Goal: Task Accomplishment & Management: Manage account settings

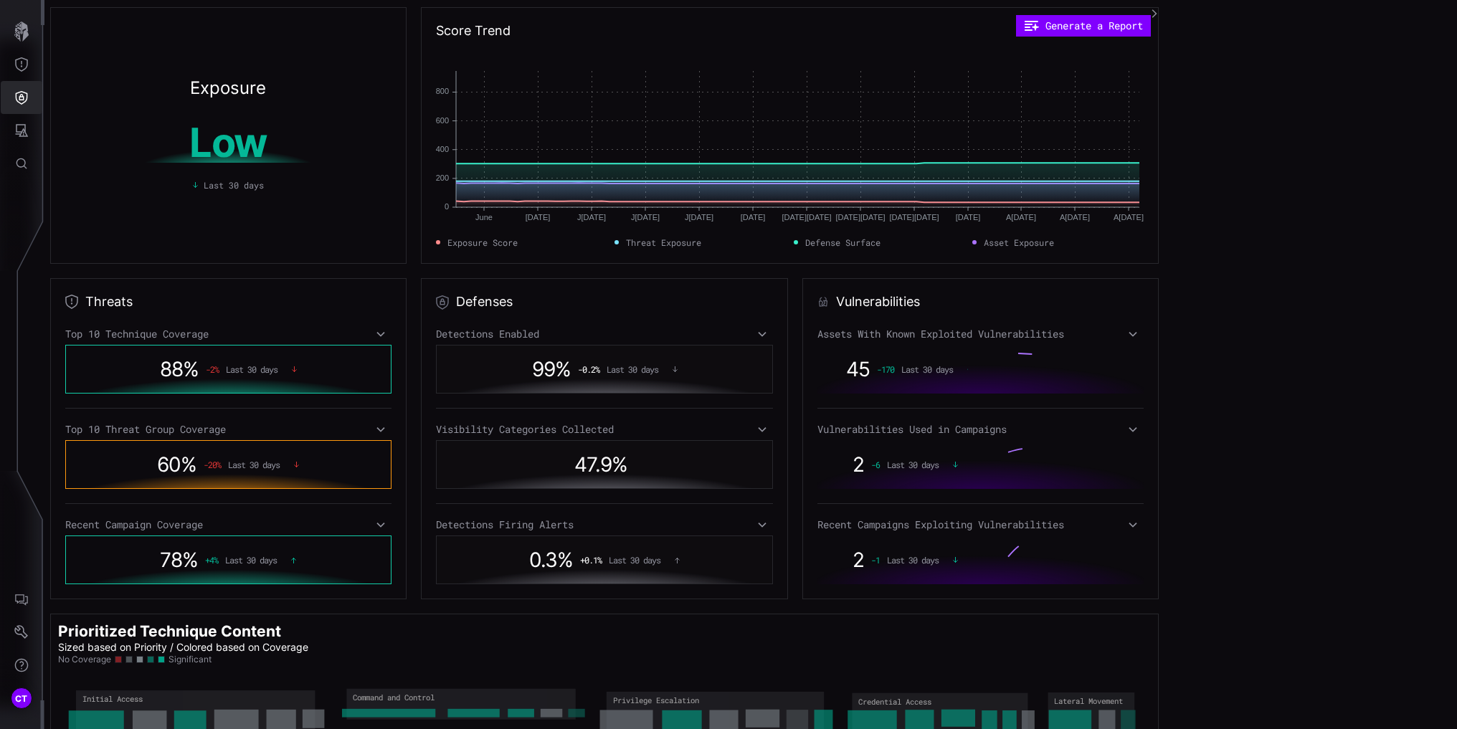
click at [14, 92] on icon "Defense Surface" at bounding box center [21, 97] width 14 height 14
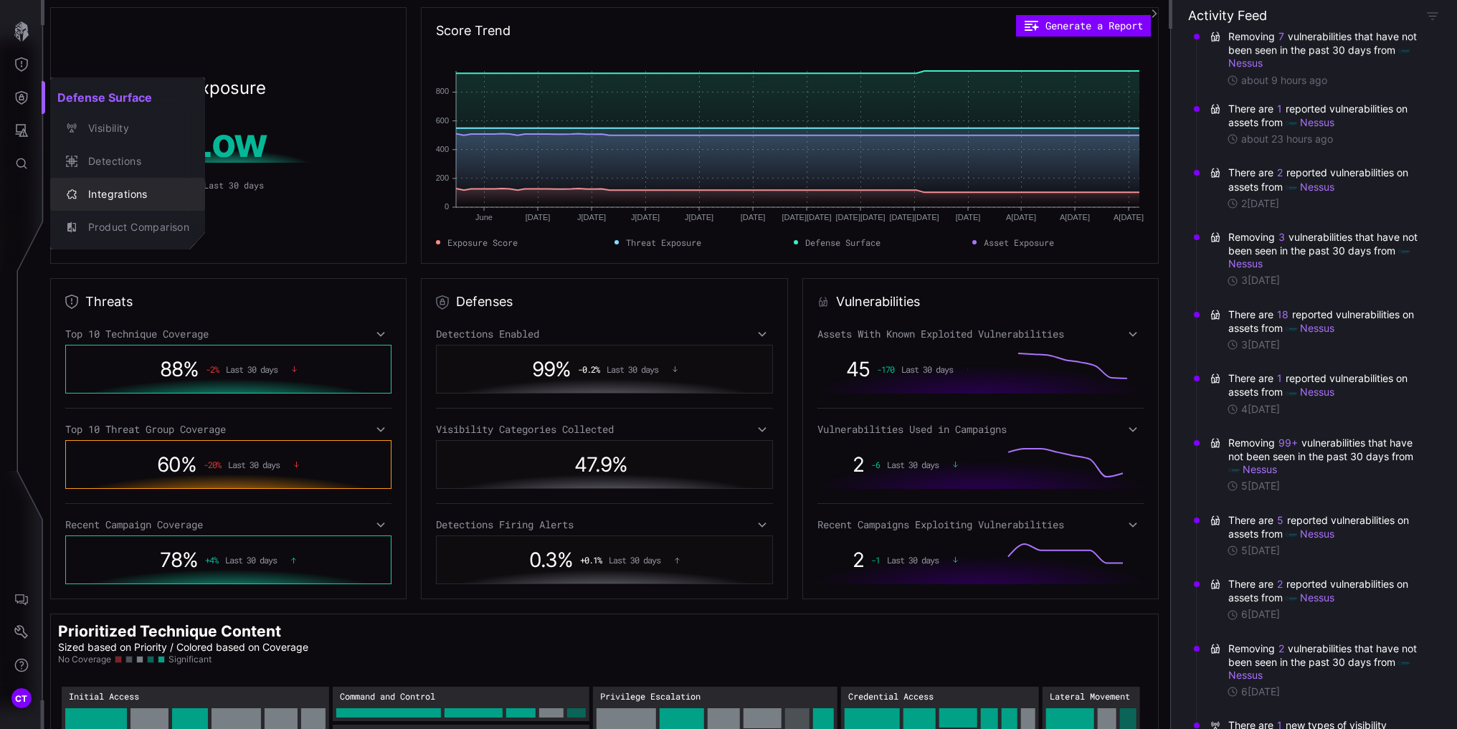
click at [91, 188] on div "Integrations" at bounding box center [135, 195] width 108 height 18
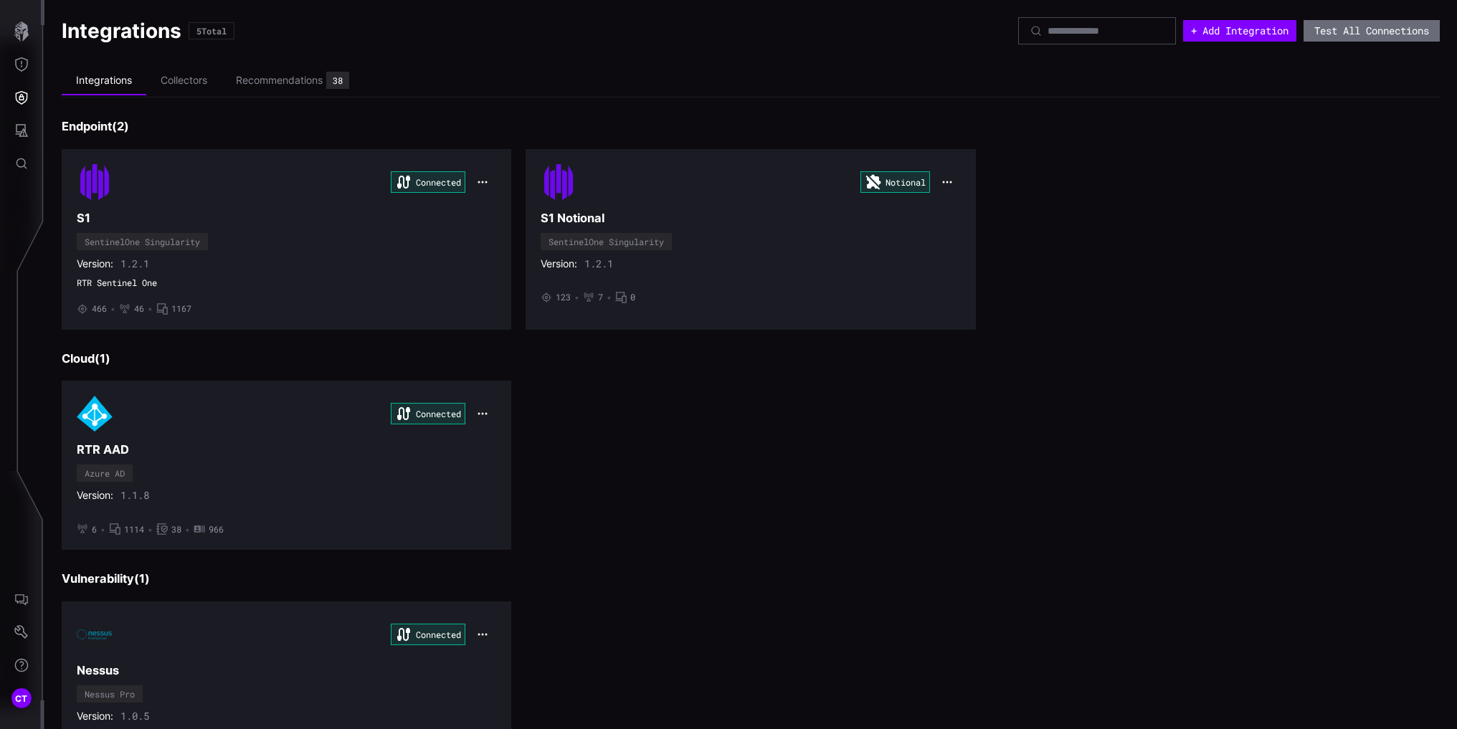
click at [692, 462] on div "Connected RTR AAD Azure AD Version: 1.1.8 • 6 • 1114 • 38 • 966" at bounding box center [751, 465] width 1378 height 169
click at [527, 92] on ul "Integrations Collectors Recommendations 38" at bounding box center [751, 81] width 1378 height 33
click at [309, 80] on div "Recommendations" at bounding box center [279, 80] width 87 height 13
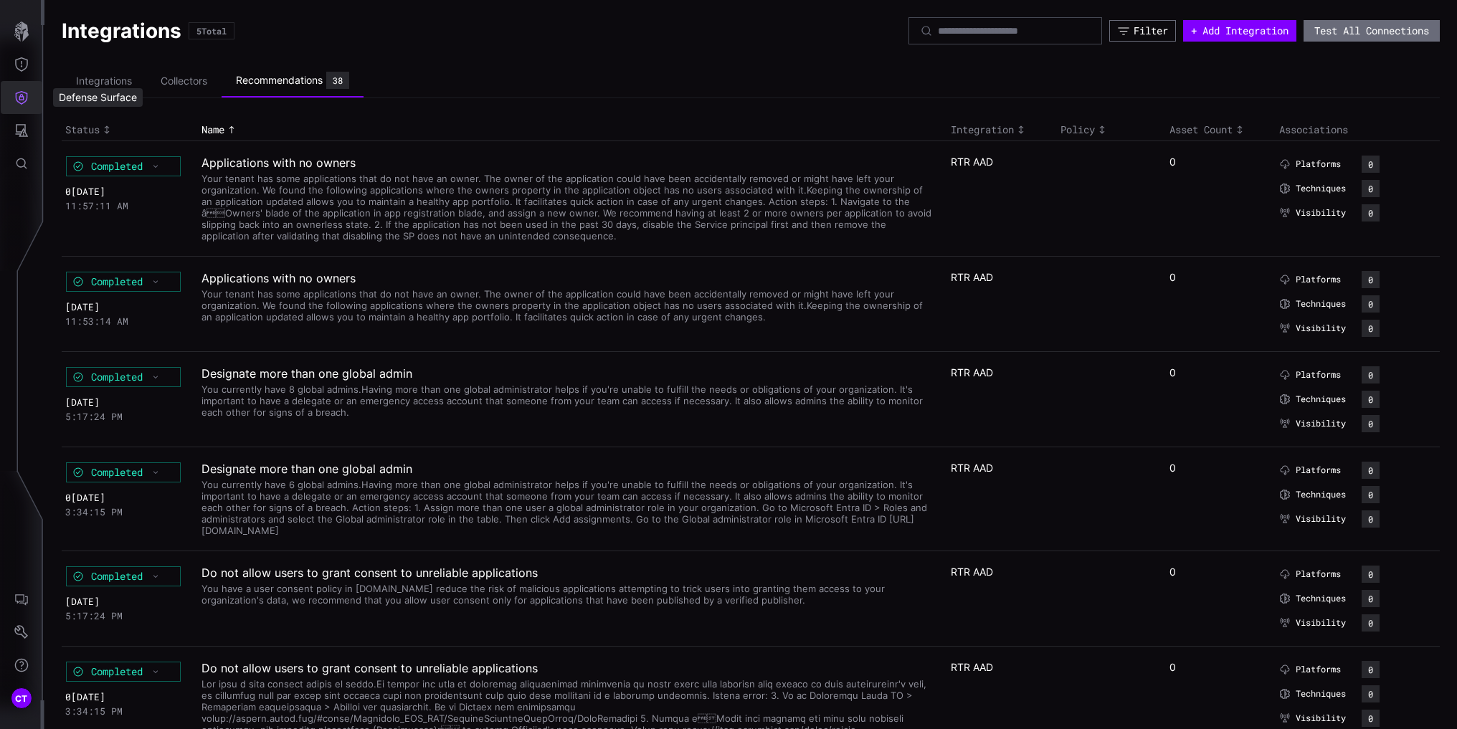
click at [27, 97] on icon "Defense Surface" at bounding box center [22, 98] width 12 height 14
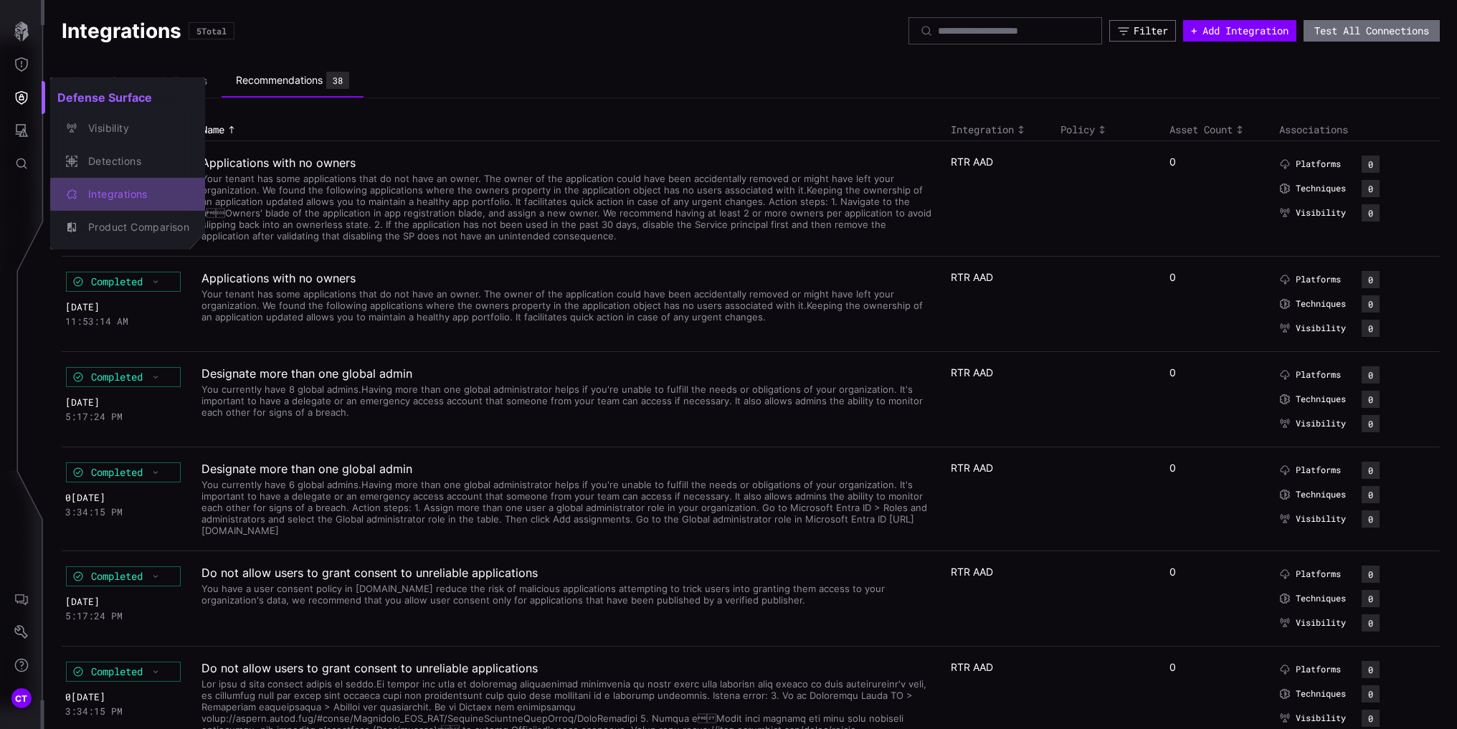
click at [100, 189] on div "Integrations" at bounding box center [135, 195] width 108 height 18
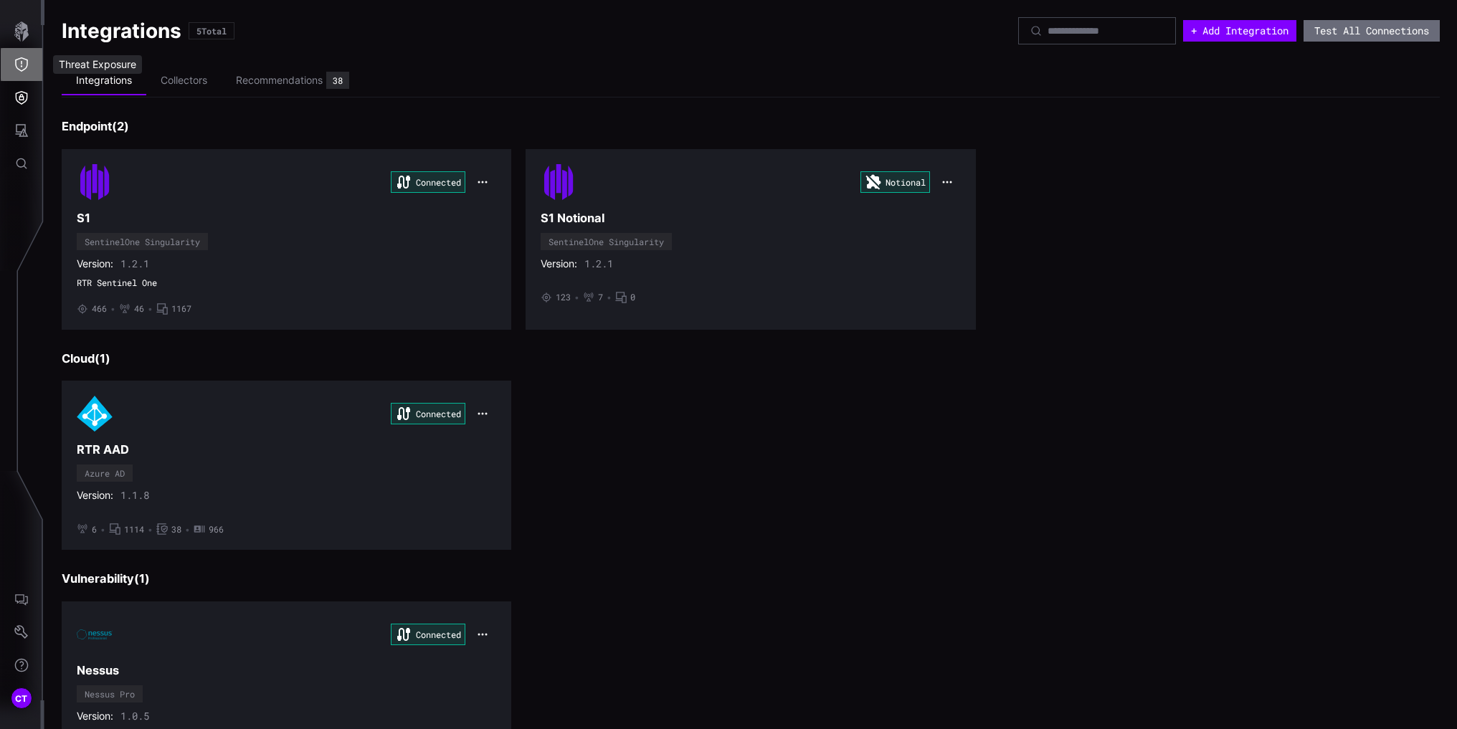
click at [14, 65] on button "Threat Exposure" at bounding box center [22, 64] width 42 height 33
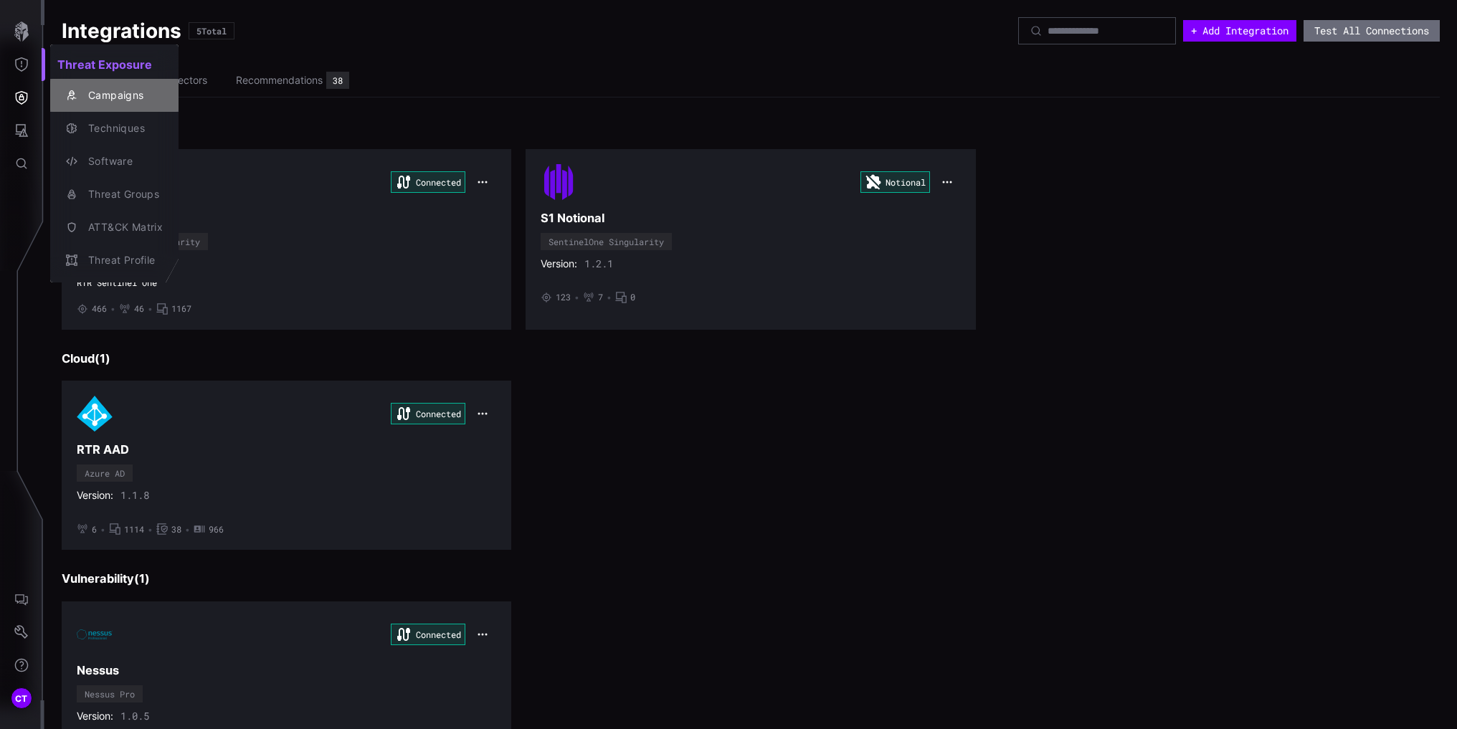
click at [105, 90] on div "Campaigns" at bounding box center [122, 96] width 82 height 18
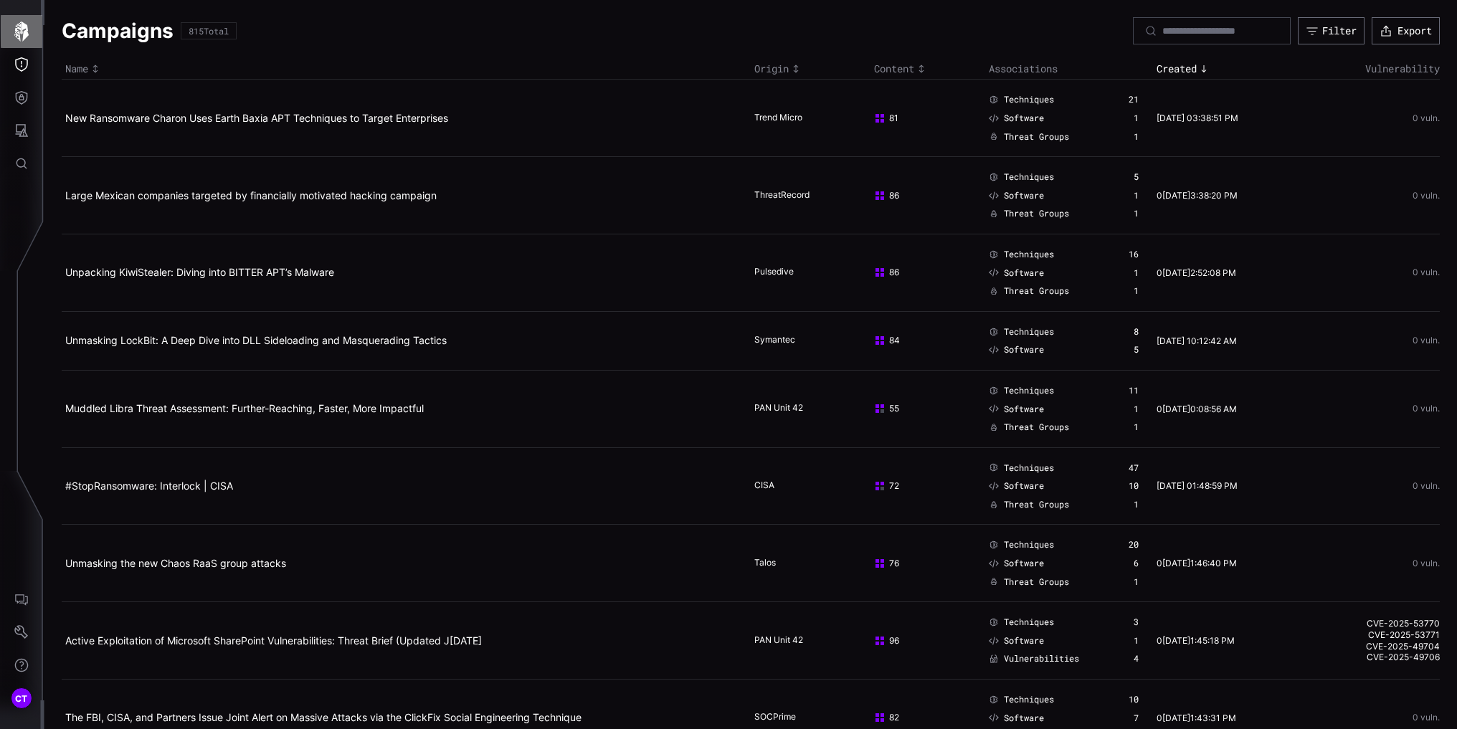
click at [25, 27] on icon "button" at bounding box center [21, 32] width 14 height 20
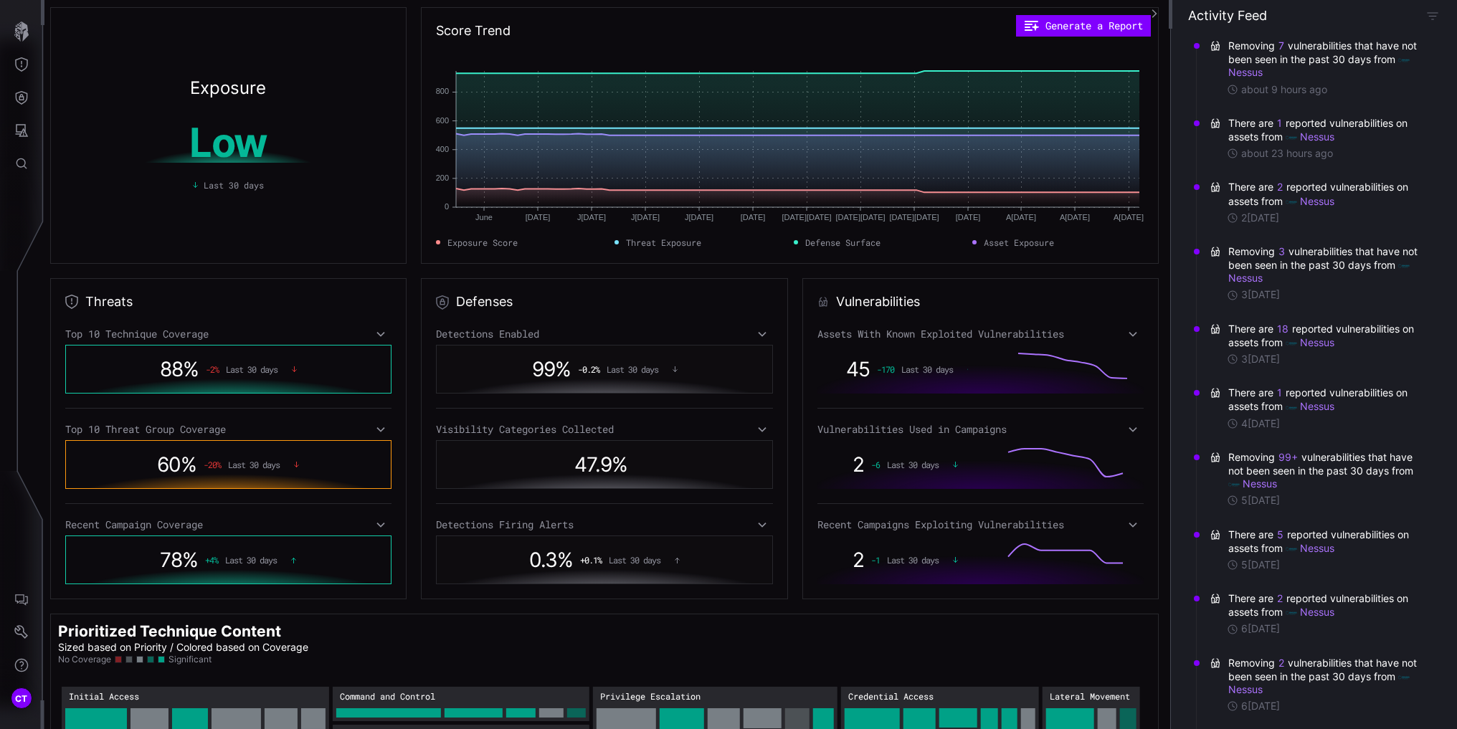
click at [760, 331] on icon at bounding box center [762, 333] width 10 height 11
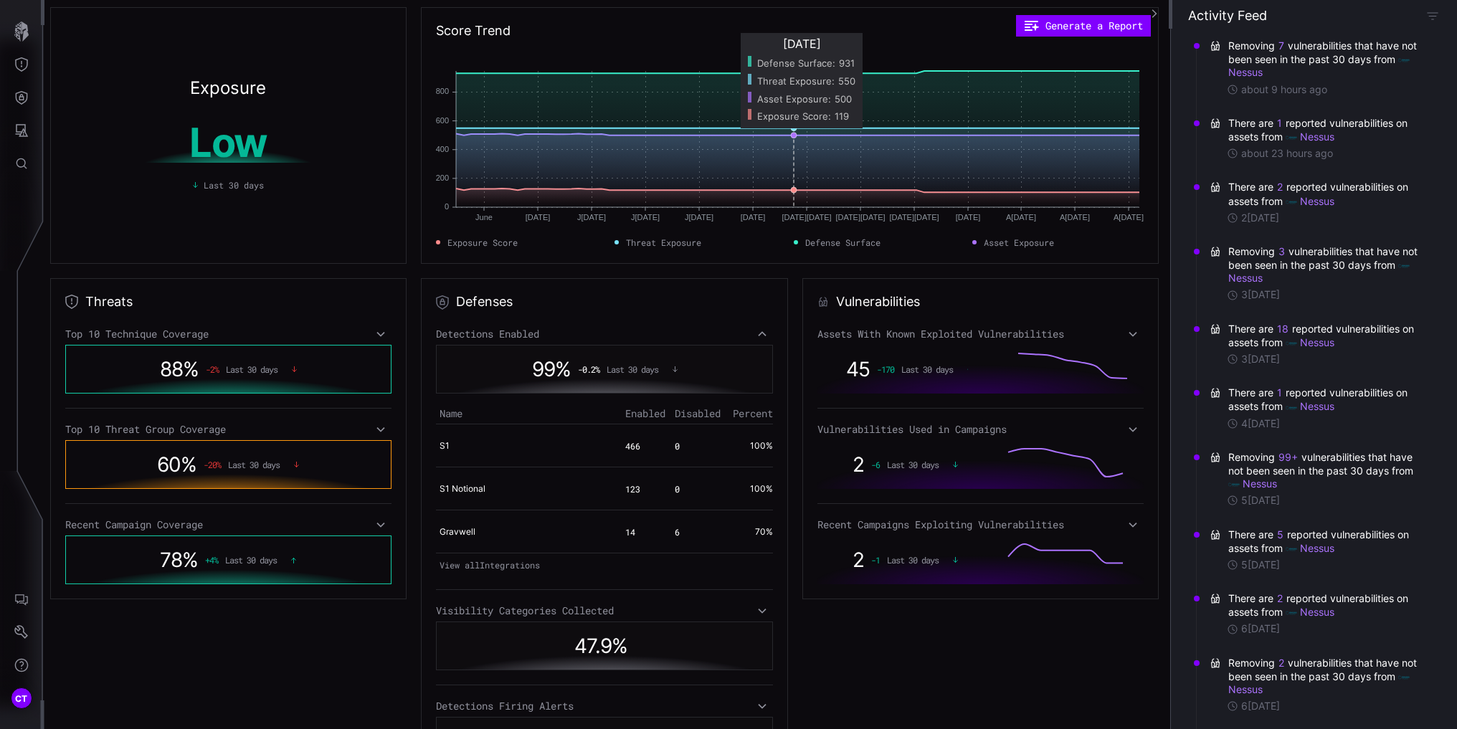
click at [793, 72] on span "Threat Exposure : 550" at bounding box center [801, 81] width 115 height 18
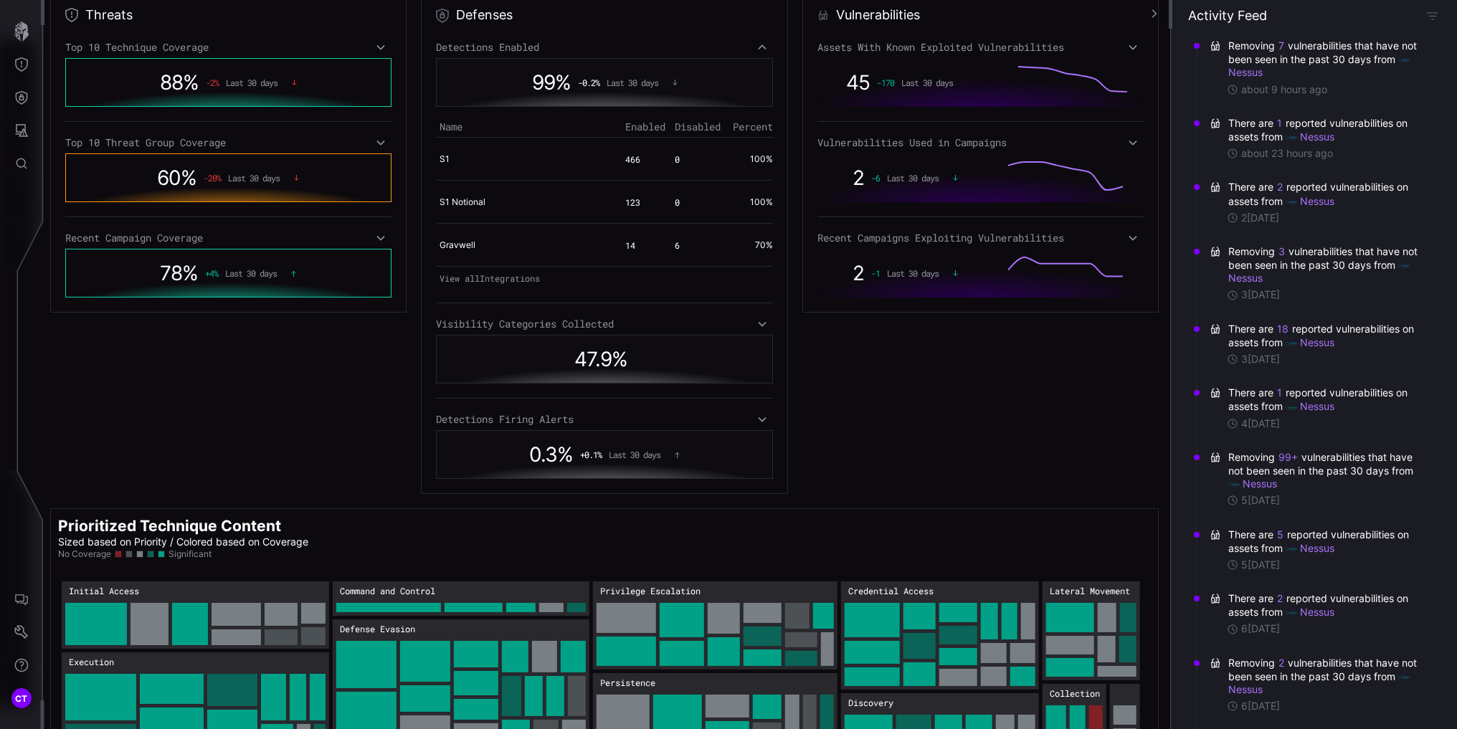
click at [760, 418] on icon at bounding box center [762, 419] width 10 height 11
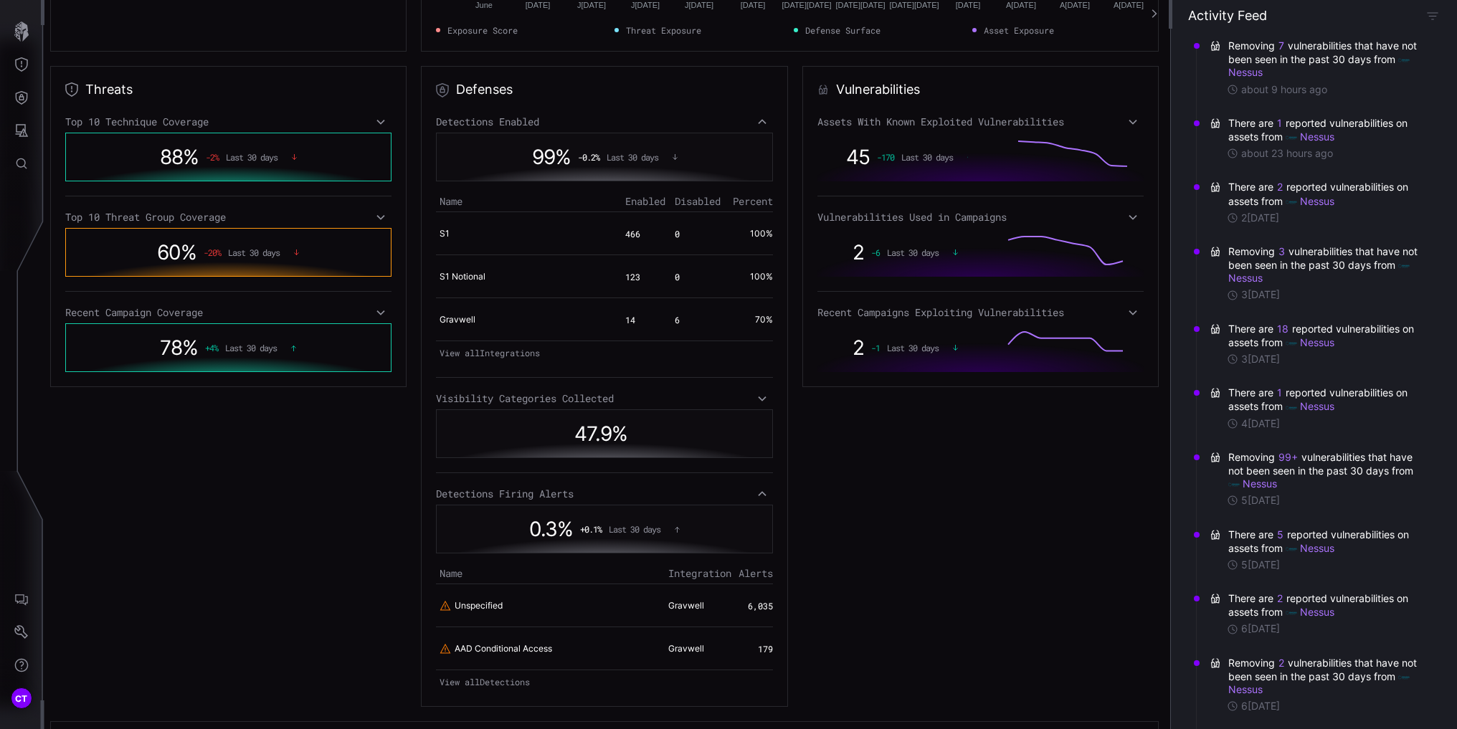
scroll to position [343, 0]
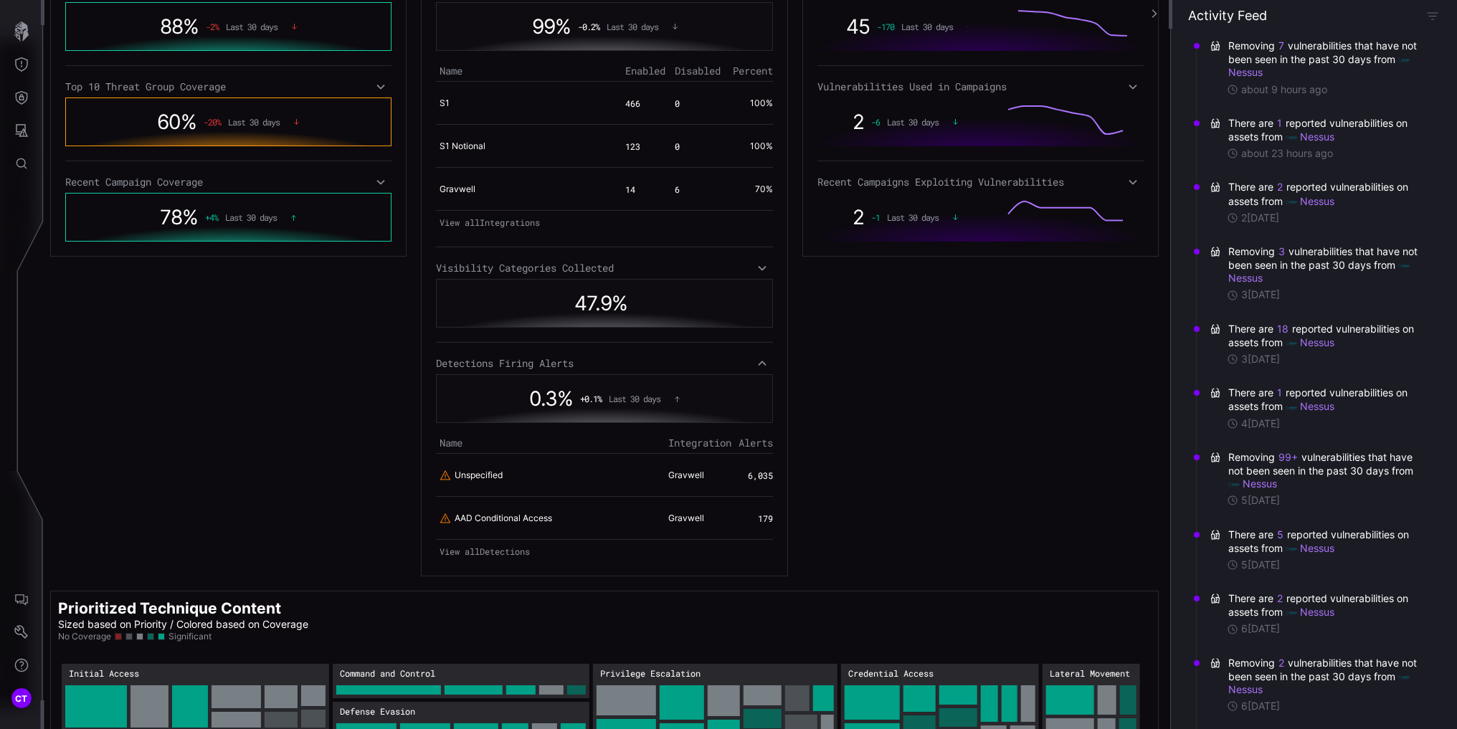
click at [476, 548] on link "View all Detections" at bounding box center [604, 551] width 337 height 20
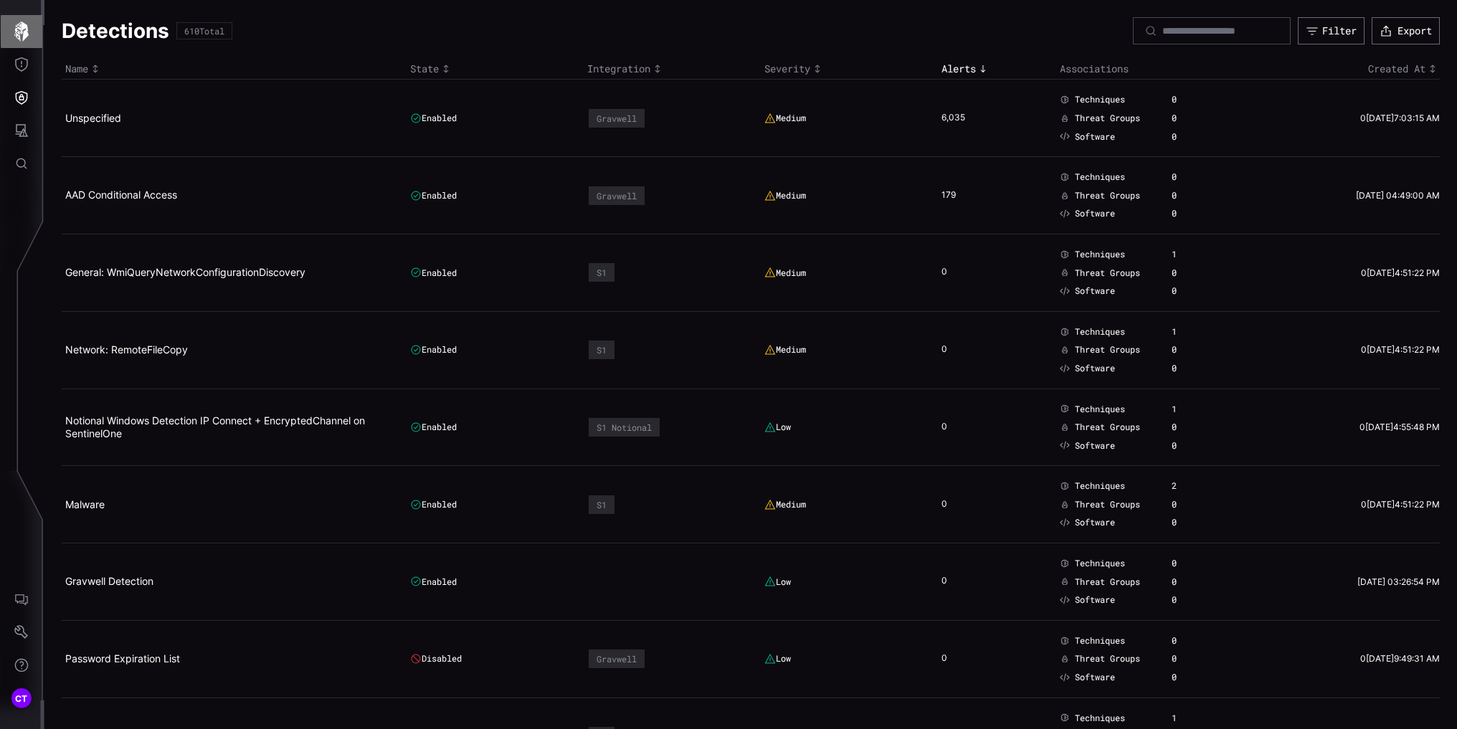
click at [23, 31] on icon "button" at bounding box center [21, 32] width 20 height 20
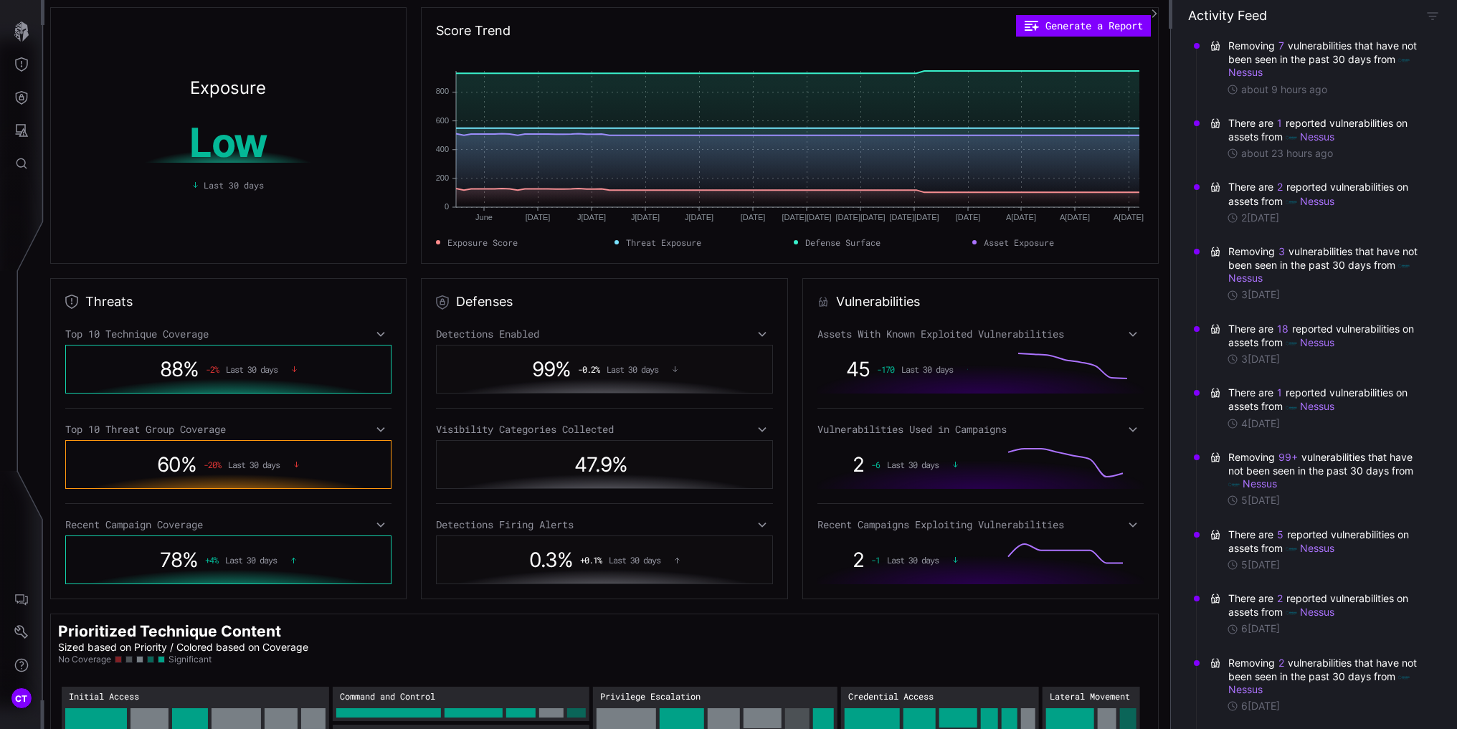
click at [757, 523] on icon at bounding box center [762, 524] width 10 height 11
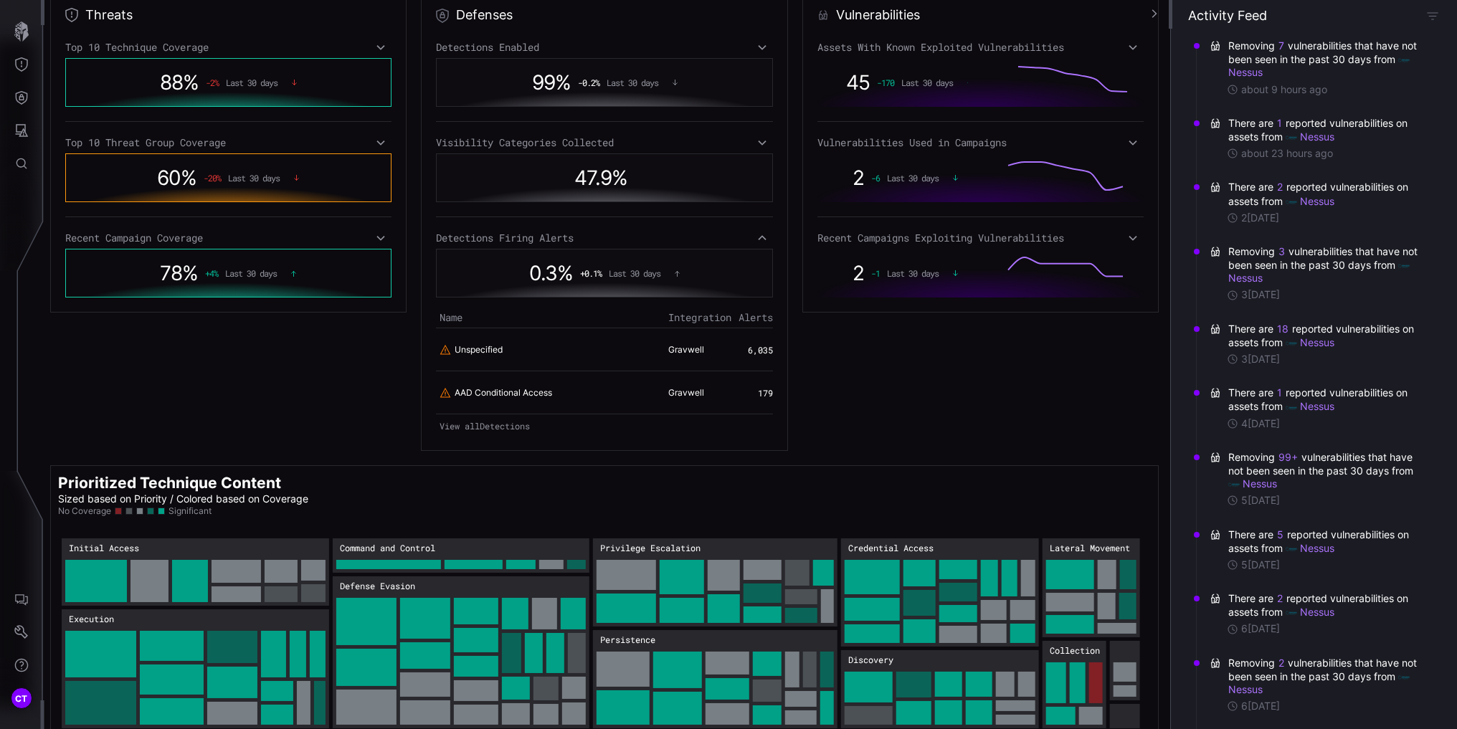
scroll to position [72, 0]
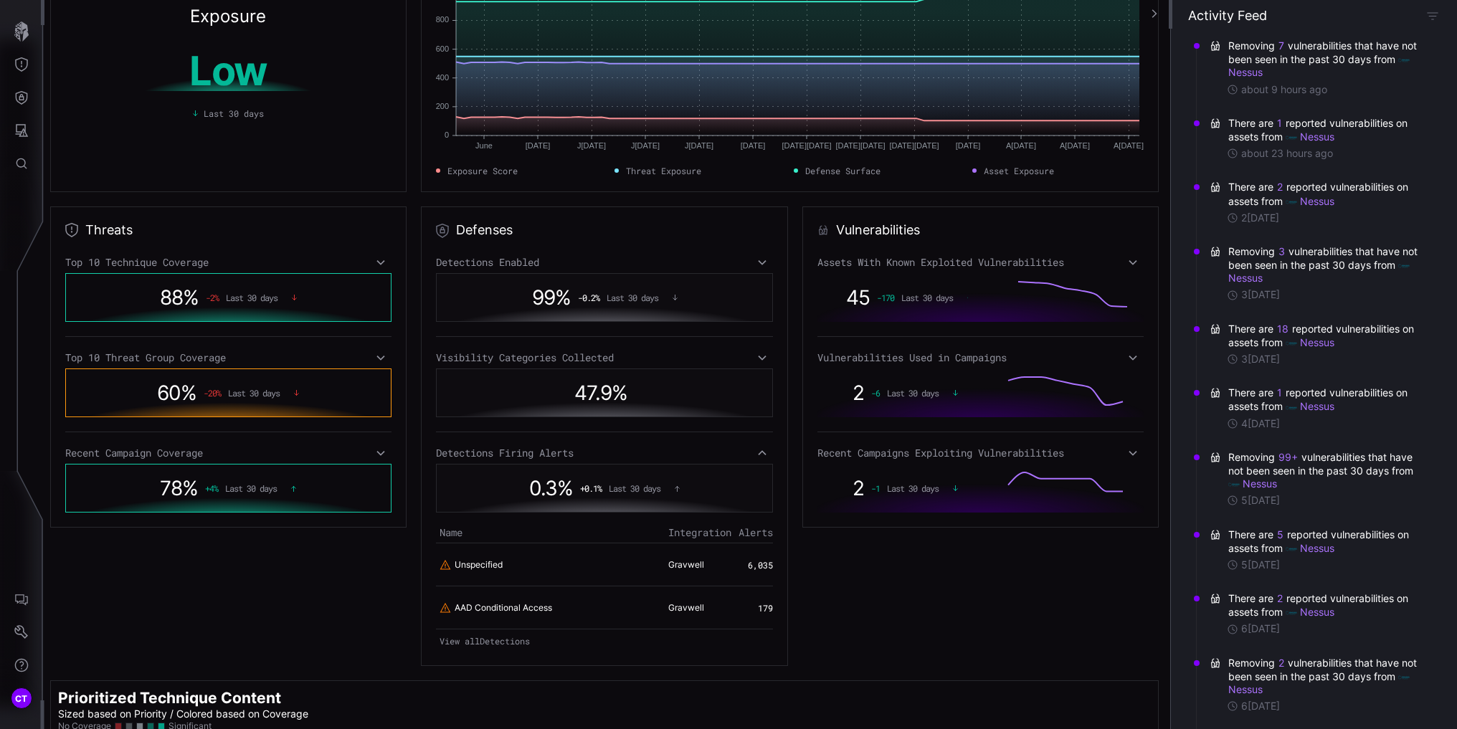
click at [380, 357] on icon at bounding box center [380, 358] width 8 height 5
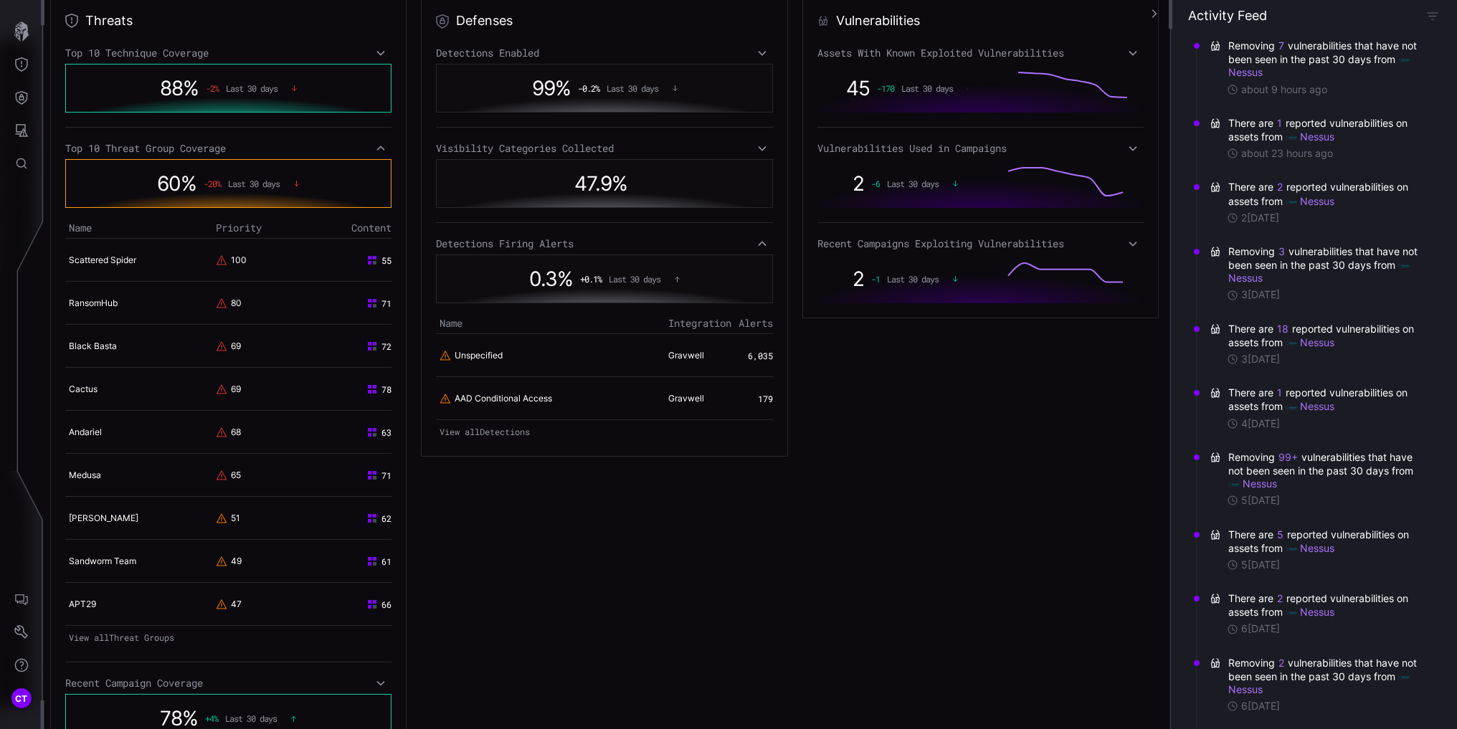
scroll to position [287, 0]
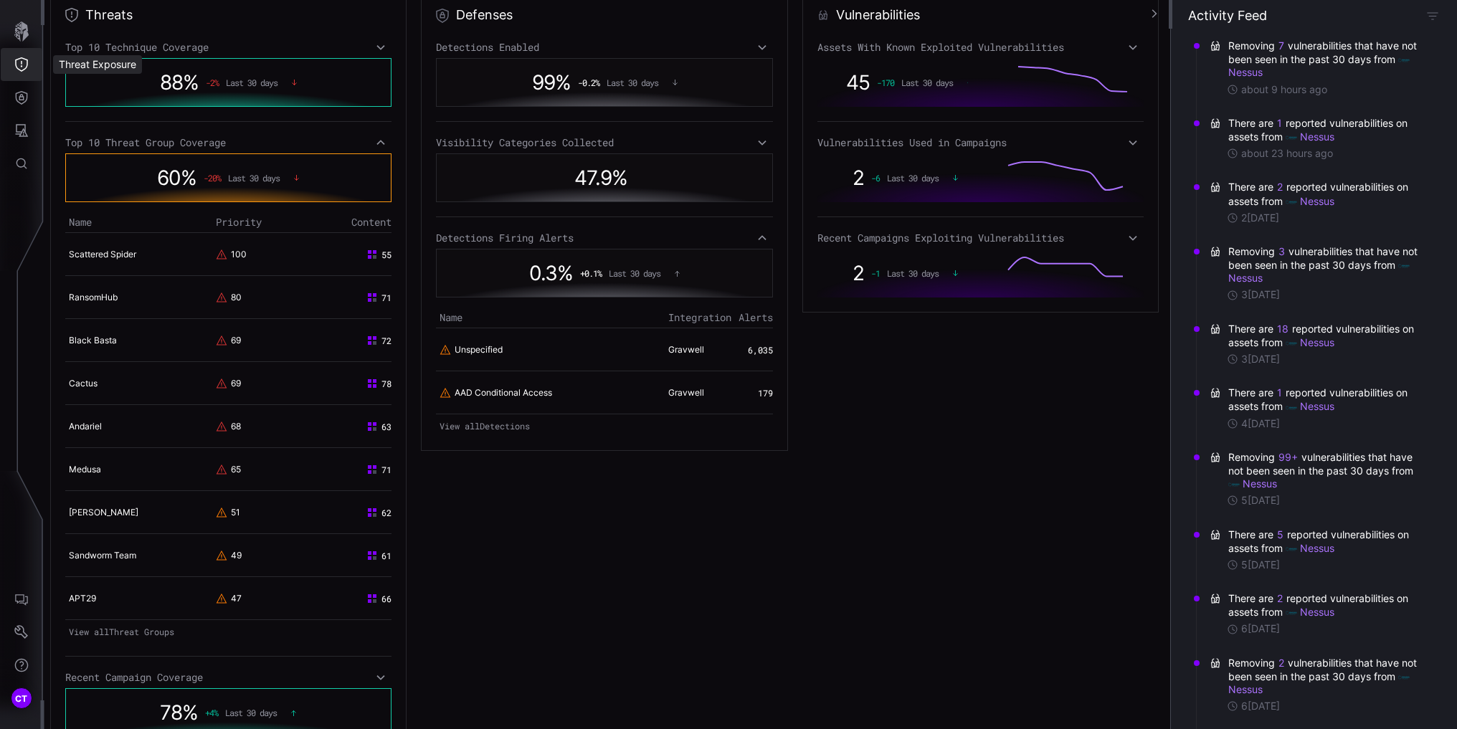
click at [9, 62] on button "Threat Exposure" at bounding box center [22, 64] width 42 height 33
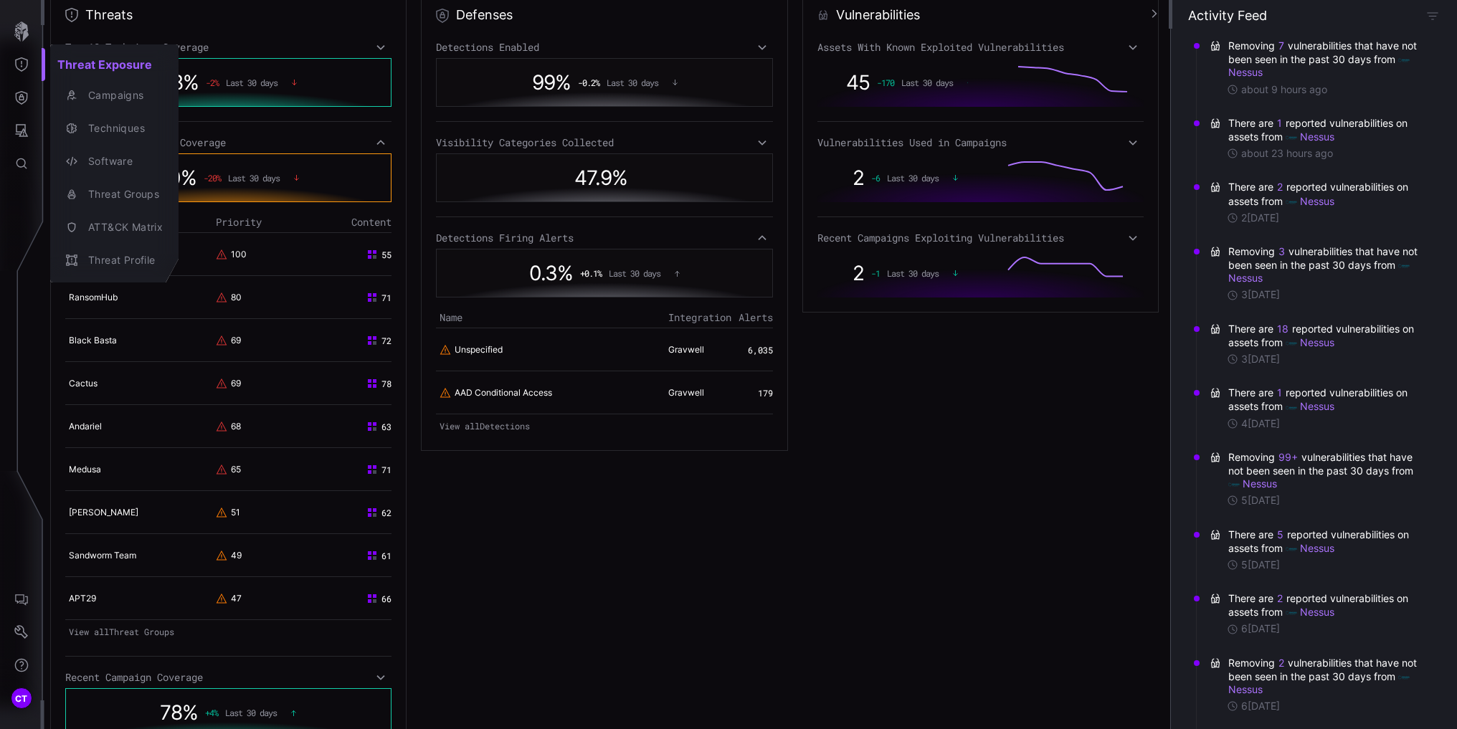
click at [21, 94] on div at bounding box center [728, 364] width 1457 height 729
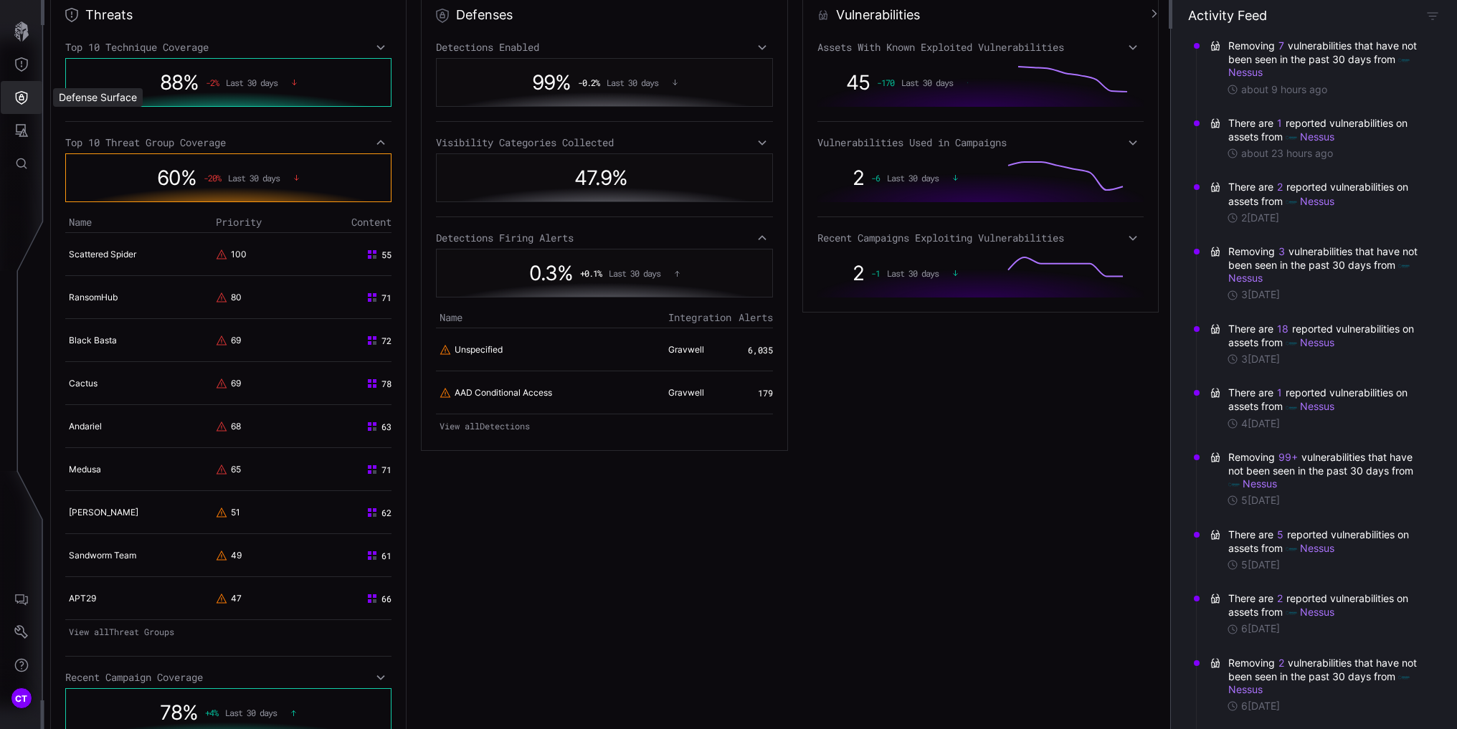
click at [19, 93] on icon "Defense Surface" at bounding box center [21, 97] width 14 height 14
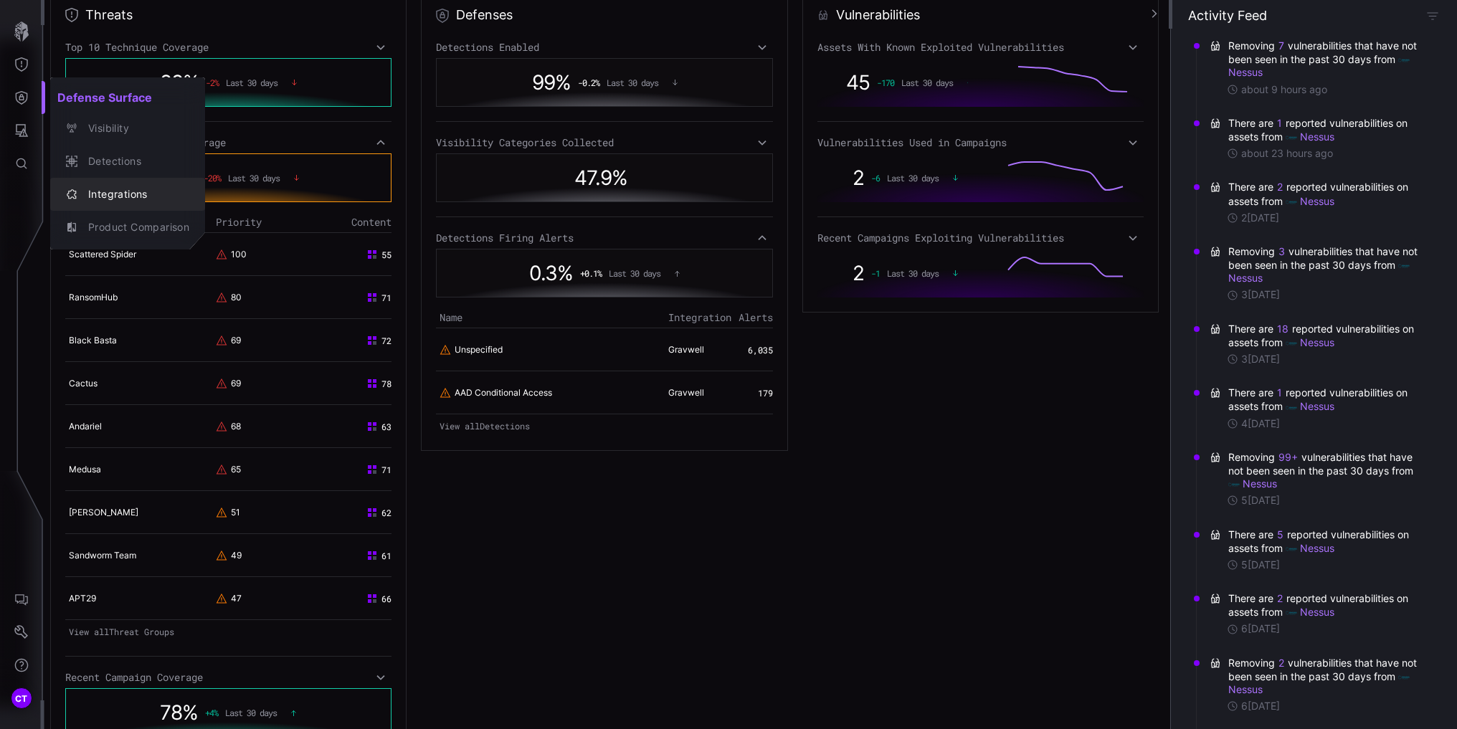
click at [108, 193] on div "Integrations" at bounding box center [135, 195] width 108 height 18
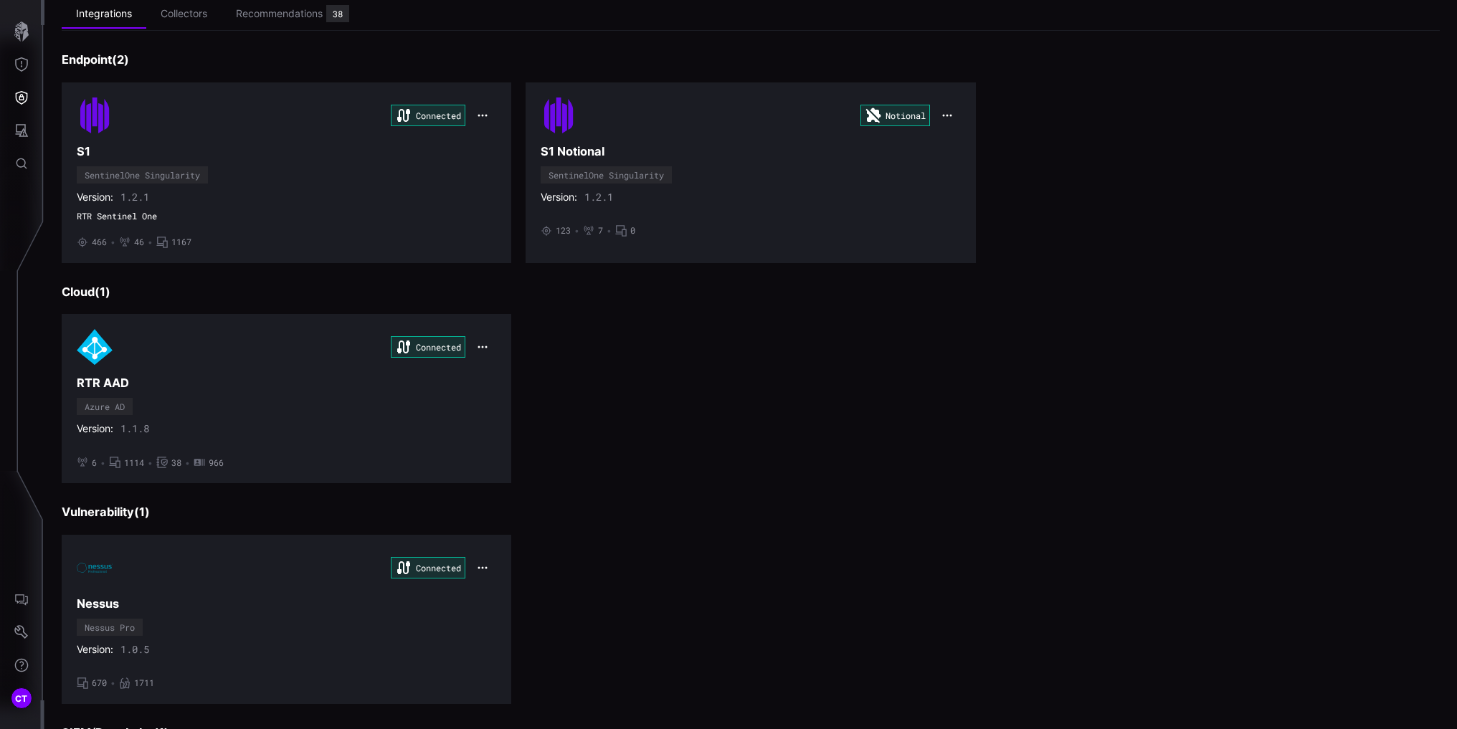
scroll to position [287, 0]
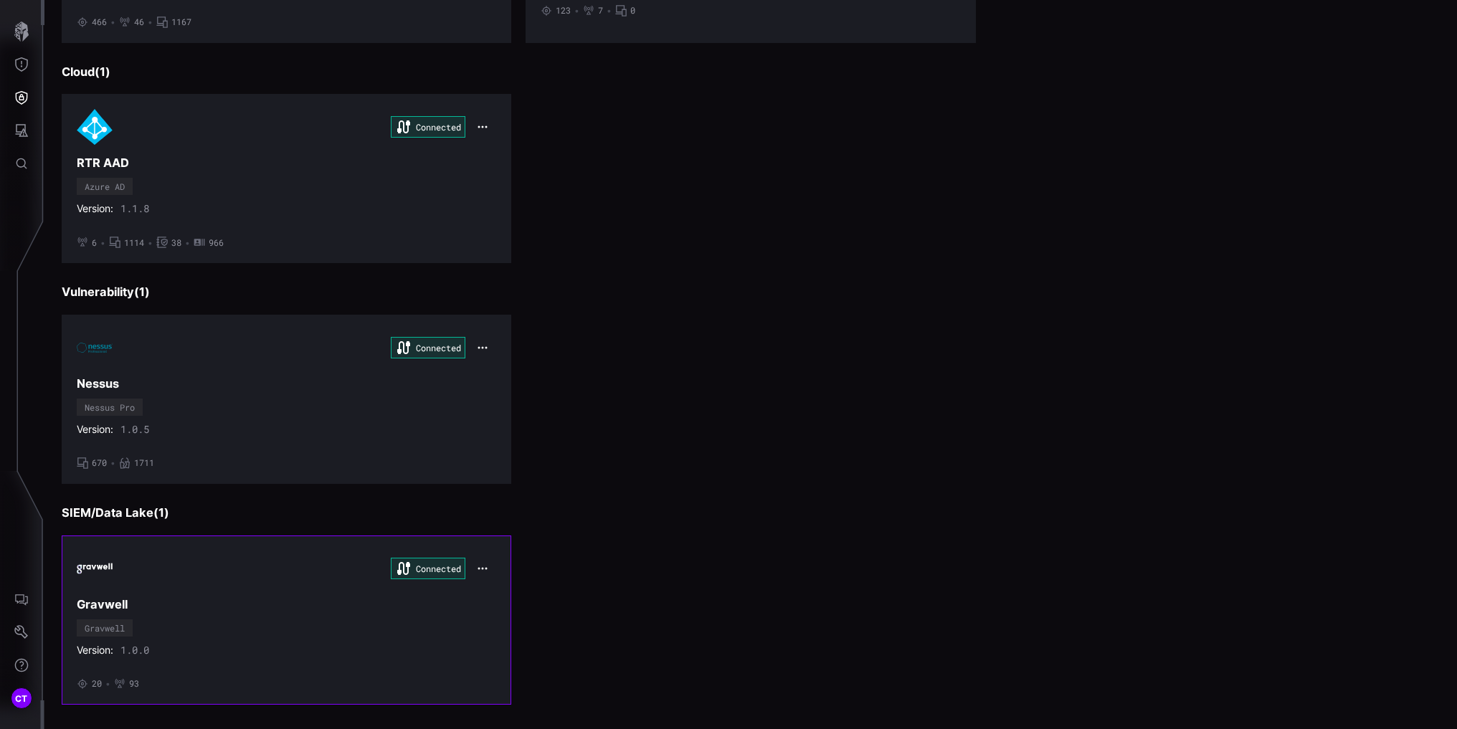
click at [247, 588] on div "Connected [PERSON_NAME] Version: 1.0.0 • 20 • 93" at bounding box center [286, 619] width 419 height 139
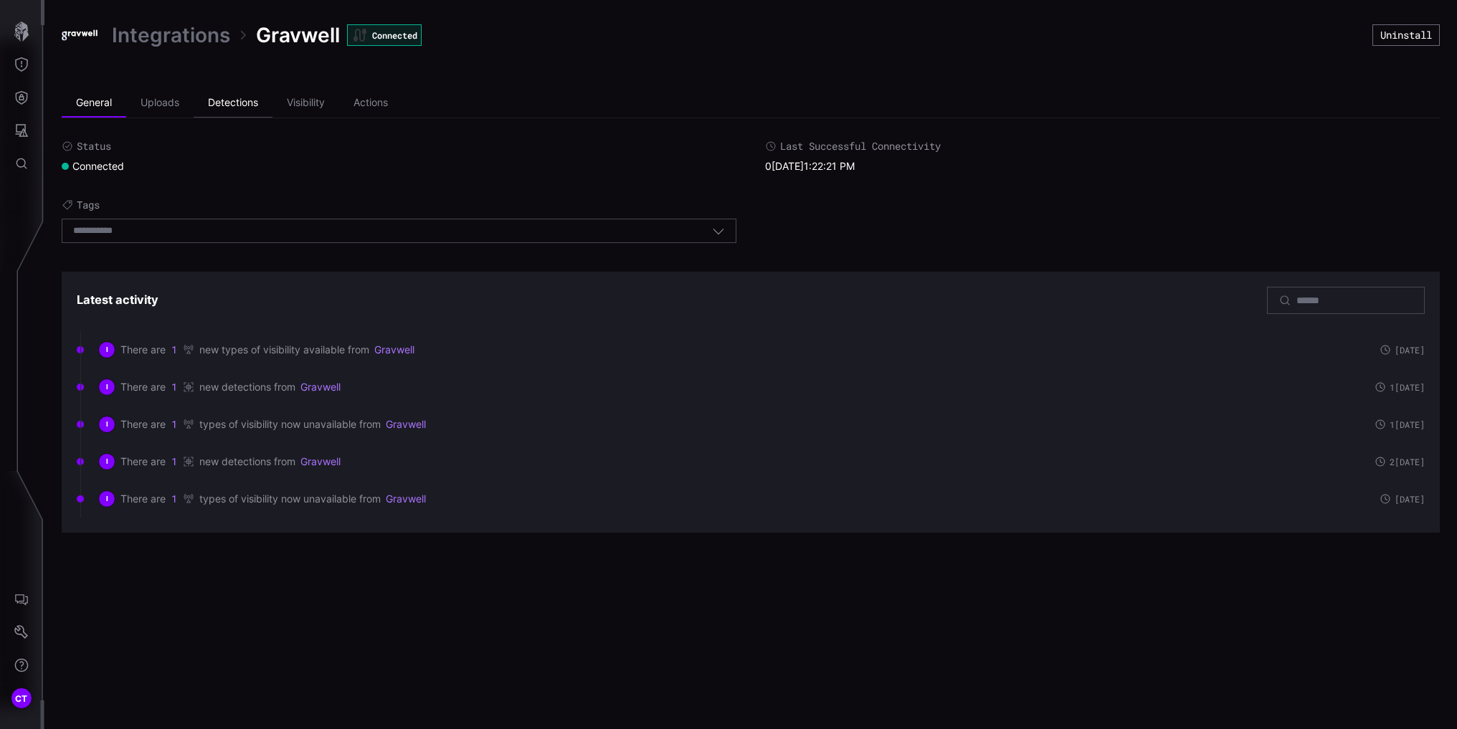
click at [232, 101] on li "Detections" at bounding box center [233, 103] width 79 height 29
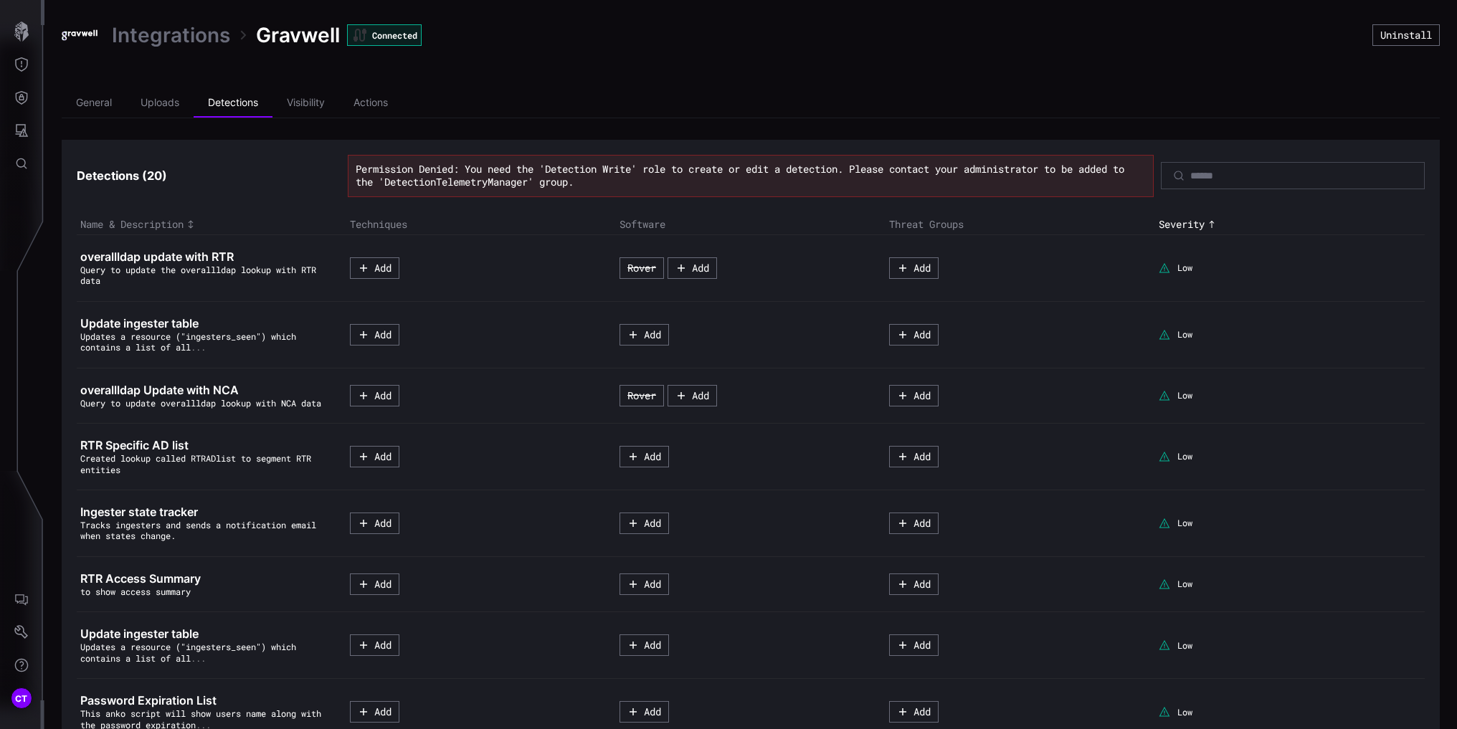
click at [22, 65] on icon "Threat Exposure" at bounding box center [21, 64] width 14 height 14
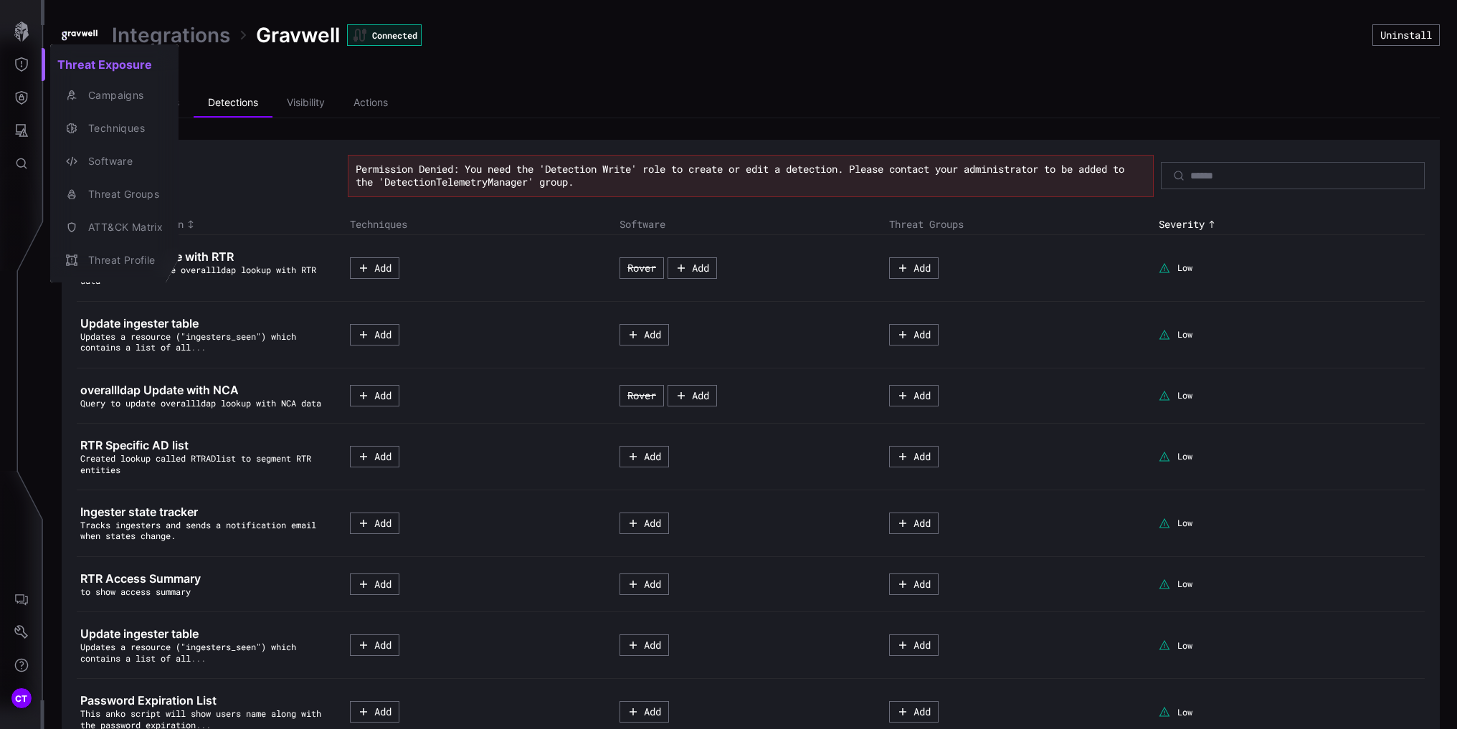
click at [20, 32] on div at bounding box center [728, 364] width 1457 height 729
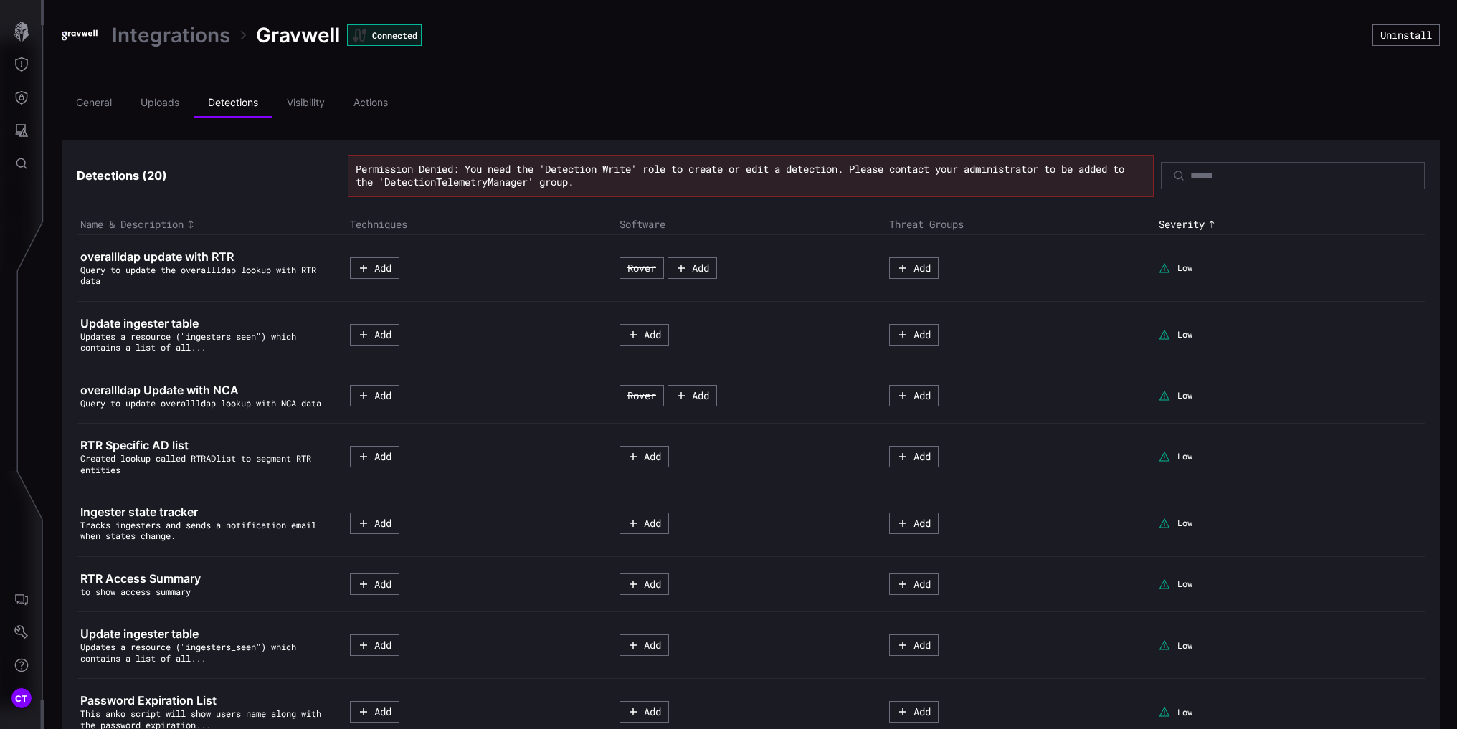
click at [21, 32] on div "Threat Exposure Campaigns Techniques Software Threat Groups ATT&CK Matrix Threa…" at bounding box center [730, 364] width 1451 height 729
click at [21, 32] on icon "button" at bounding box center [21, 32] width 14 height 20
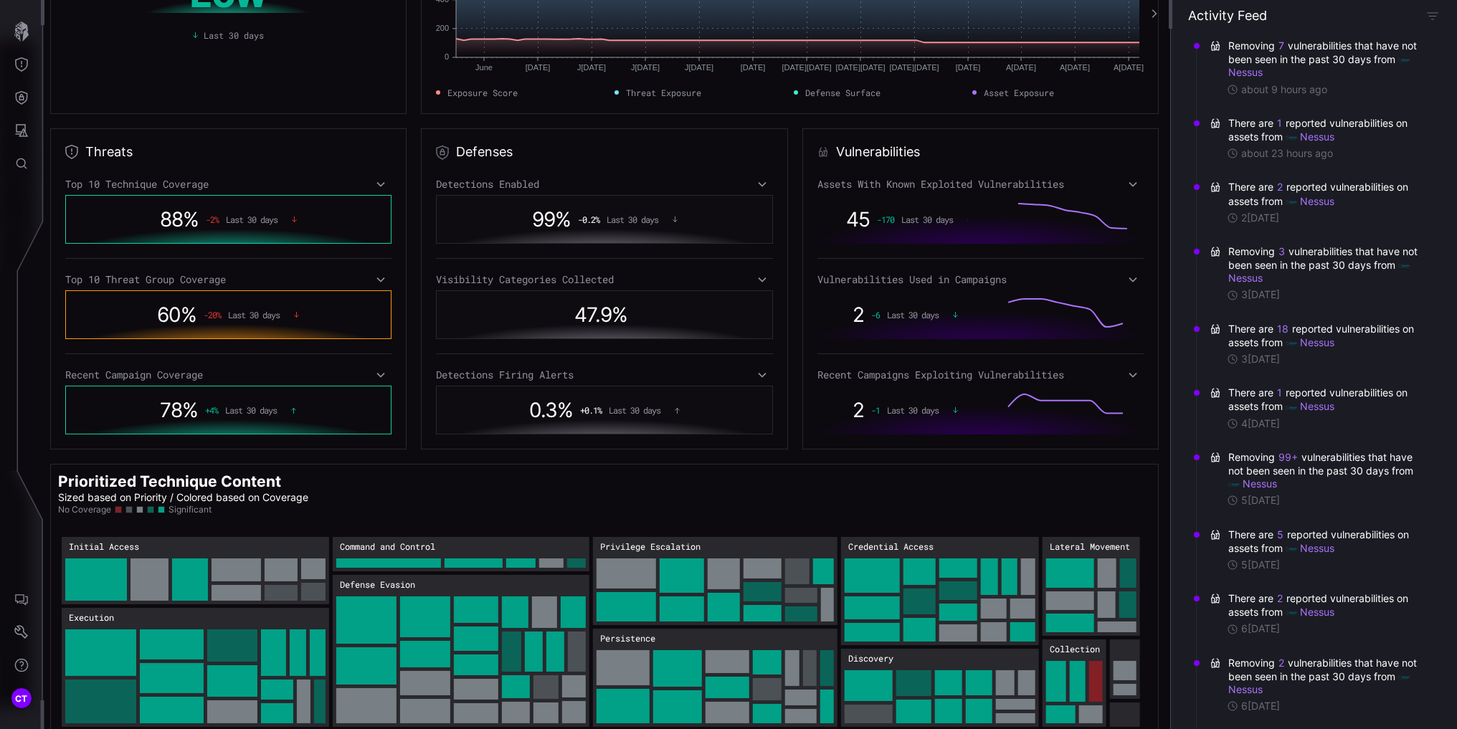
scroll to position [166, 0]
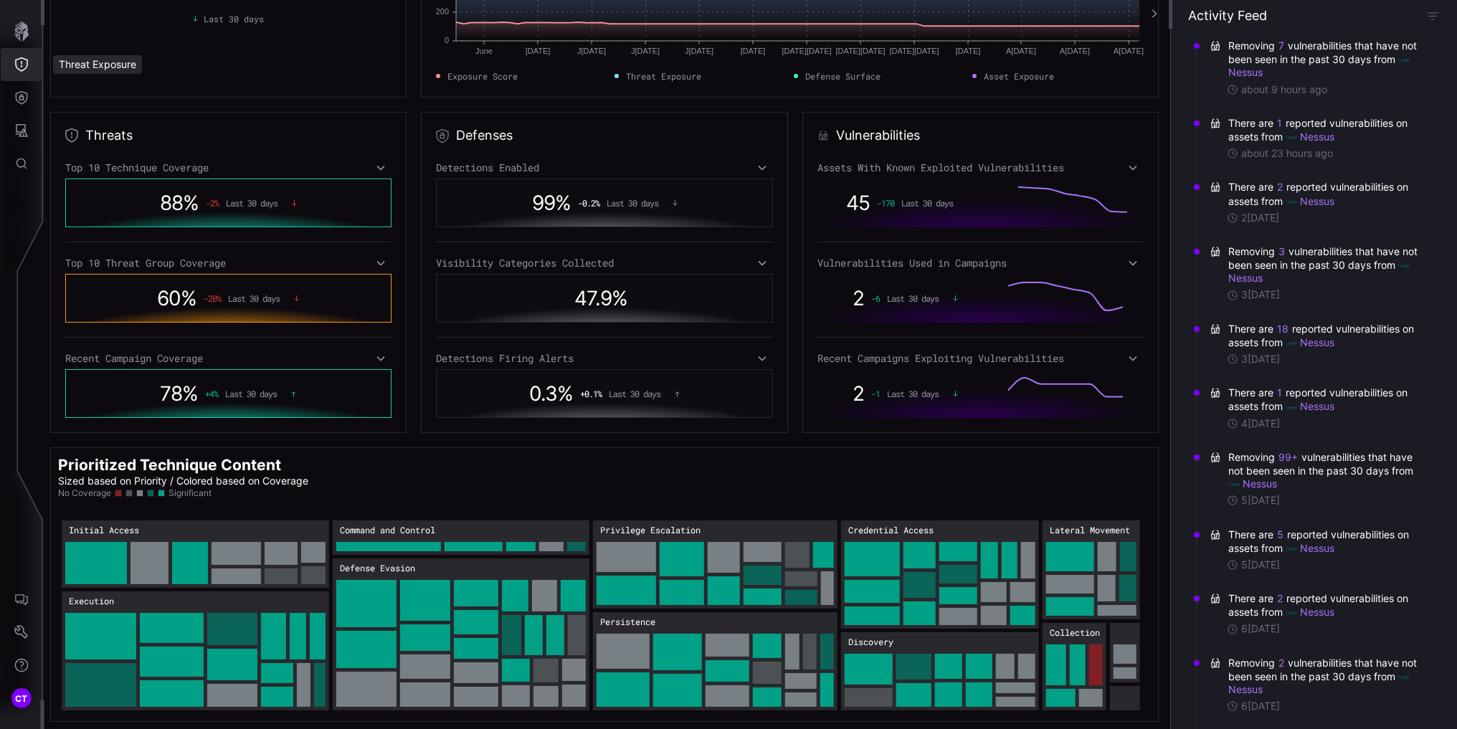
click at [24, 65] on icon "Threat Exposure" at bounding box center [21, 64] width 14 height 14
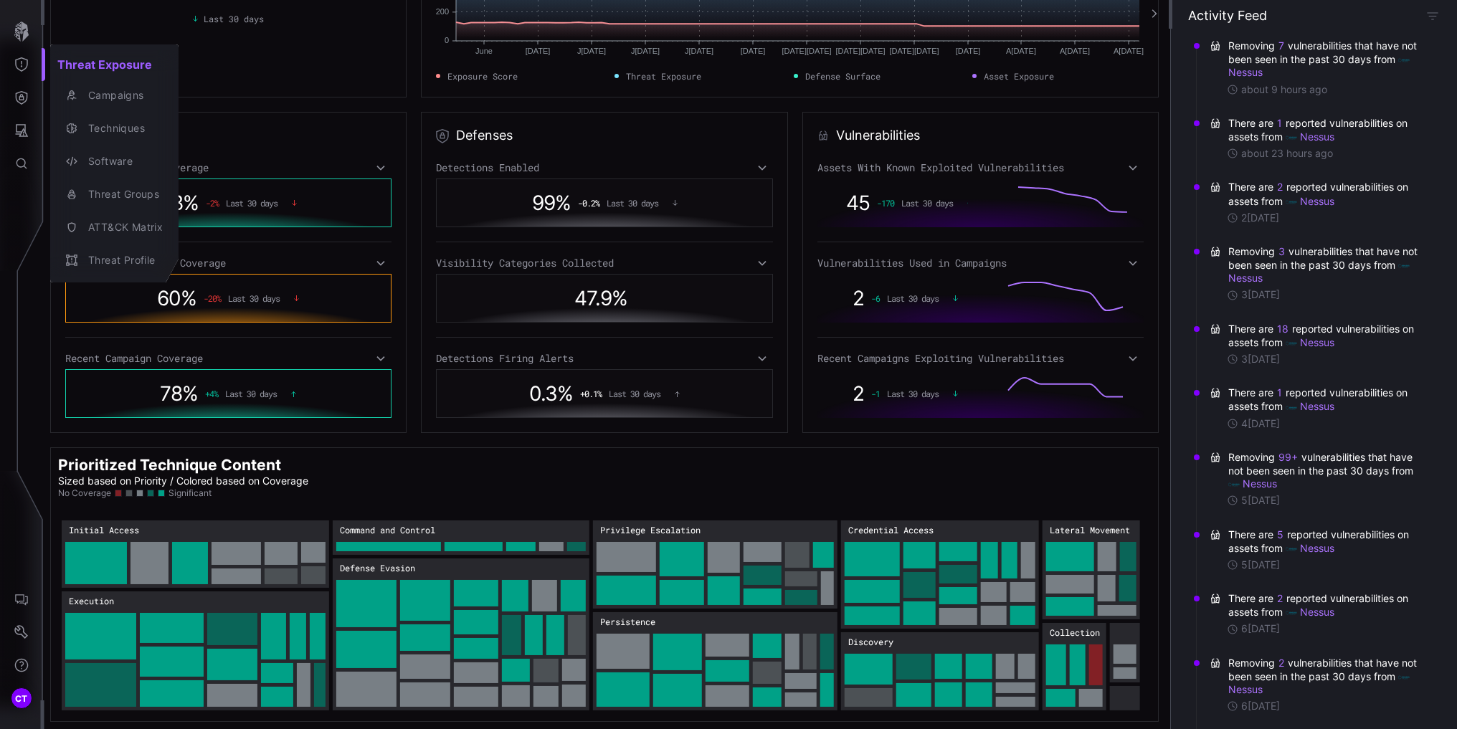
click at [29, 95] on div at bounding box center [728, 364] width 1457 height 729
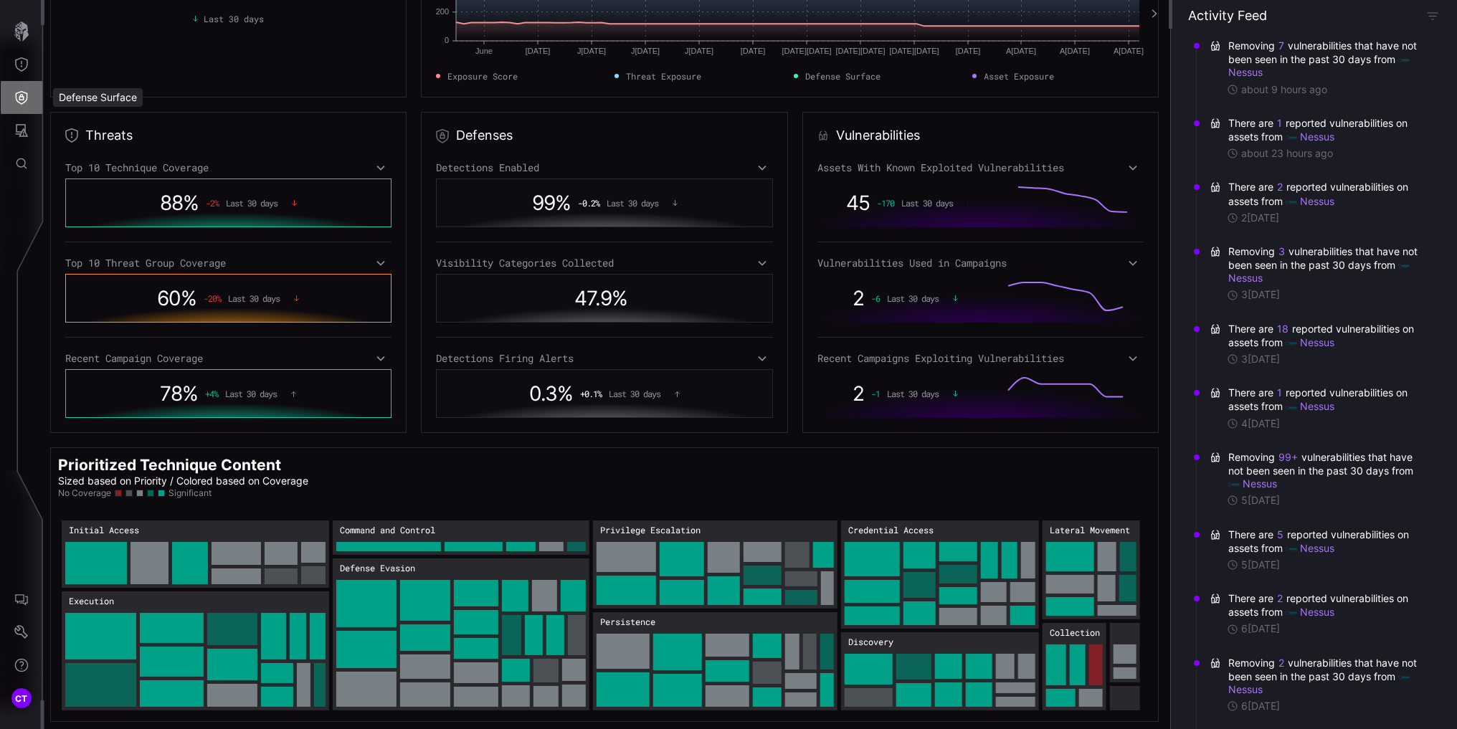
click at [24, 95] on icon "Defense Surface" at bounding box center [21, 97] width 14 height 14
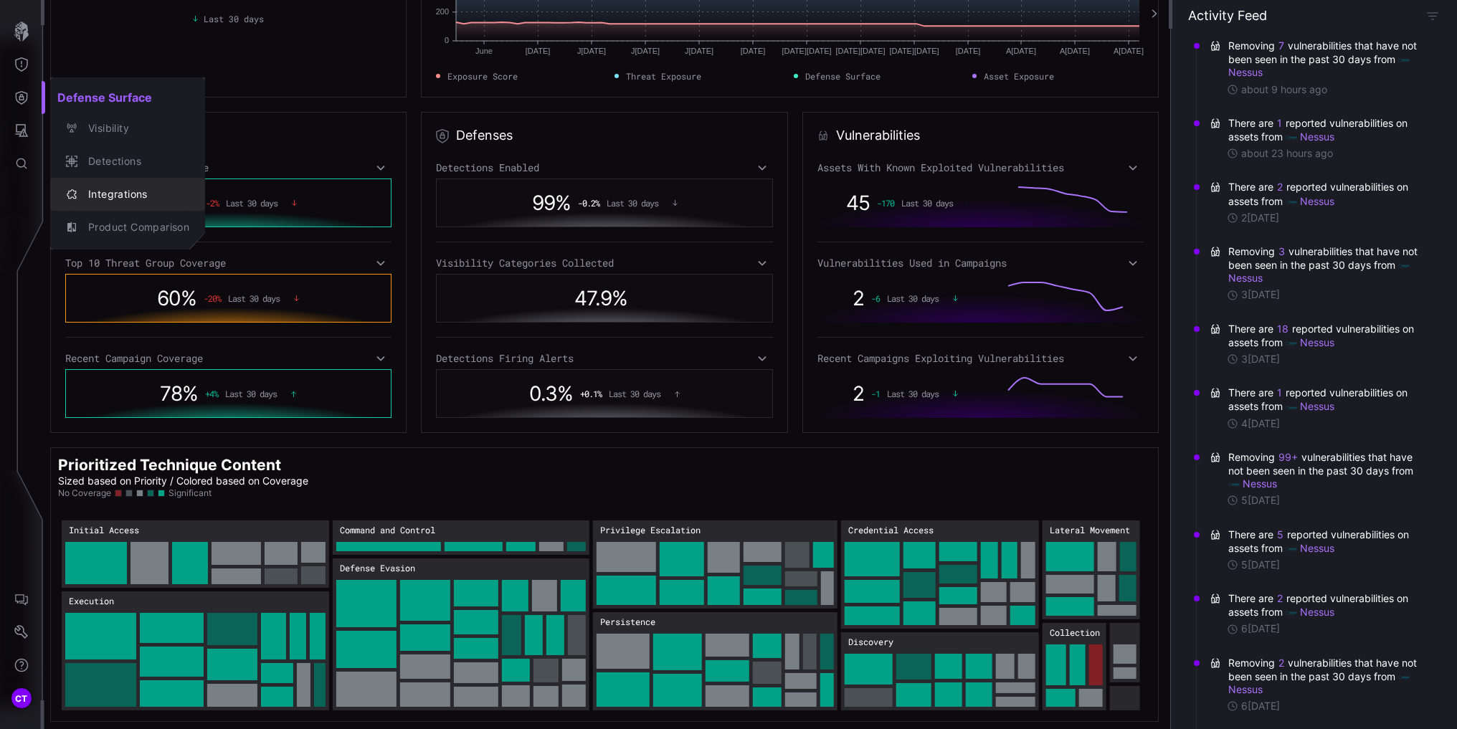
click at [113, 188] on div "Integrations" at bounding box center [135, 195] width 108 height 18
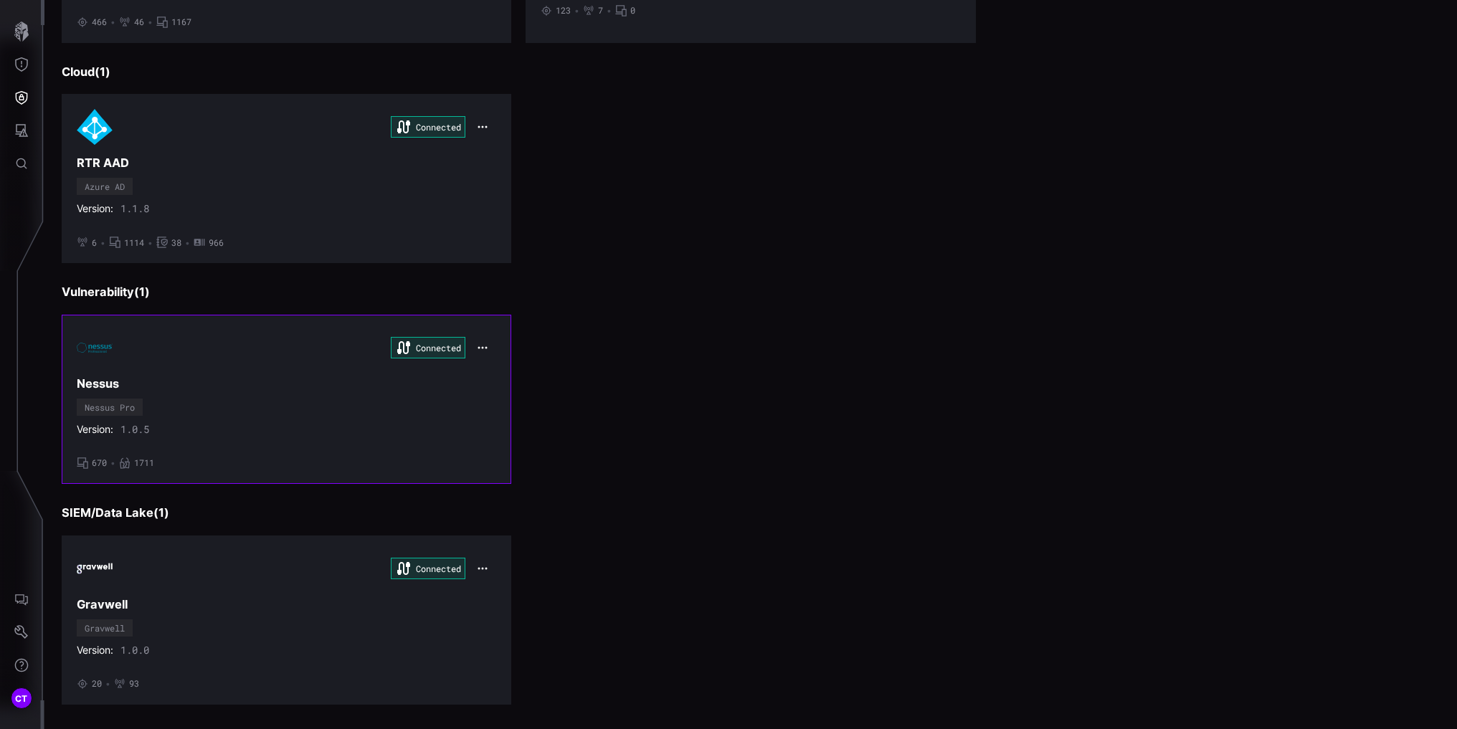
scroll to position [301, 0]
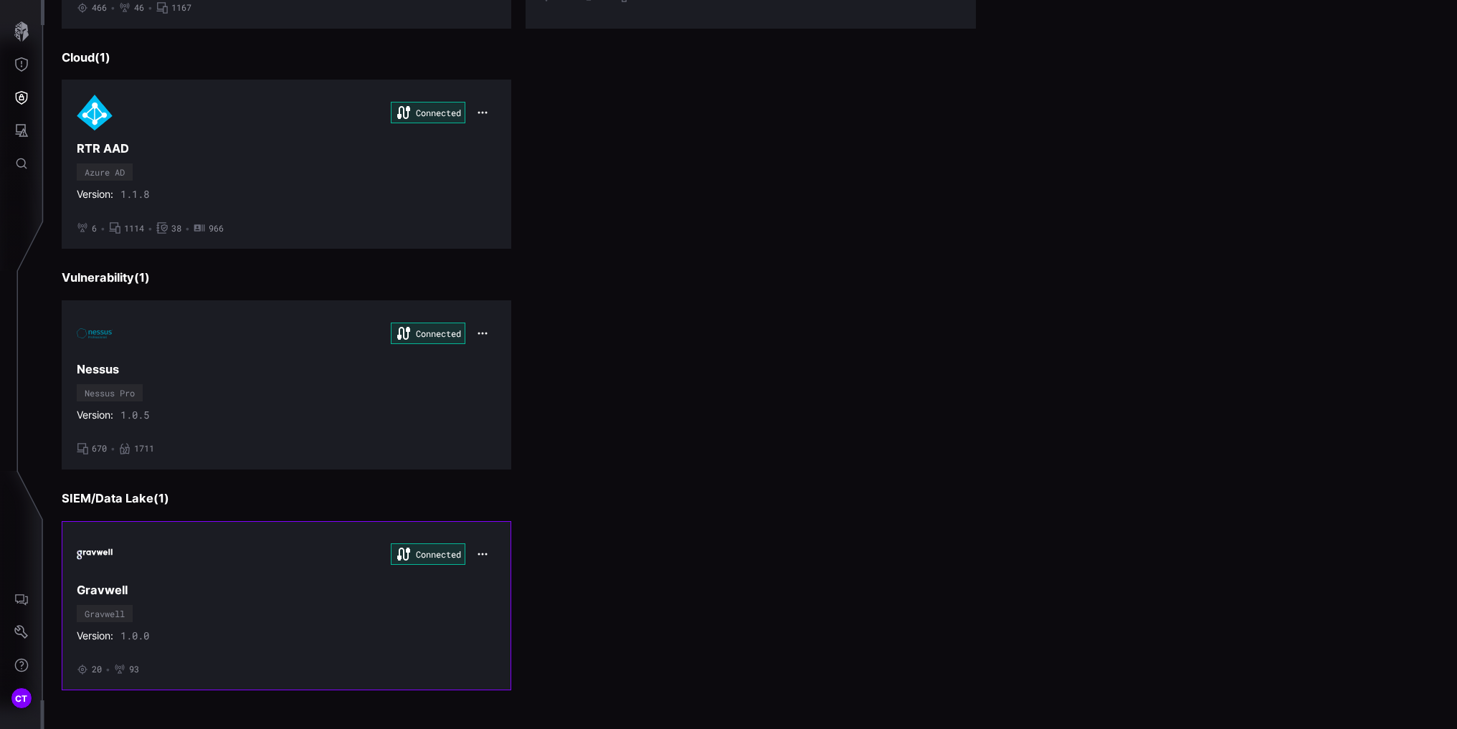
click at [320, 598] on div "Connected [PERSON_NAME] Version: 1.0.0 • 20 • 93" at bounding box center [286, 605] width 419 height 139
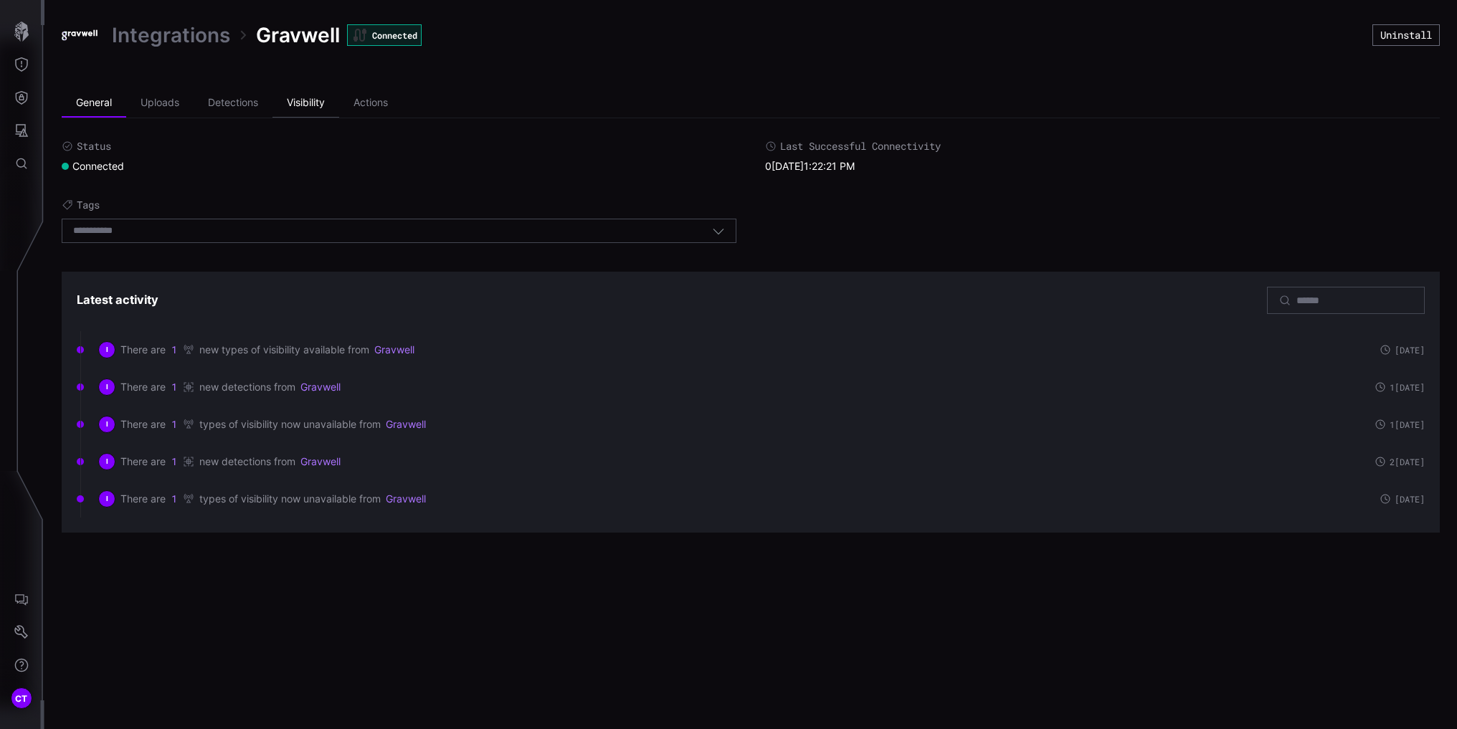
click at [315, 97] on li "Visibility" at bounding box center [305, 103] width 67 height 29
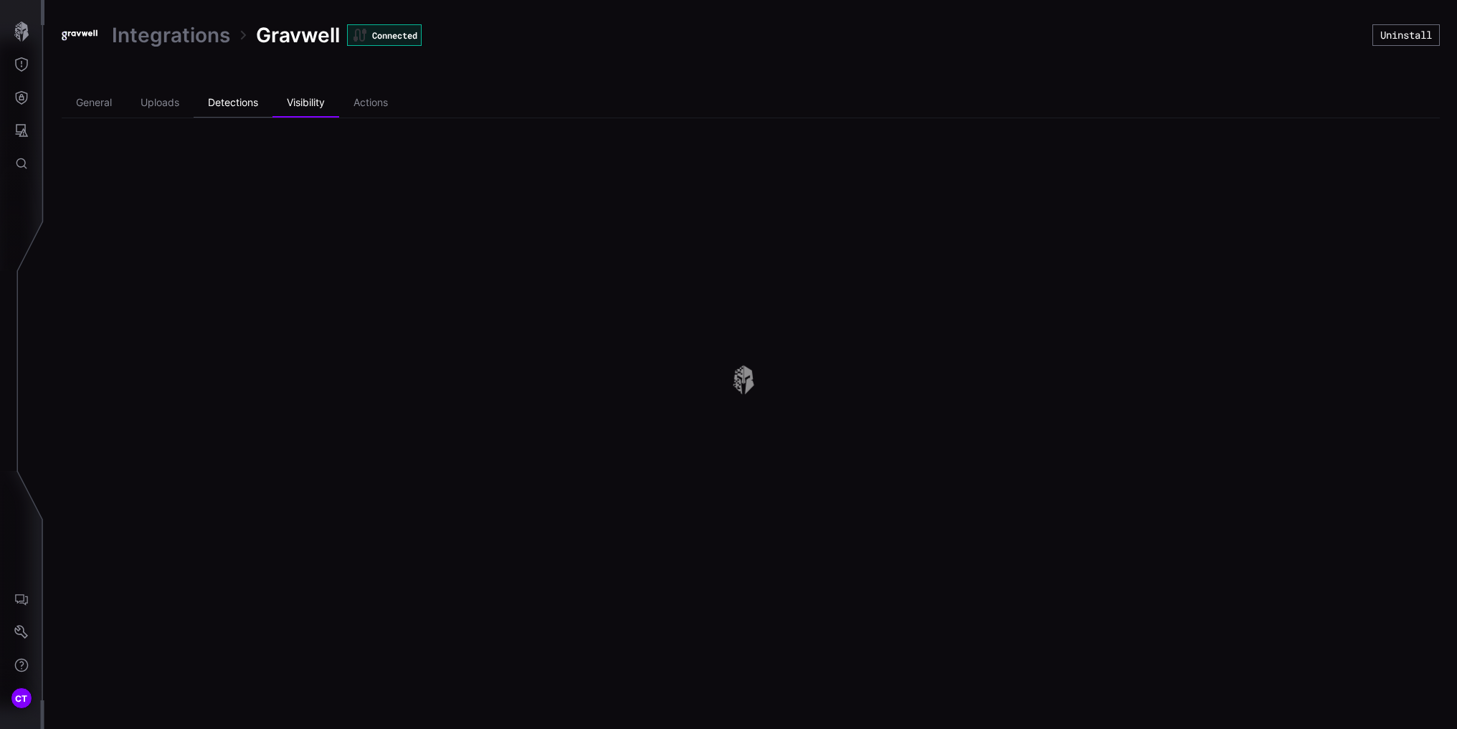
click at [247, 99] on li "Detections" at bounding box center [233, 103] width 79 height 29
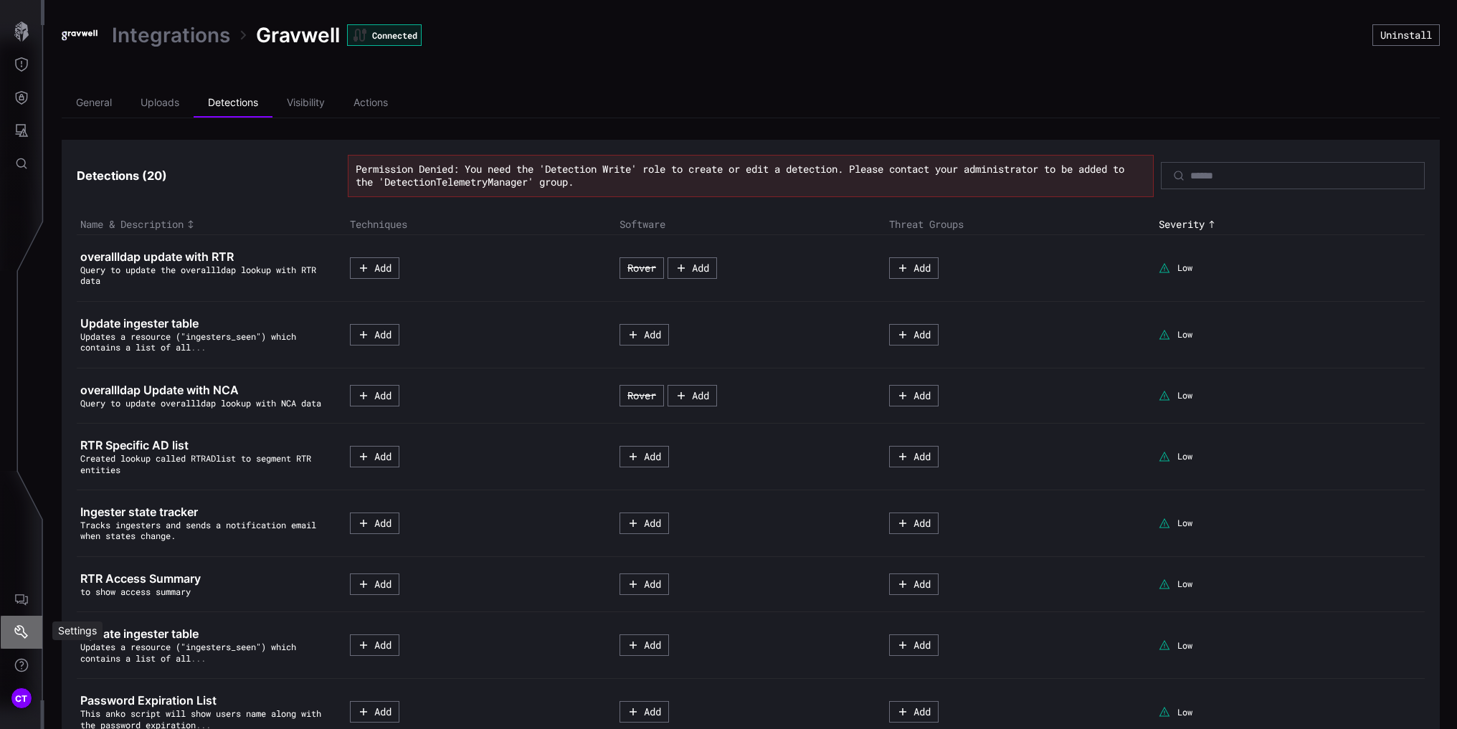
click at [15, 626] on icon "Settings" at bounding box center [21, 632] width 14 height 14
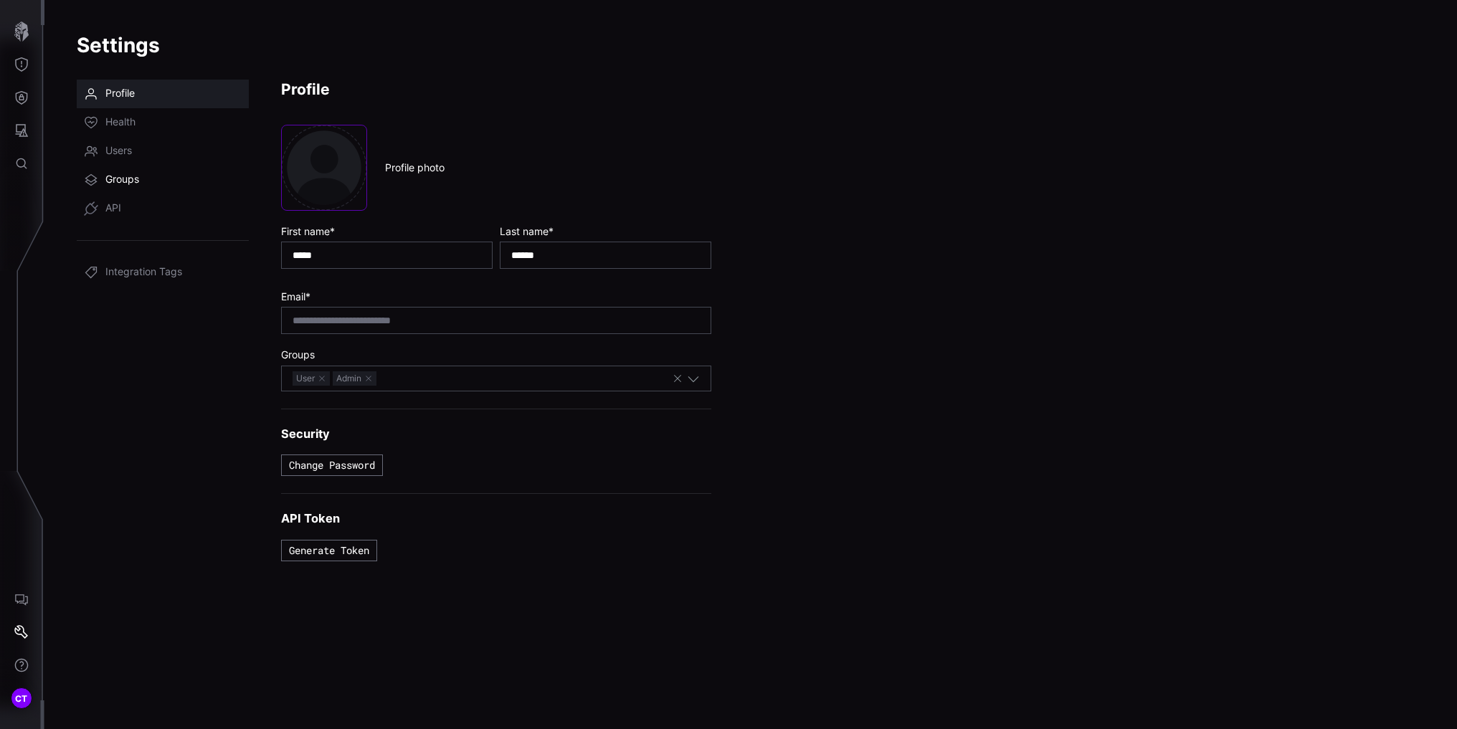
click at [118, 175] on span "Groups" at bounding box center [122, 180] width 34 height 14
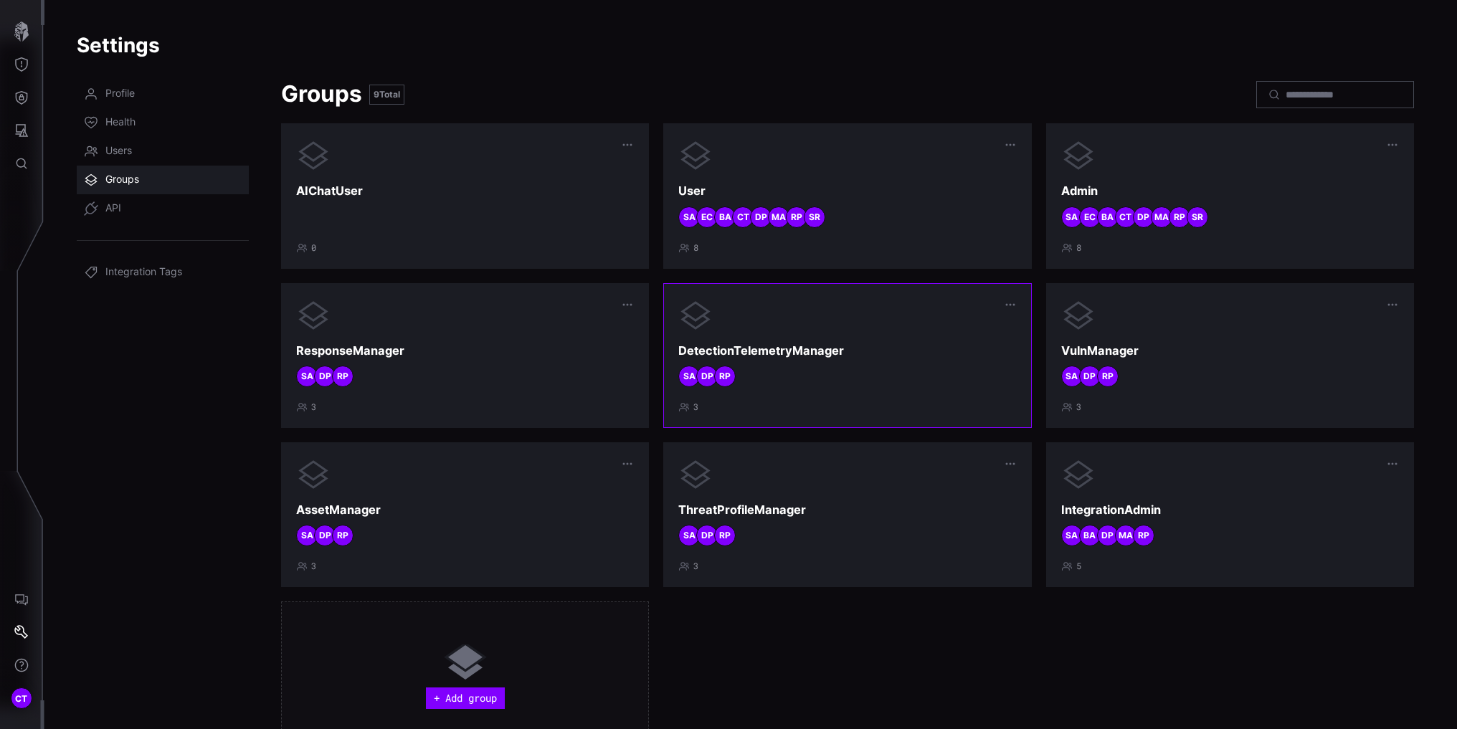
click at [820, 394] on div "DetectionTelemetryManager RP DP SA 3" at bounding box center [847, 355] width 338 height 115
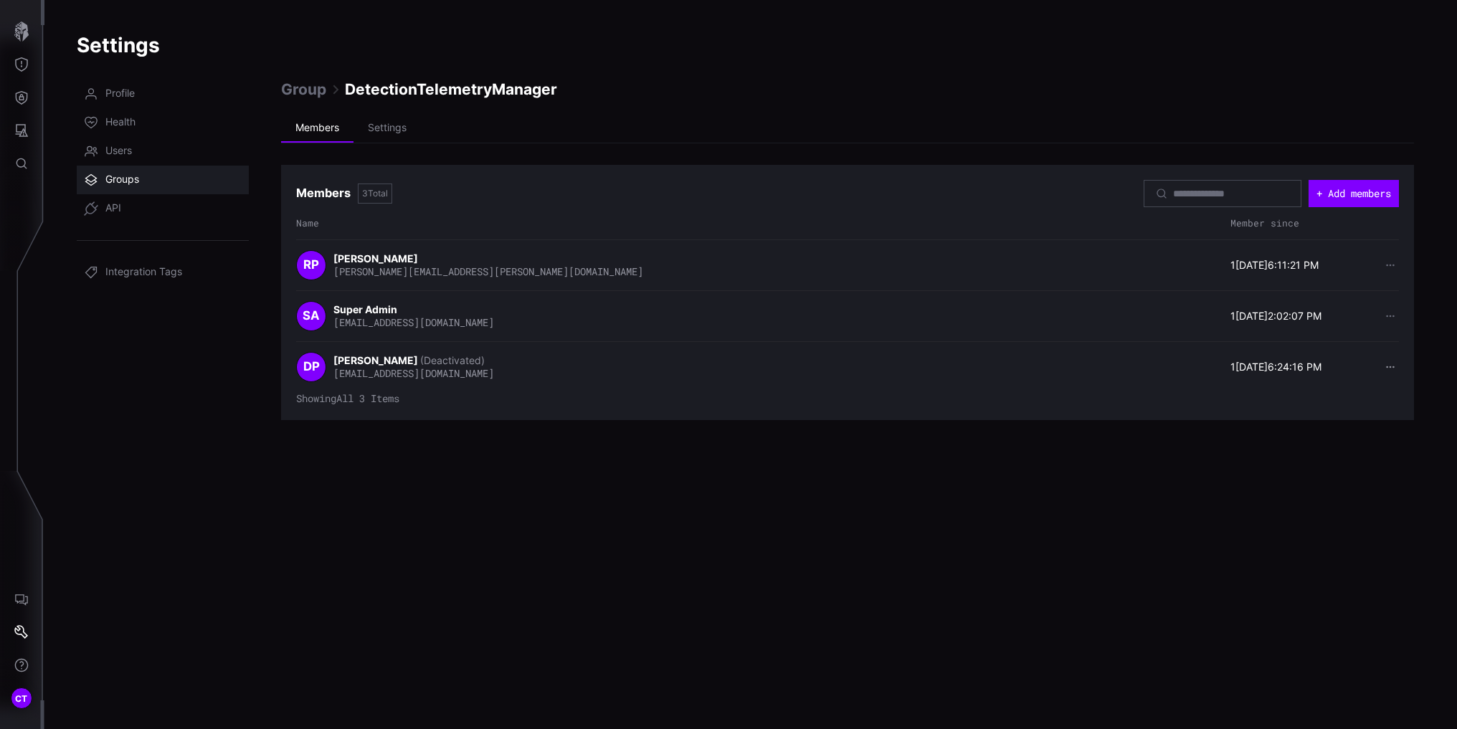
click at [1391, 366] on icon "button" at bounding box center [1390, 367] width 10 height 10
click at [1358, 389] on div "Remove member" at bounding box center [1347, 391] width 80 height 13
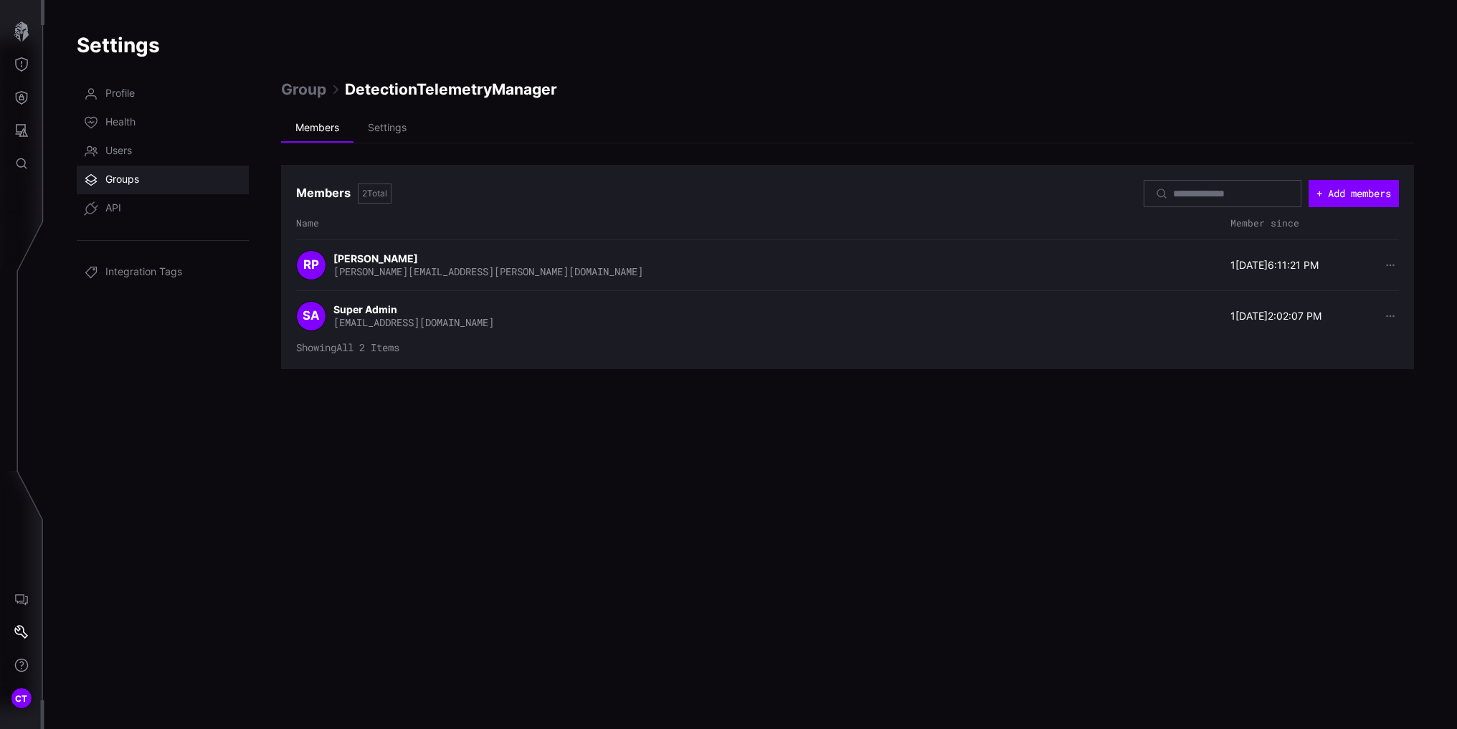
click at [112, 183] on span "Groups" at bounding box center [122, 180] width 34 height 14
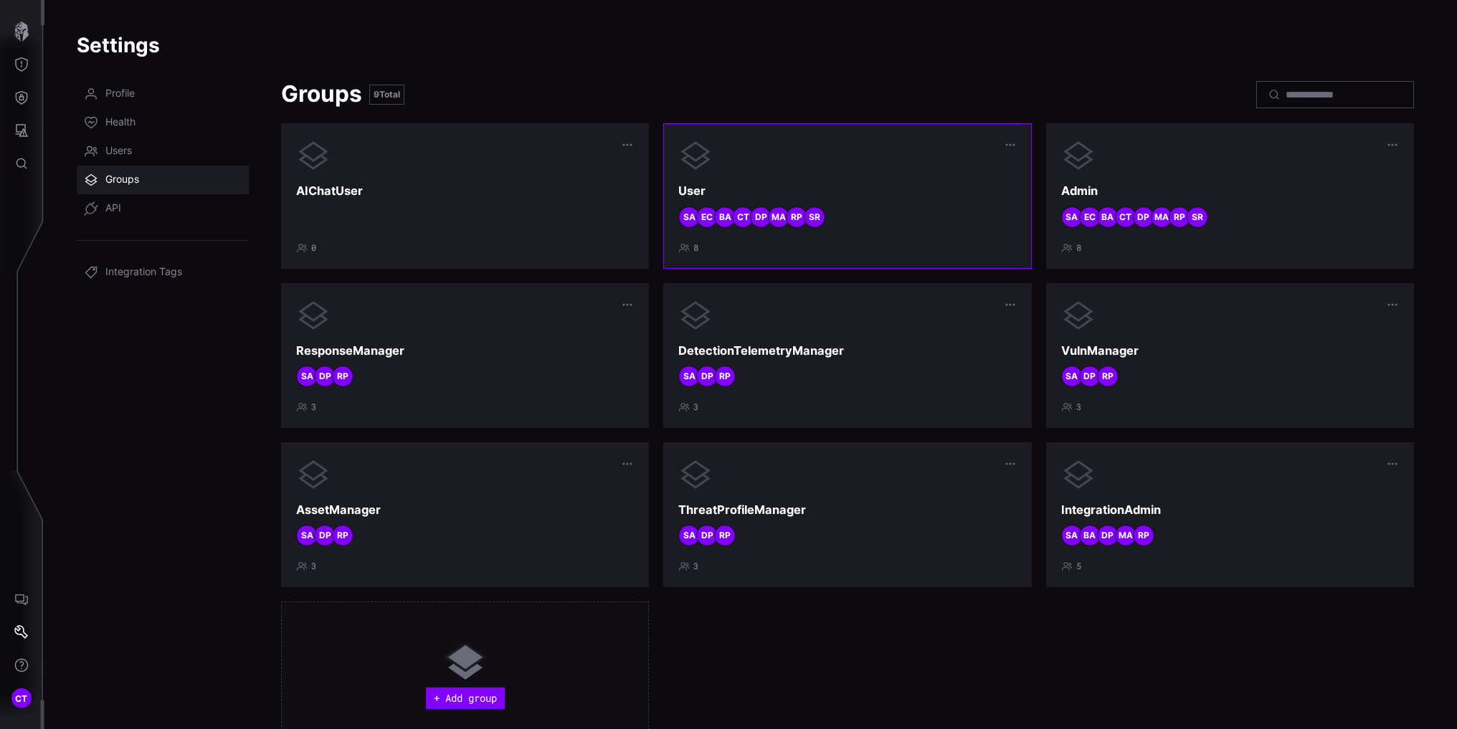
click at [826, 167] on div at bounding box center [847, 155] width 338 height 34
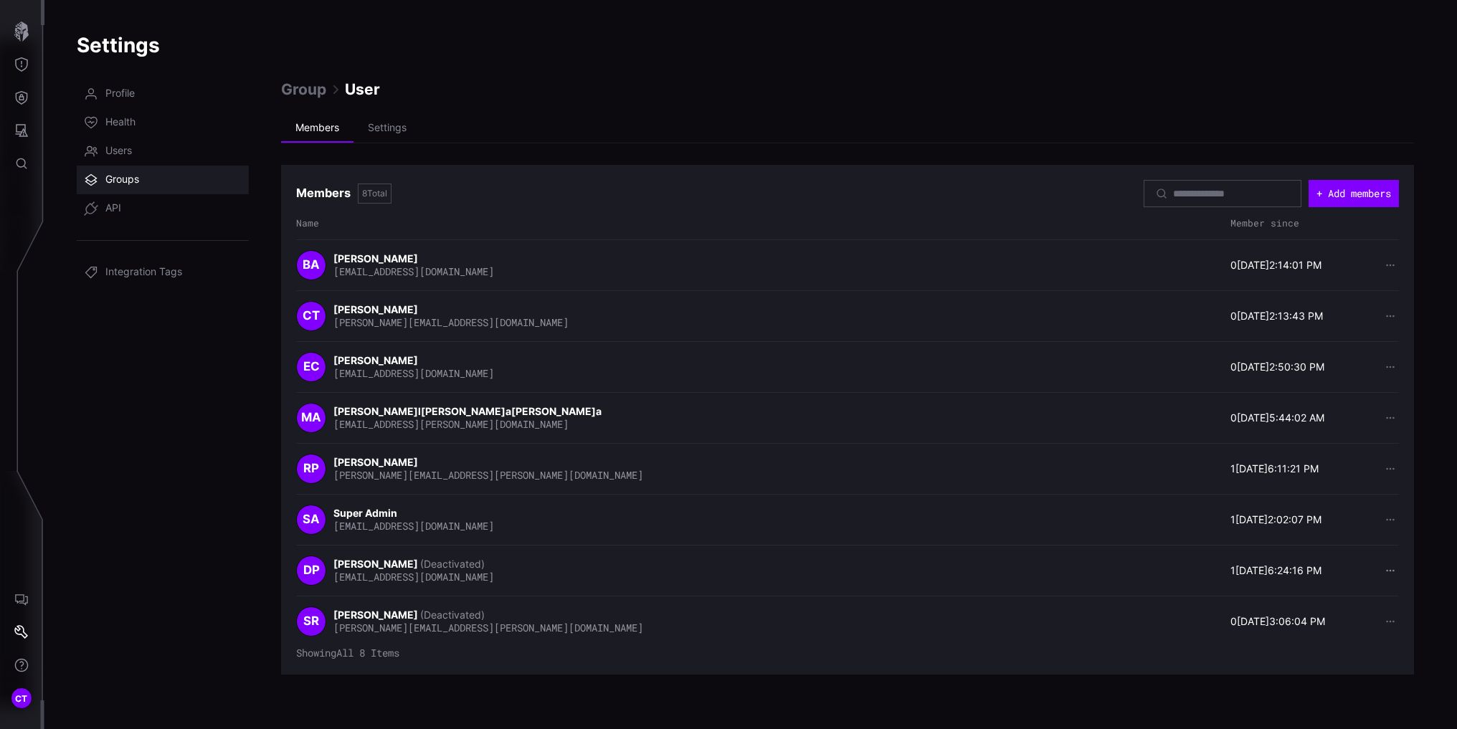
click at [1386, 569] on icon "button" at bounding box center [1390, 571] width 10 height 10
click at [1337, 593] on div "Remove member" at bounding box center [1347, 594] width 80 height 13
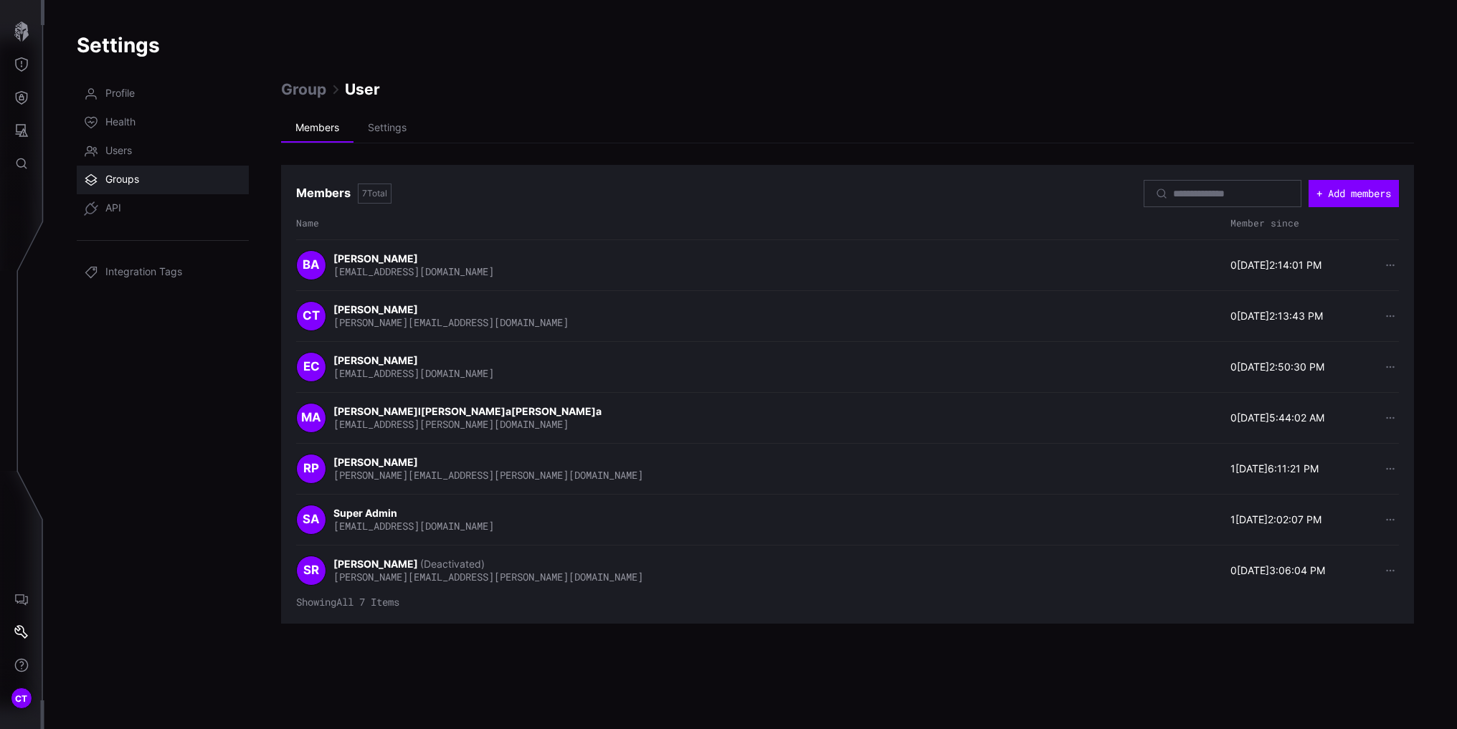
click at [110, 178] on span "Groups" at bounding box center [122, 180] width 34 height 14
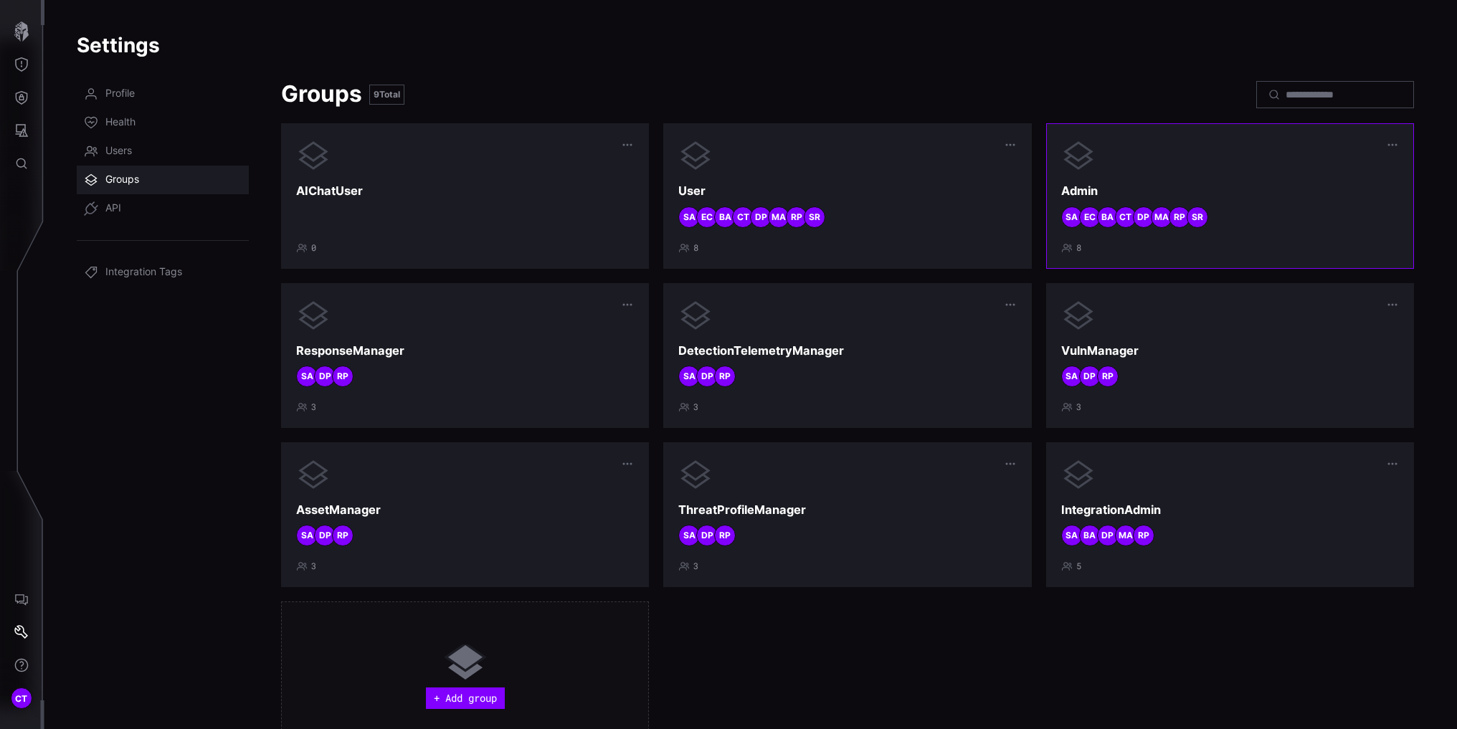
click at [1262, 208] on div "SR RP MA DP CT BA EC SA" at bounding box center [1230, 217] width 338 height 22
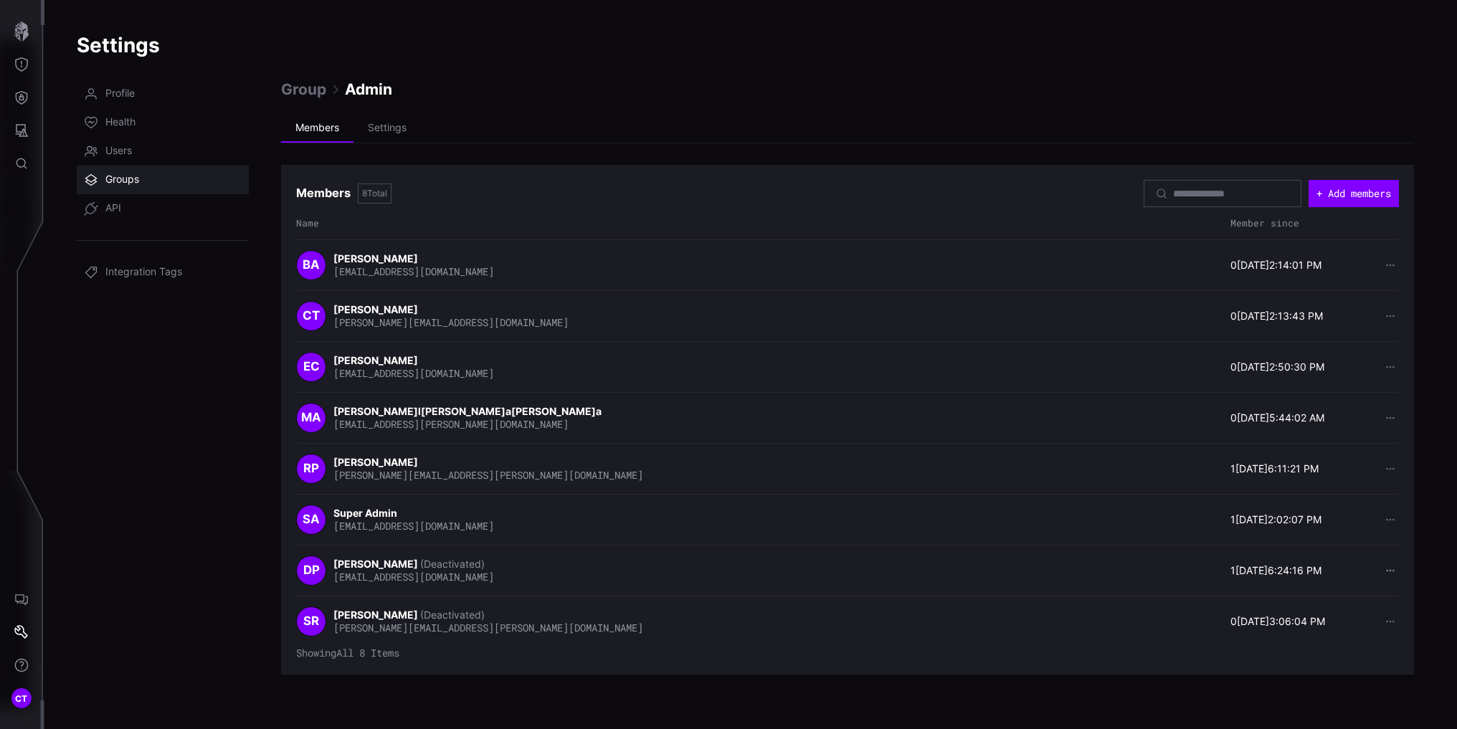
click at [1391, 571] on icon "button" at bounding box center [1389, 570] width 9 height 9
click at [1358, 588] on div "Remove member" at bounding box center [1347, 594] width 100 height 33
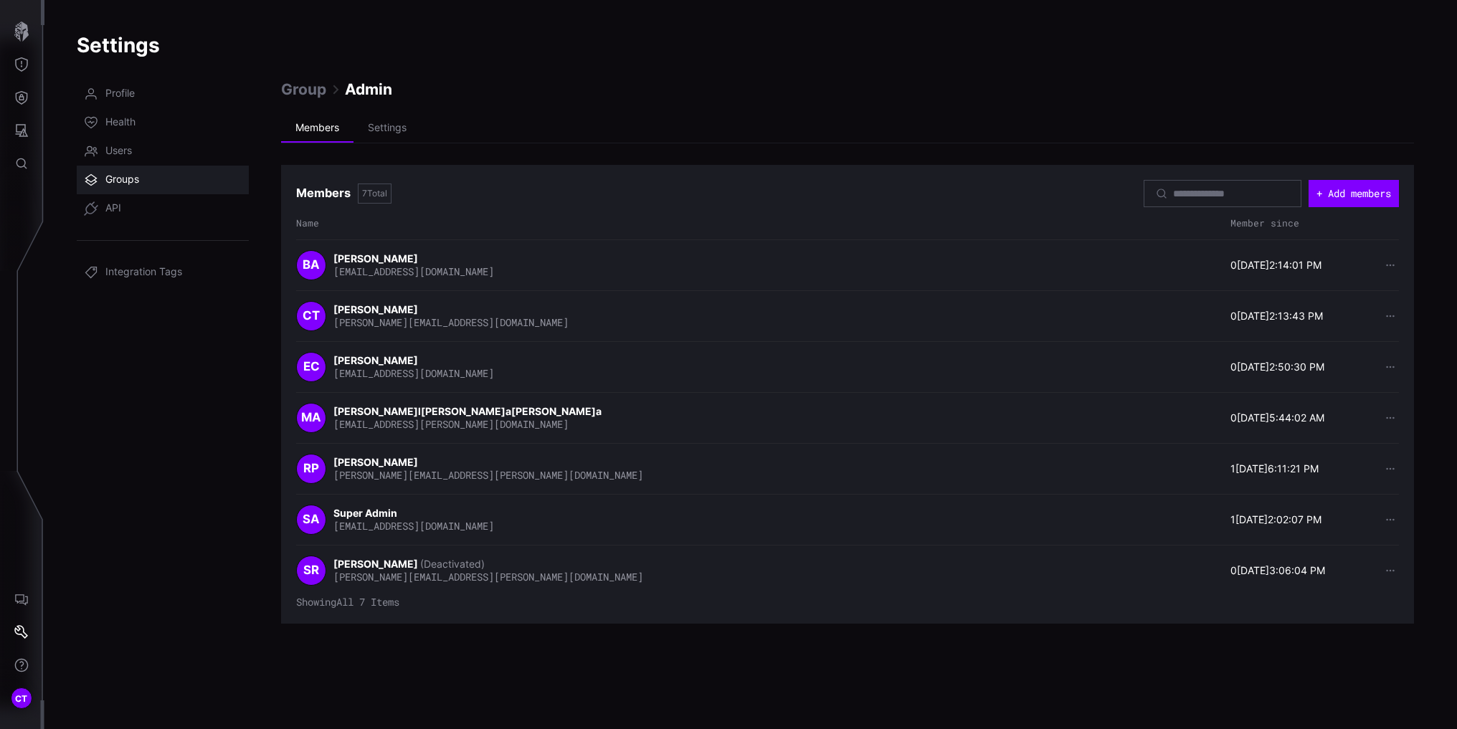
click at [125, 176] on span "Groups" at bounding box center [122, 180] width 34 height 14
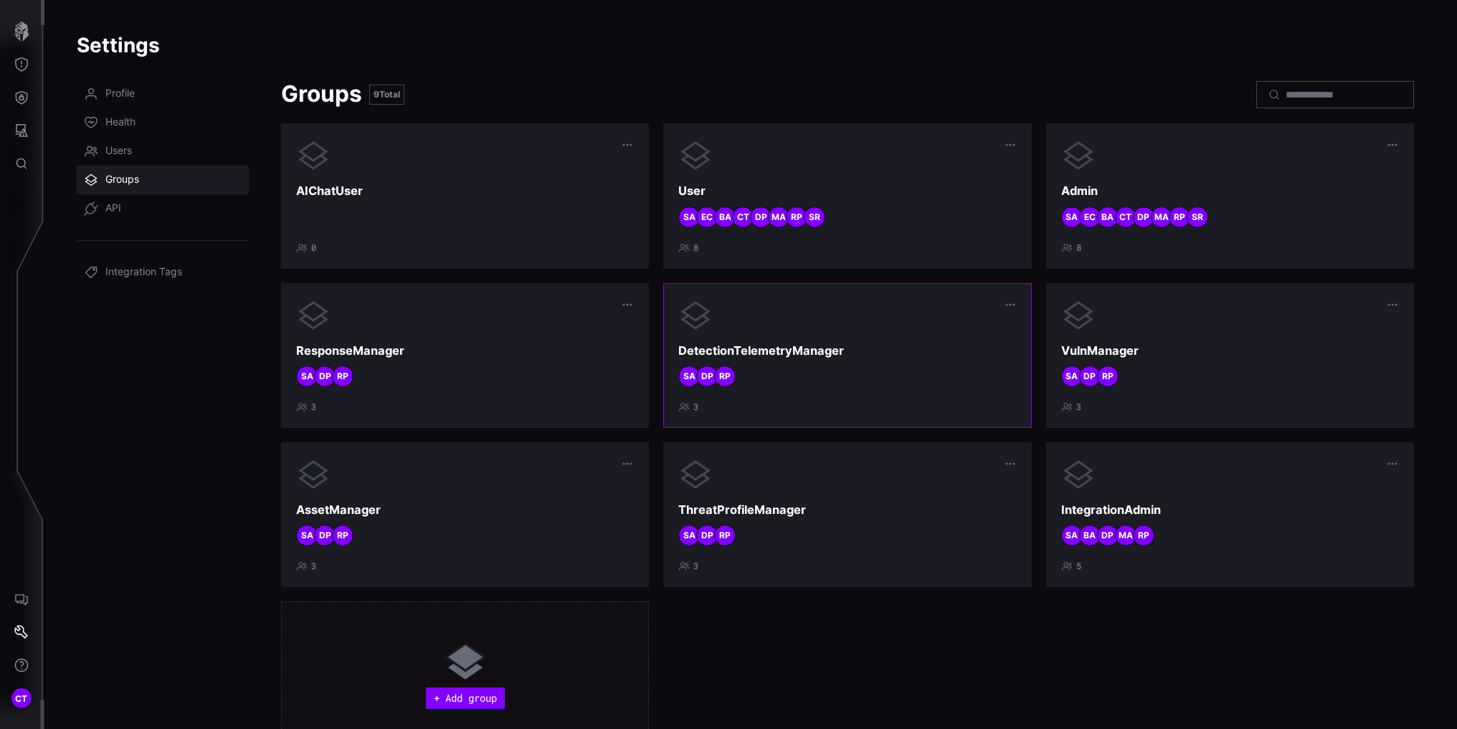
click at [844, 348] on h3 "DetectionTelemetryManager" at bounding box center [847, 350] width 338 height 15
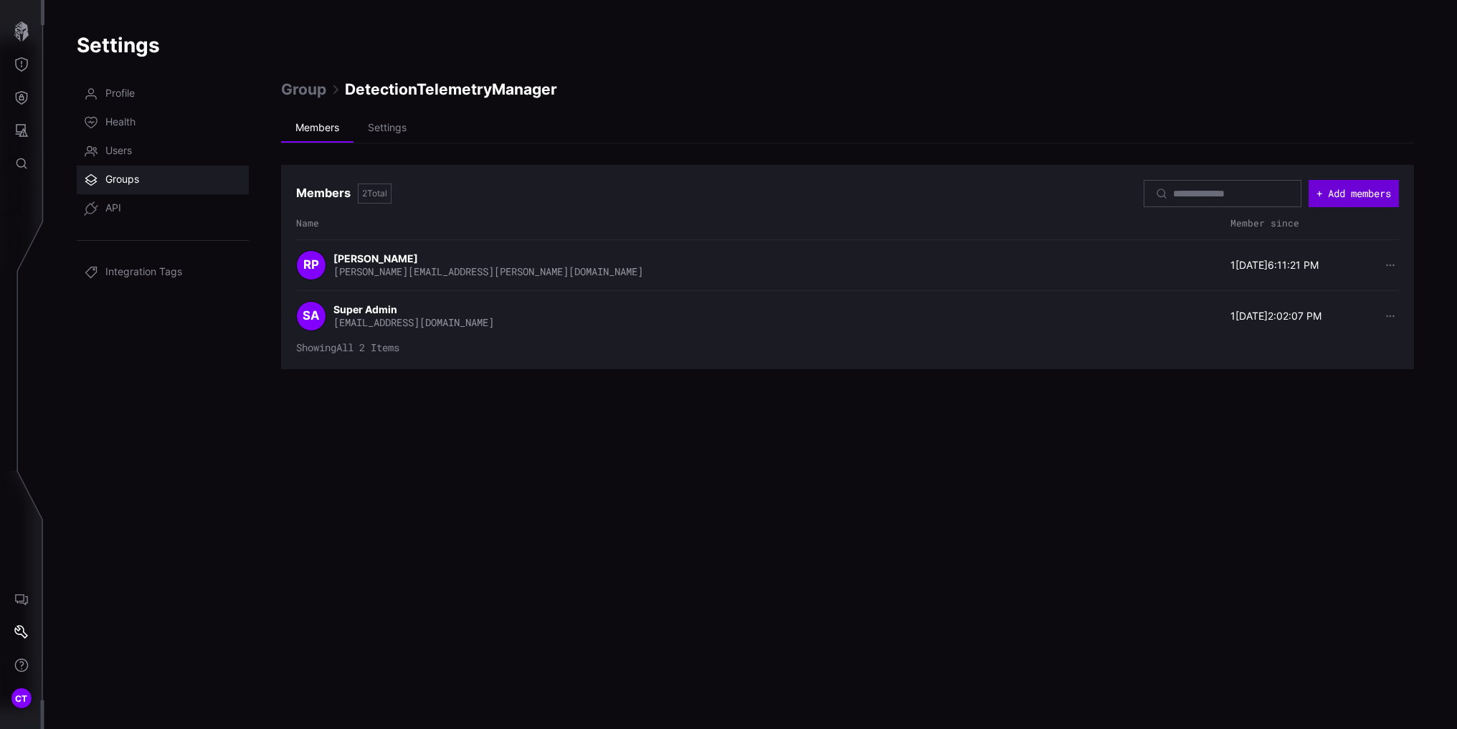
click at [1333, 203] on button "+ Add members" at bounding box center [1353, 193] width 90 height 27
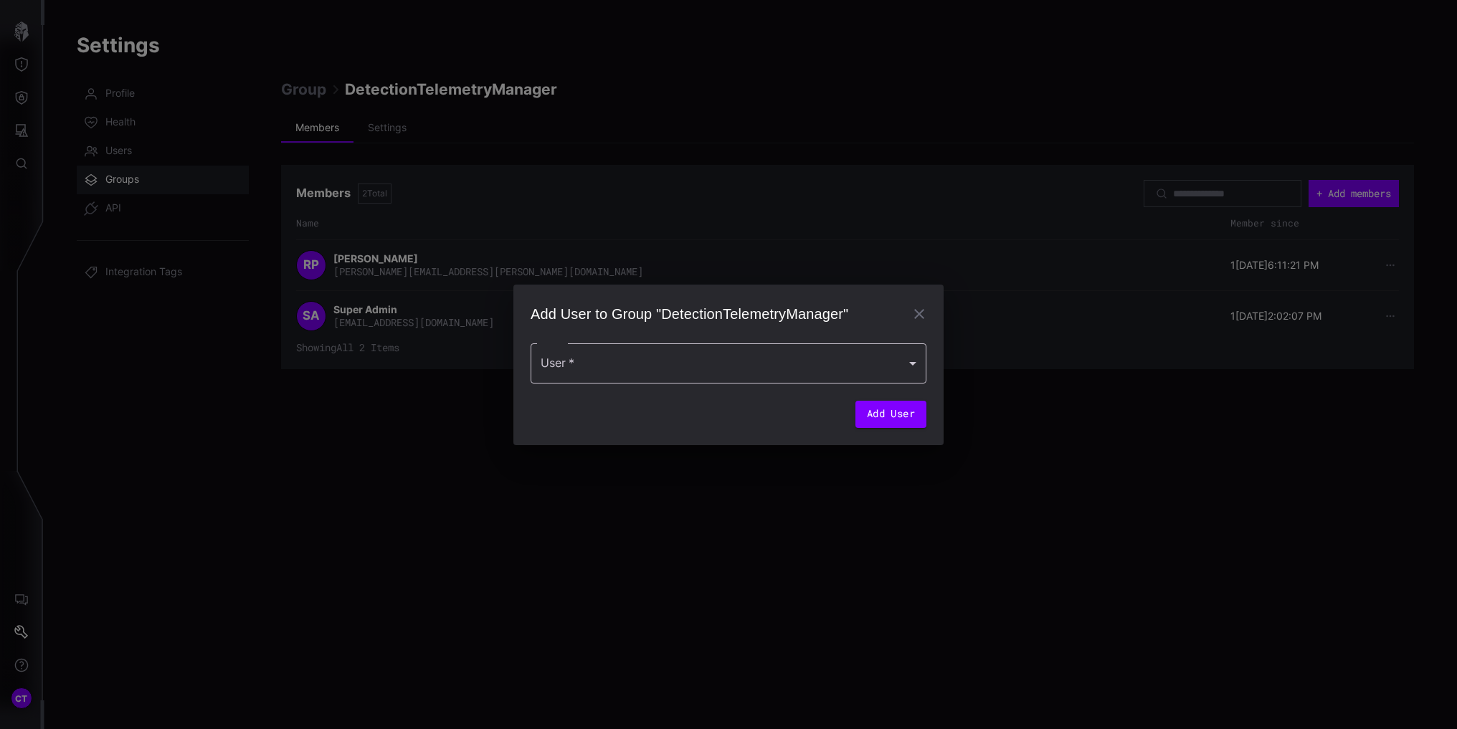
click at [738, 378] on div at bounding box center [728, 363] width 396 height 40
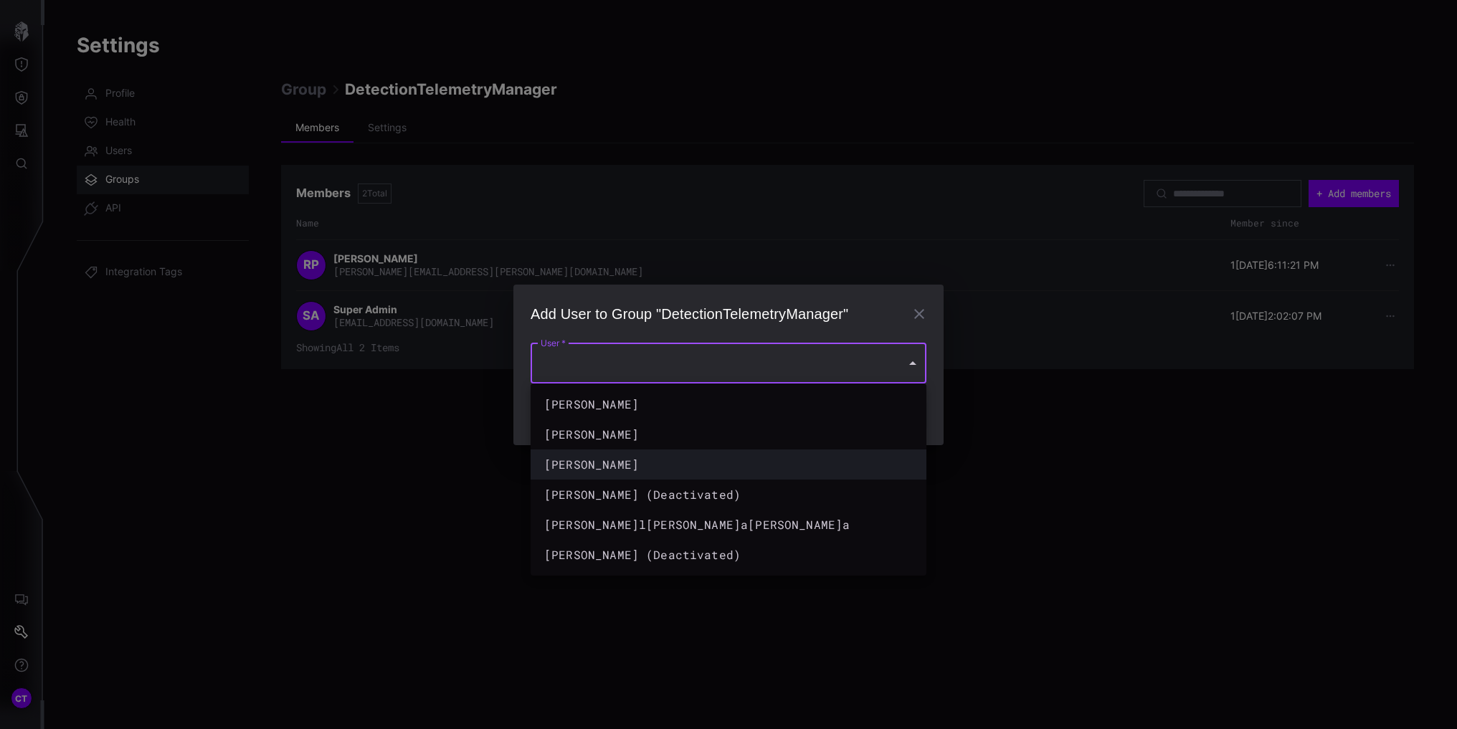
click at [647, 467] on div "[PERSON_NAME]" at bounding box center [714, 464] width 340 height 17
type input "**********"
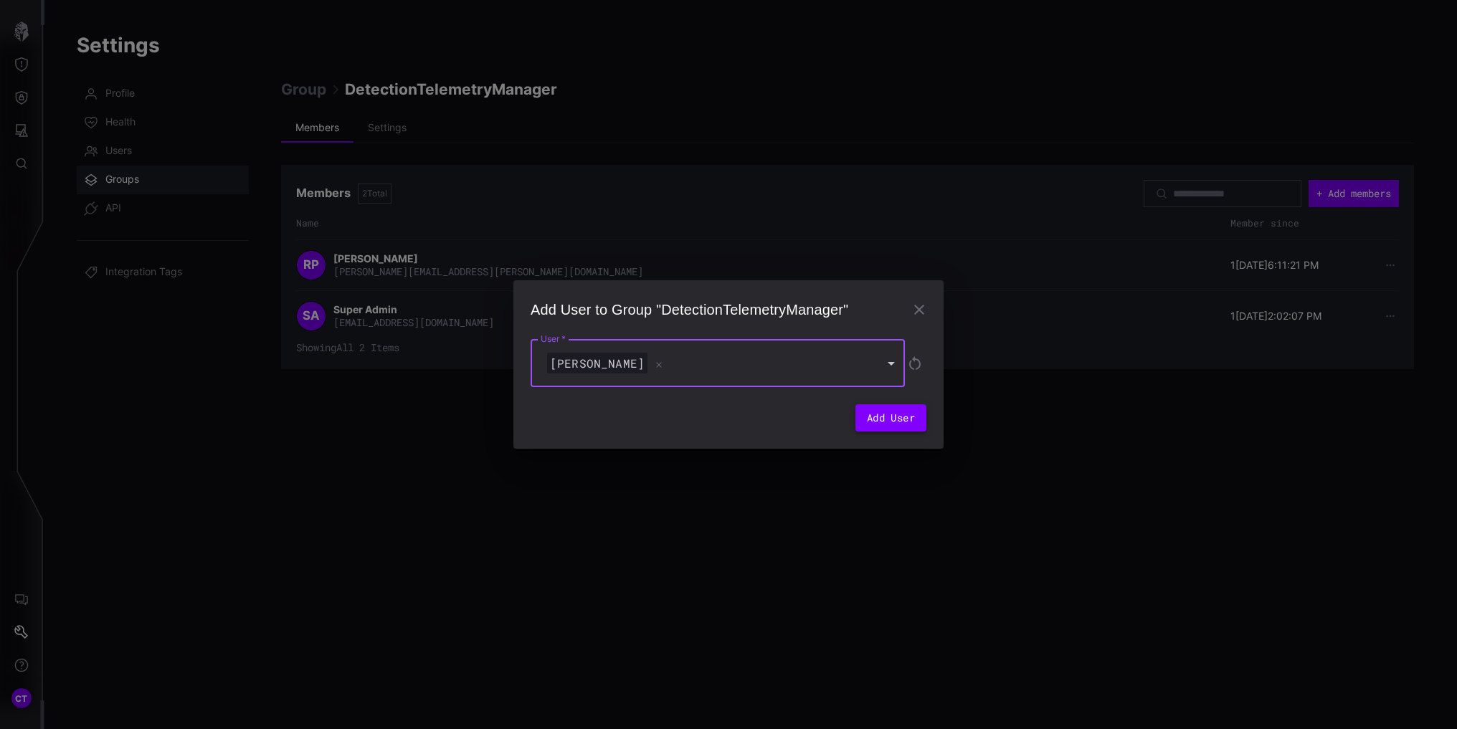
click at [908, 420] on button "Add User" at bounding box center [890, 417] width 71 height 27
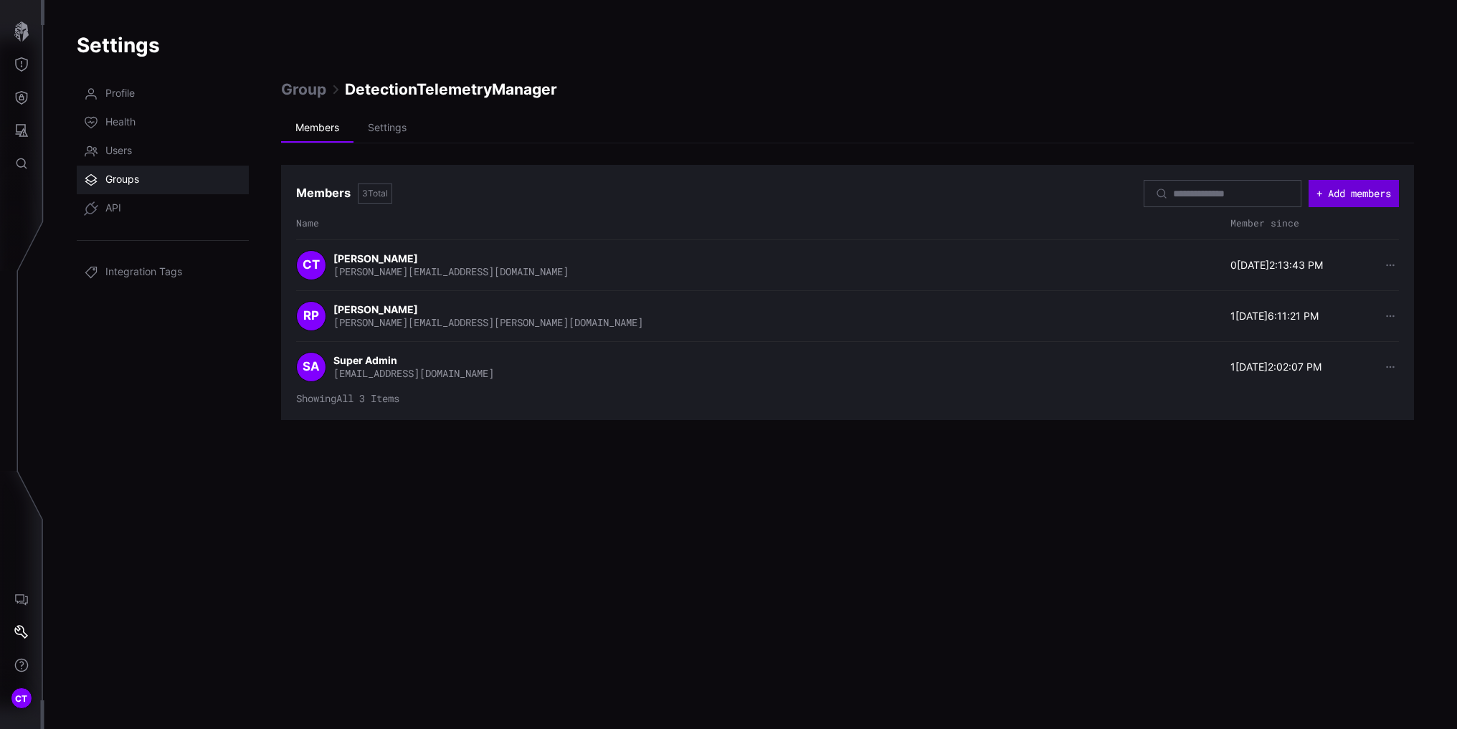
click at [1336, 194] on button "+ Add members" at bounding box center [1353, 193] width 90 height 27
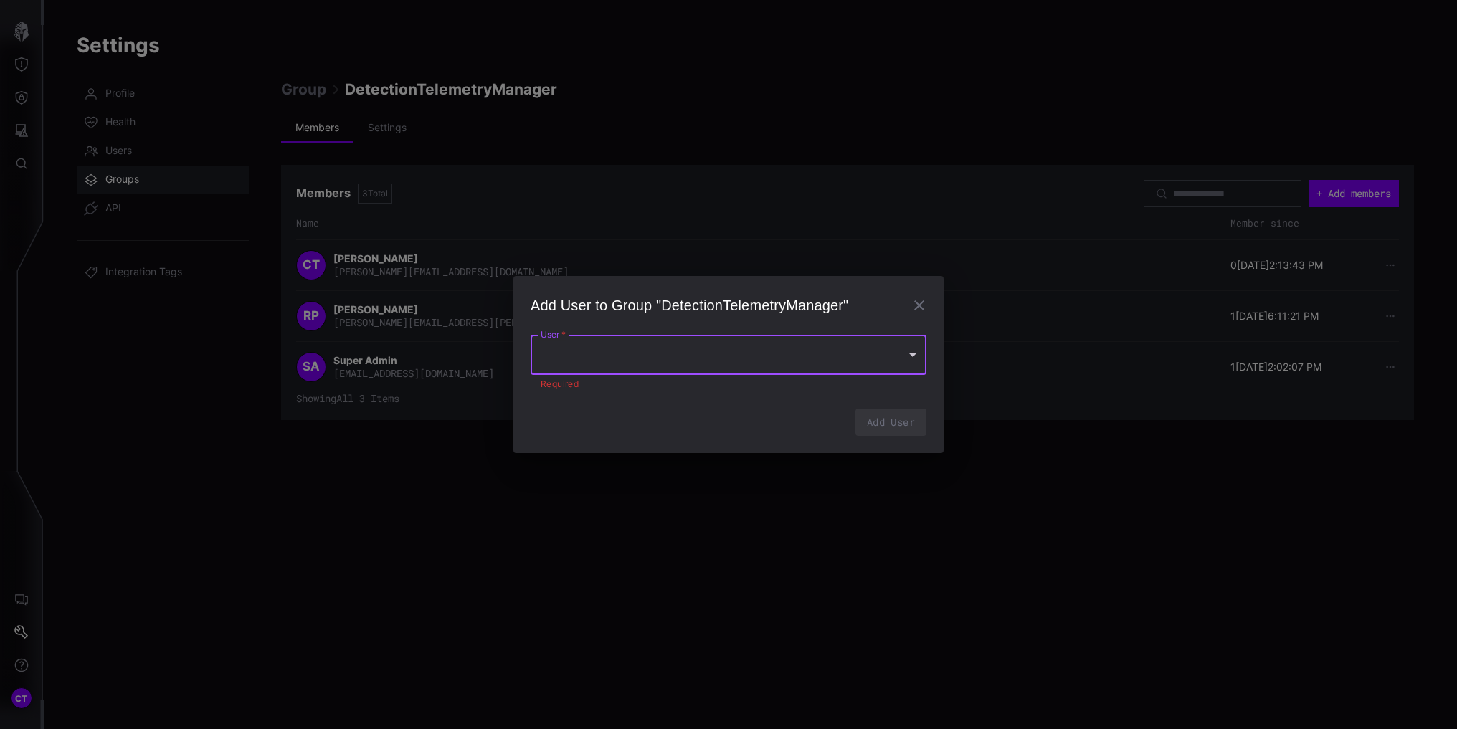
click at [798, 369] on div at bounding box center [728, 355] width 396 height 40
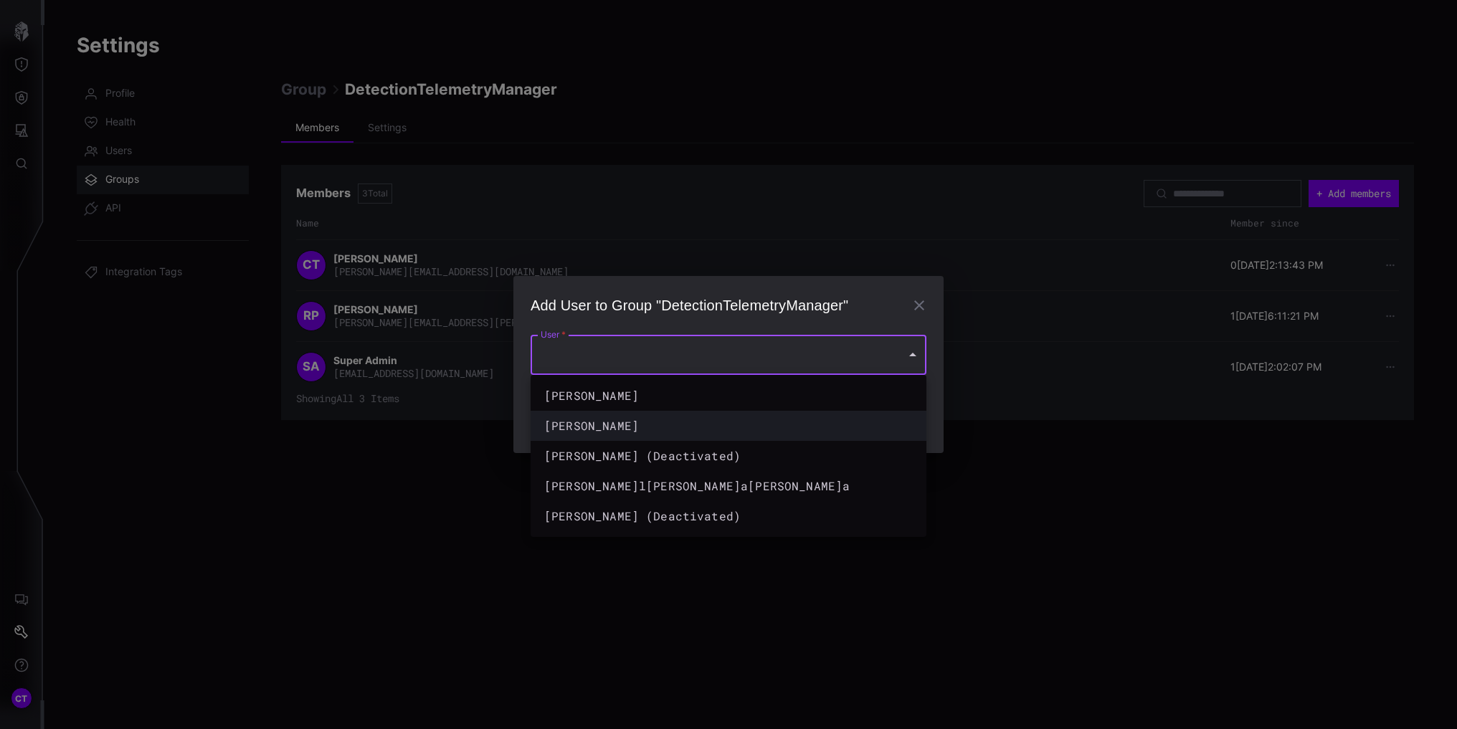
click at [662, 417] on div "[PERSON_NAME]" at bounding box center [714, 425] width 340 height 17
type input "**********"
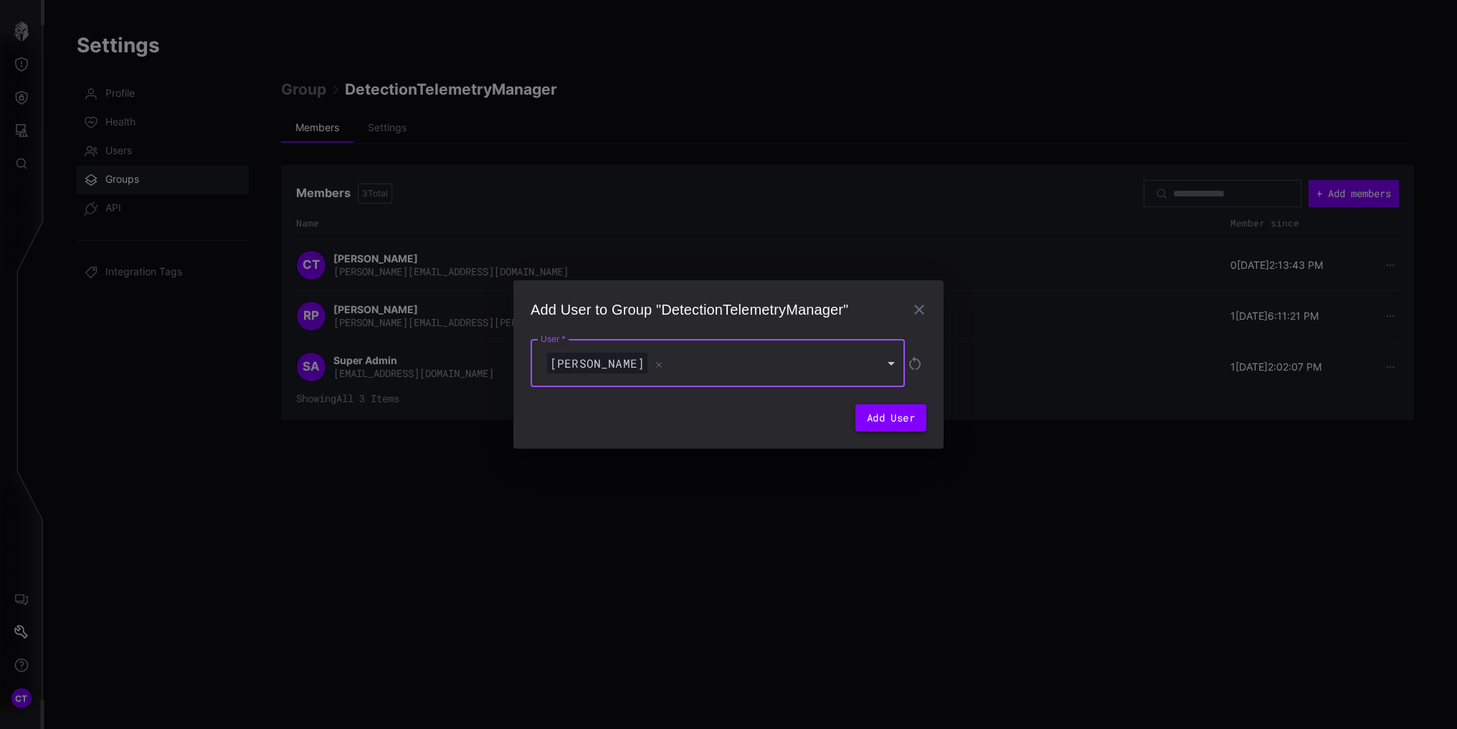
click at [896, 409] on button "Add User" at bounding box center [890, 417] width 71 height 27
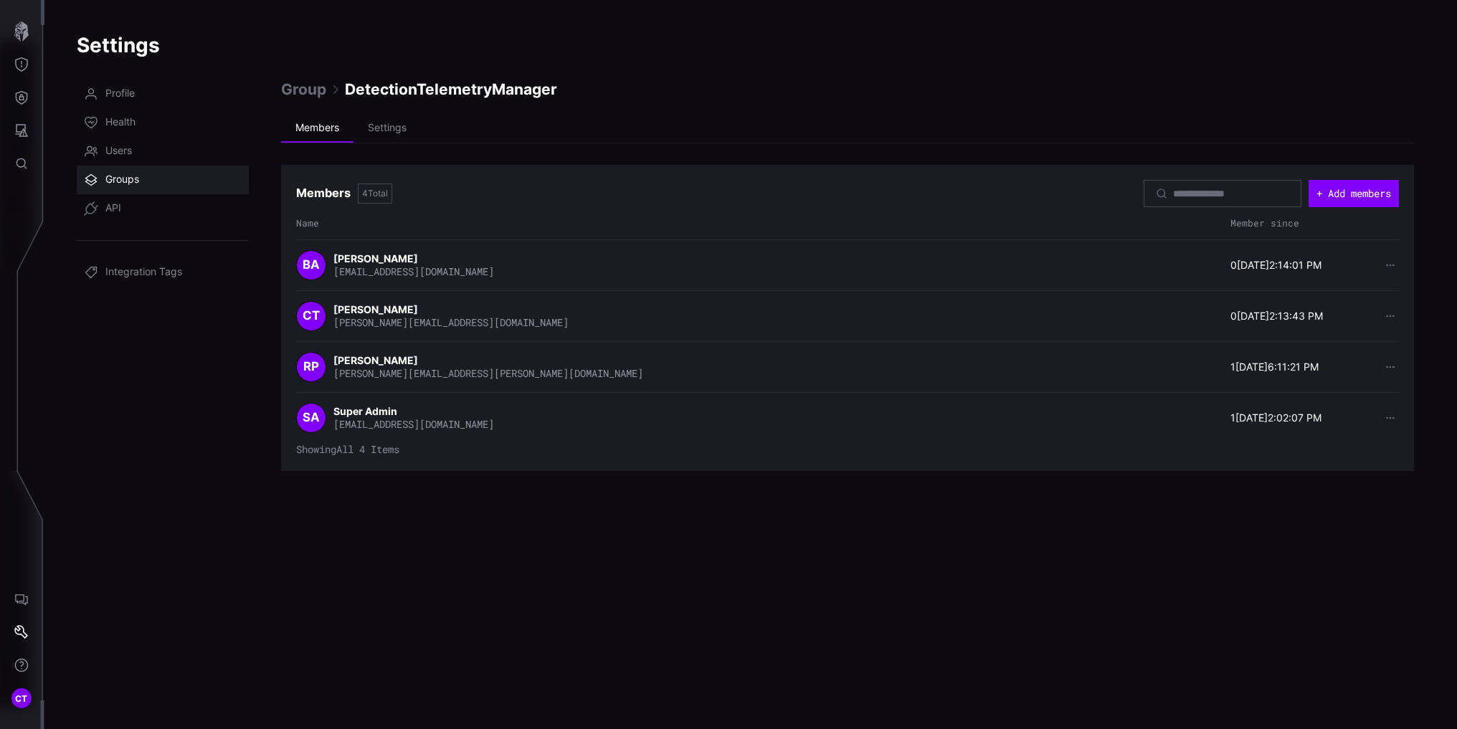
click at [120, 178] on span "Groups" at bounding box center [122, 180] width 34 height 14
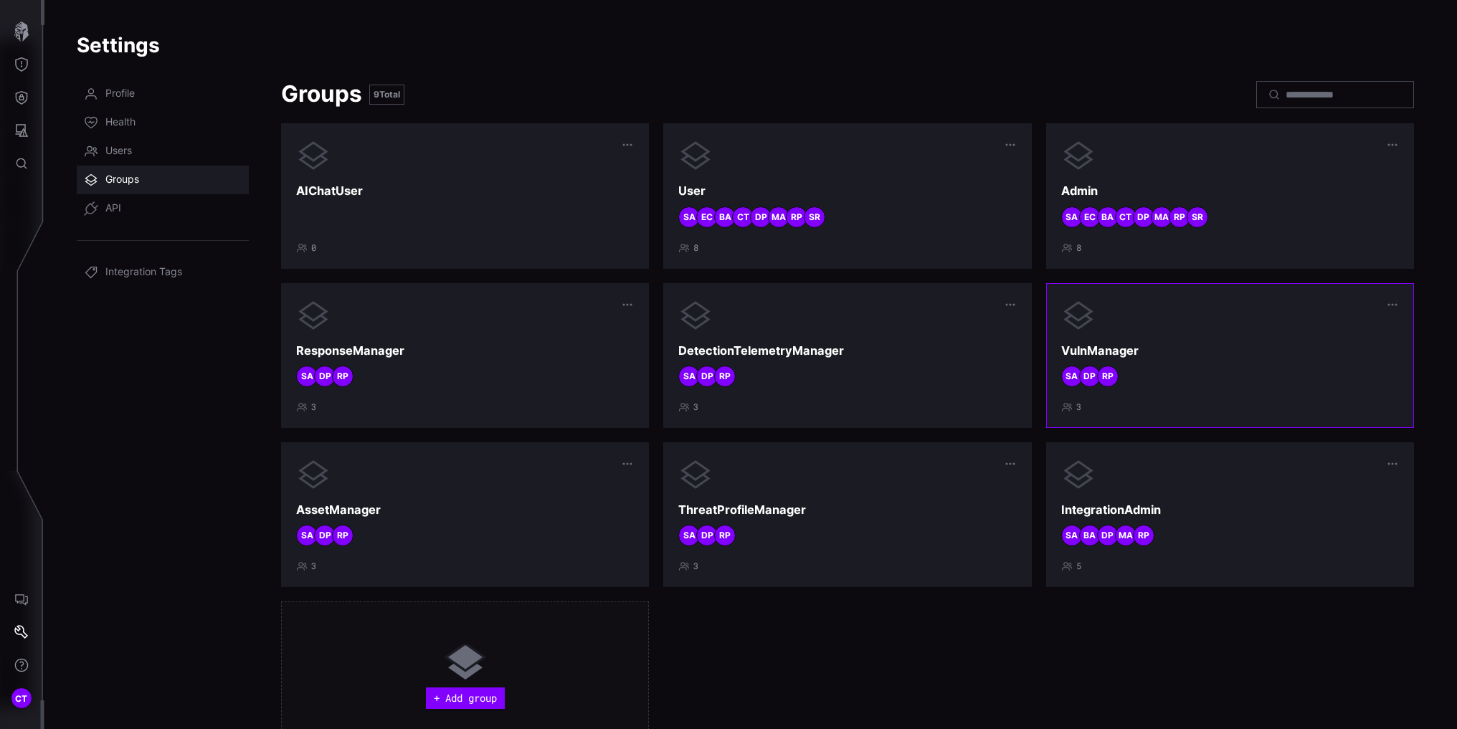
click at [1178, 368] on div "RP DP SA" at bounding box center [1230, 377] width 338 height 22
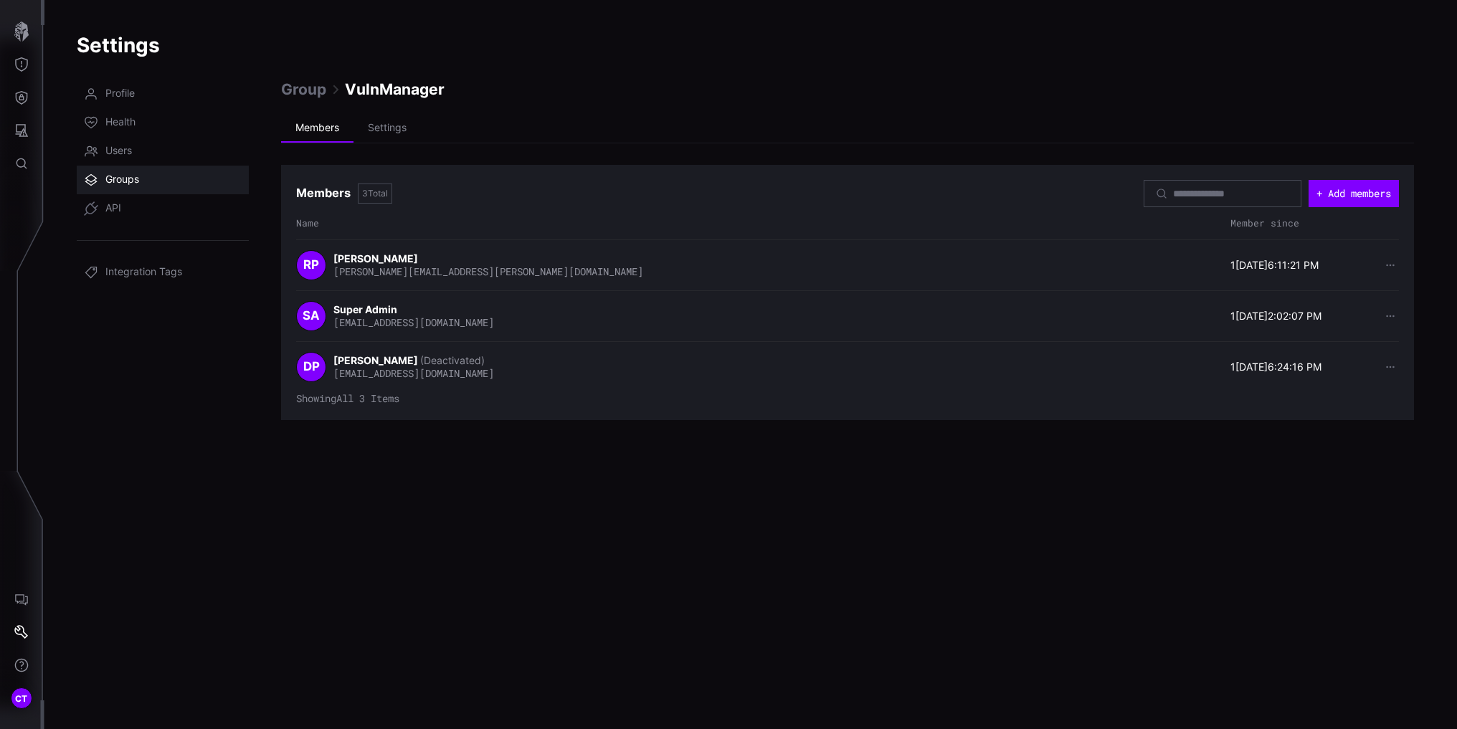
click at [194, 328] on nav "Profile Health Users Groups API Integration Tags" at bounding box center [163, 396] width 172 height 632
click at [24, 65] on icon "Threat Exposure" at bounding box center [21, 64] width 14 height 14
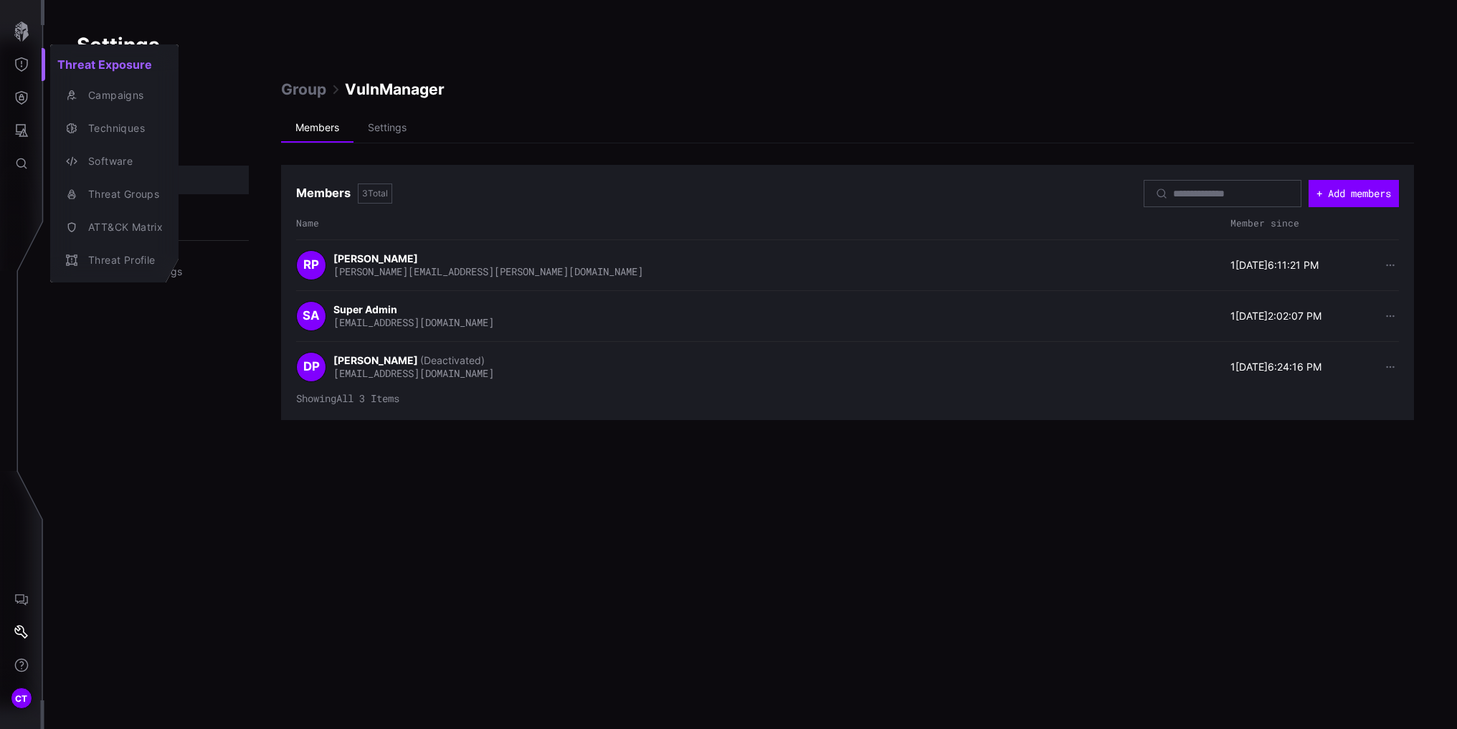
click at [19, 697] on div at bounding box center [728, 364] width 1457 height 729
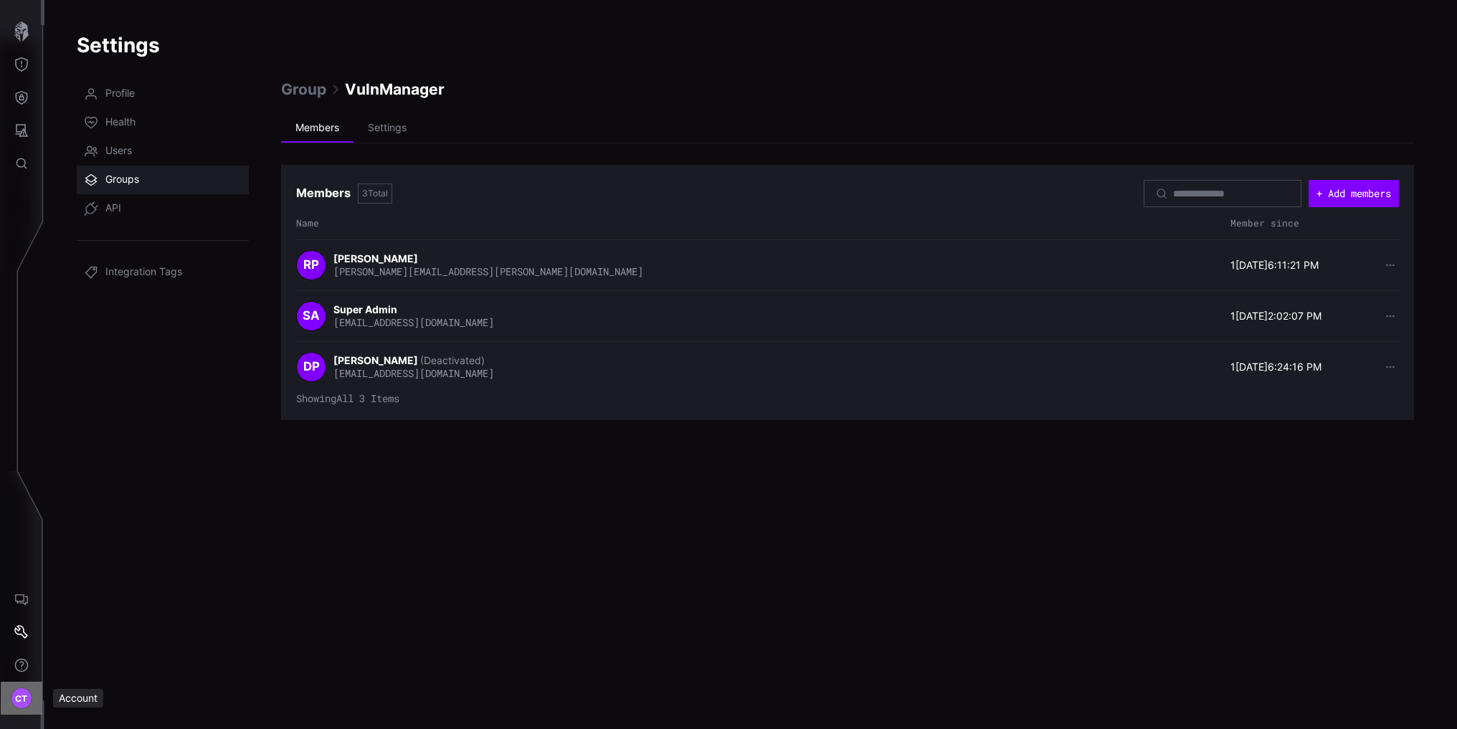
click at [20, 693] on span "CT" at bounding box center [21, 698] width 13 height 15
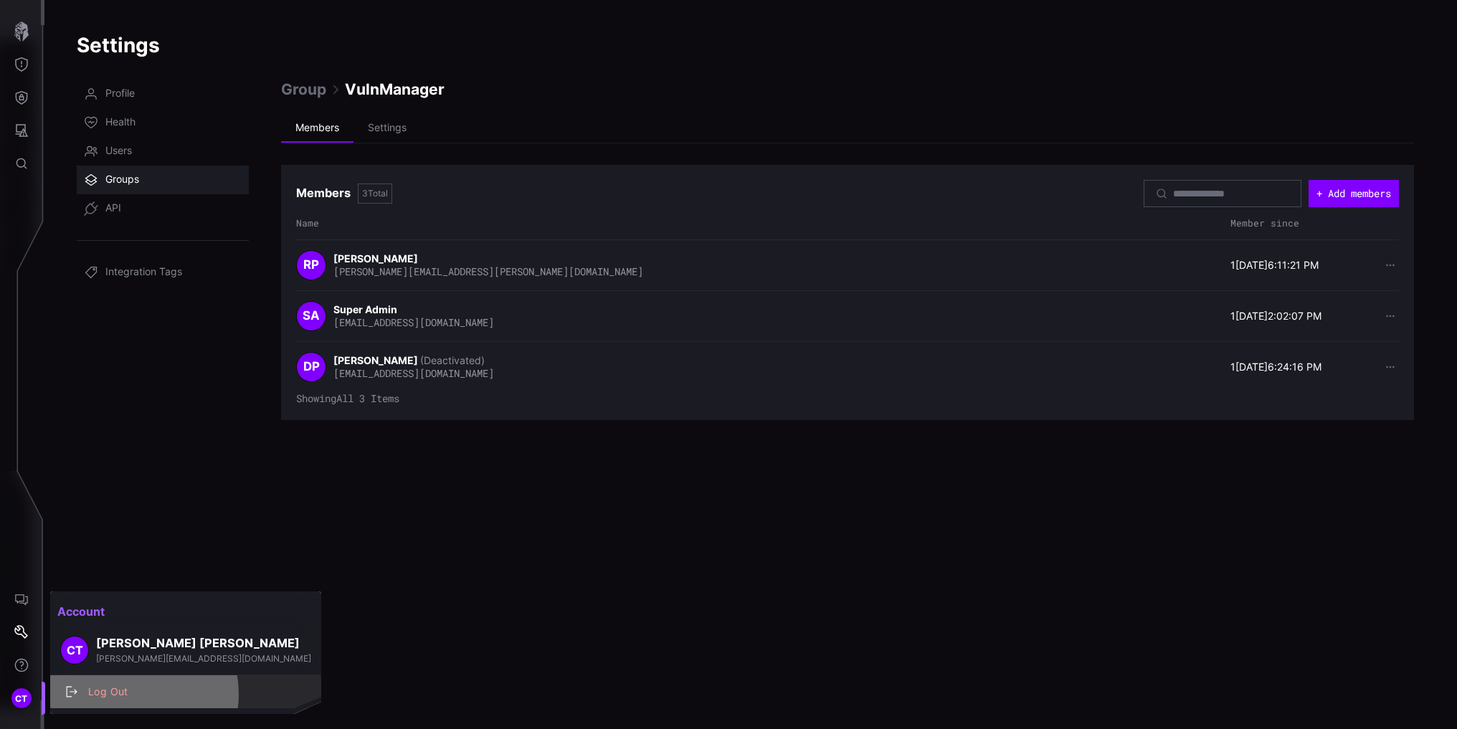
click at [130, 694] on div "Log Out" at bounding box center [193, 692] width 224 height 18
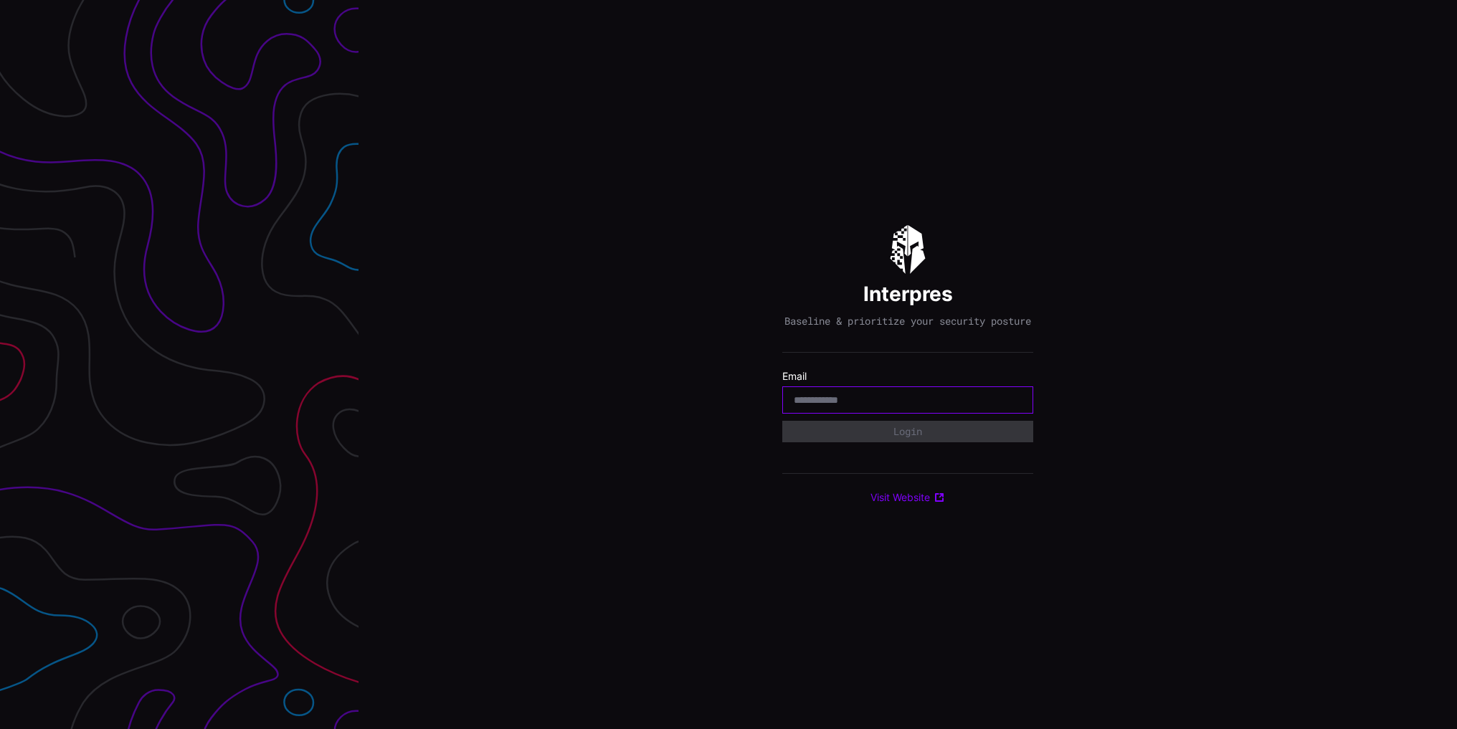
click at [868, 406] on input "email" at bounding box center [907, 400] width 228 height 13
type input "**********"
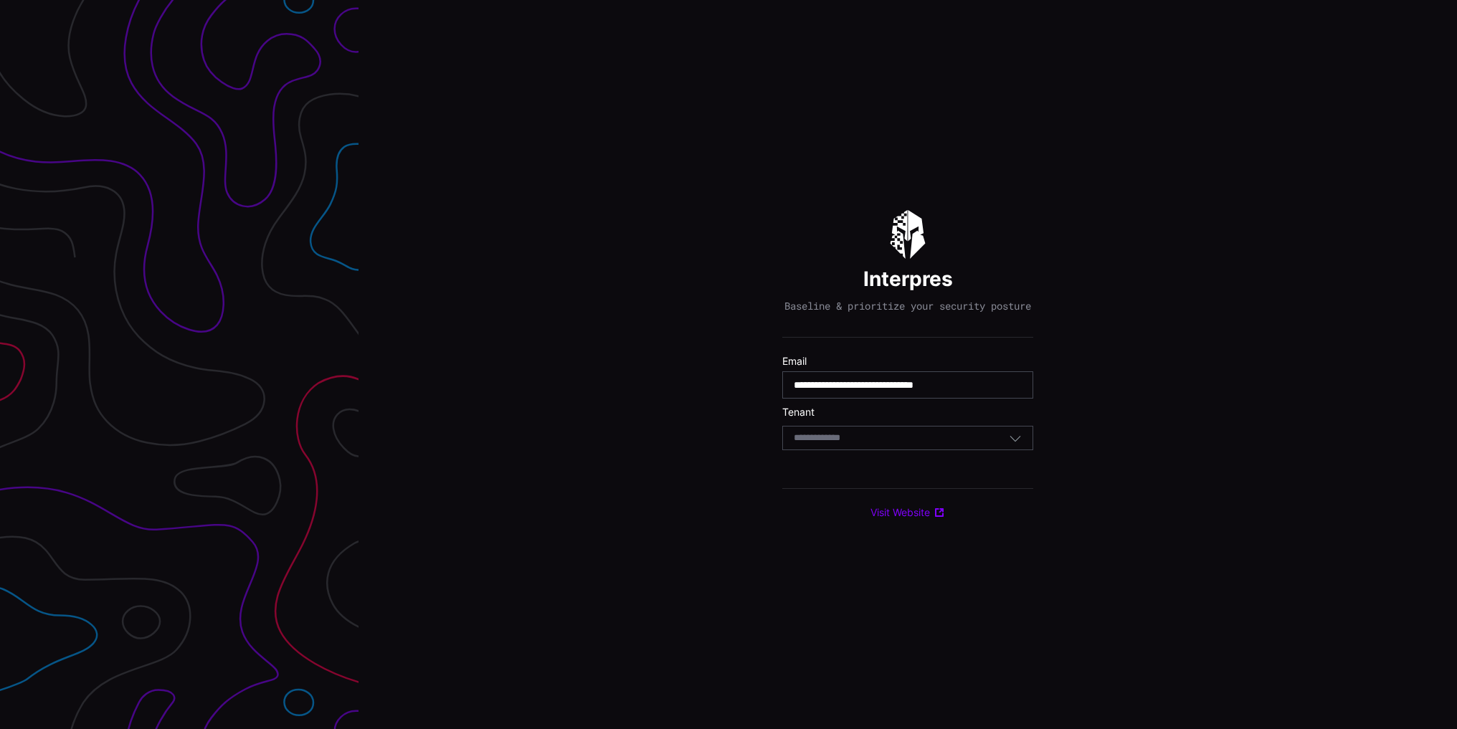
click at [894, 444] on div "Select Tenant" at bounding box center [900, 438] width 215 height 13
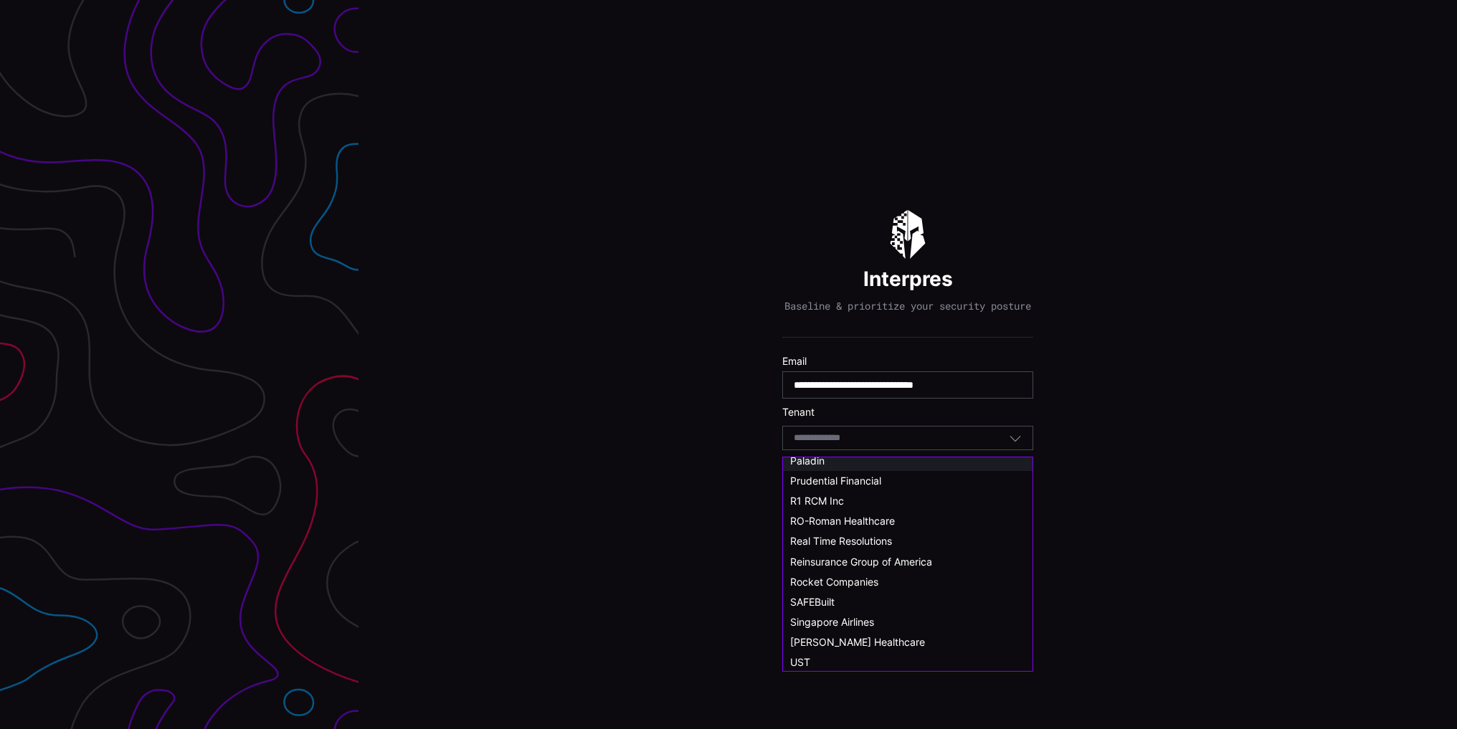
scroll to position [717, 0]
click at [845, 525] on span "Real Time Resolutions" at bounding box center [841, 531] width 102 height 12
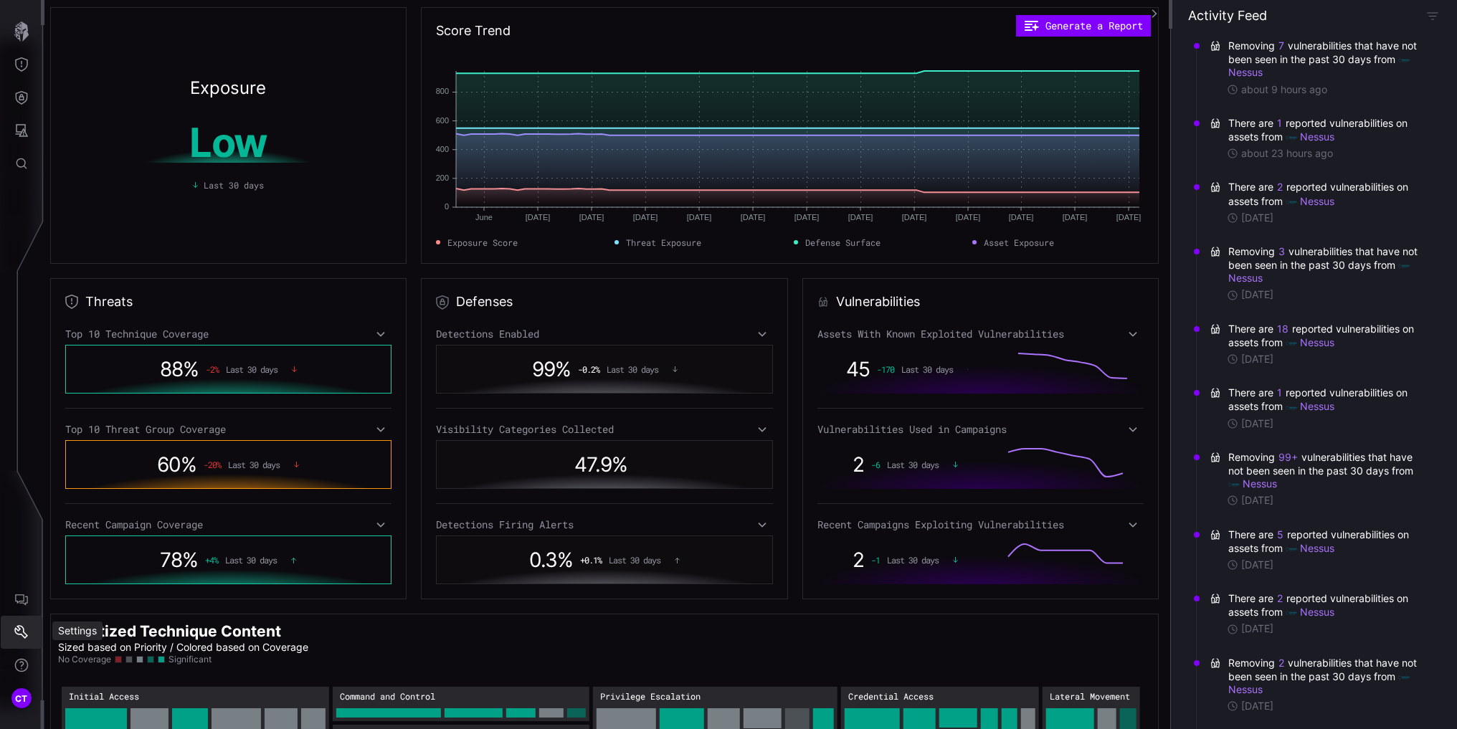
click at [20, 629] on icon "Settings" at bounding box center [21, 632] width 14 height 14
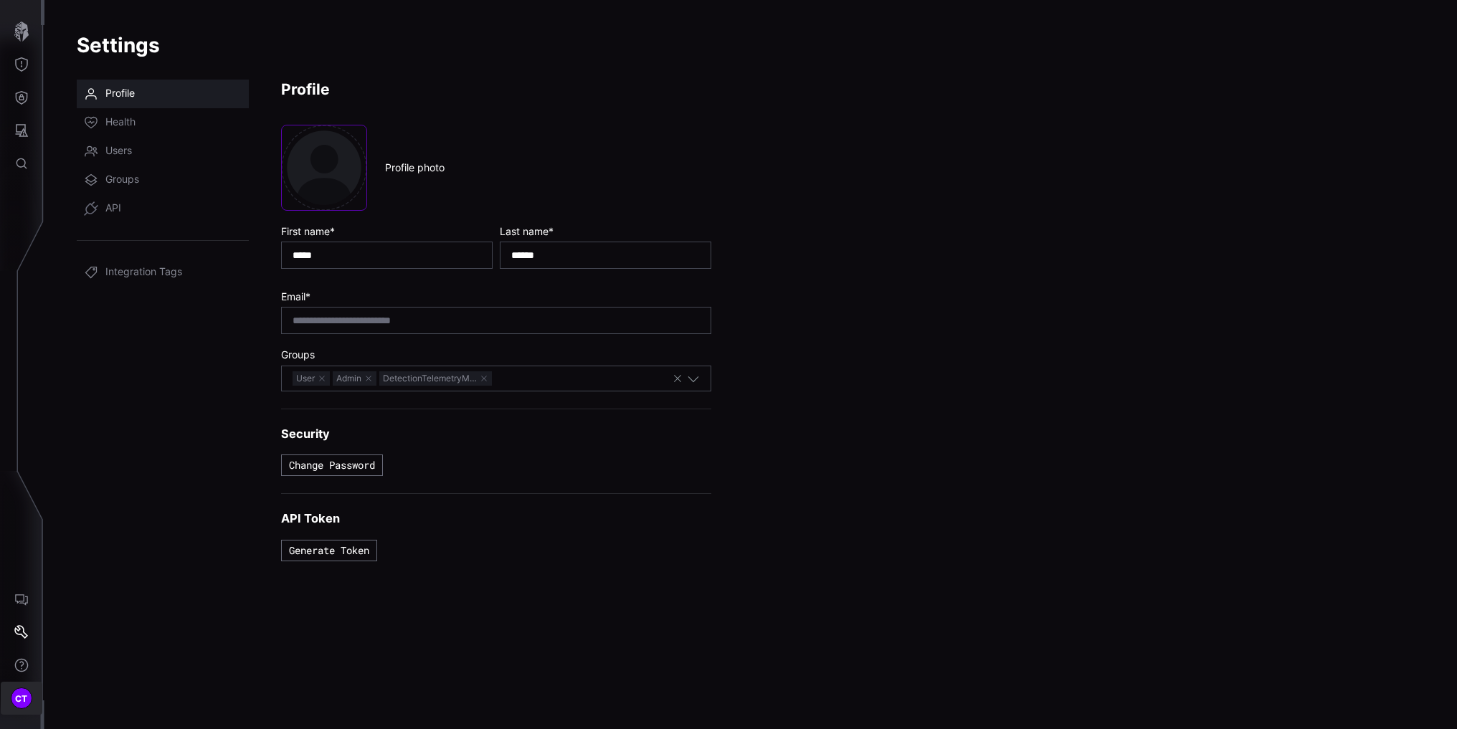
click at [30, 692] on div "CT" at bounding box center [22, 698] width 22 height 22
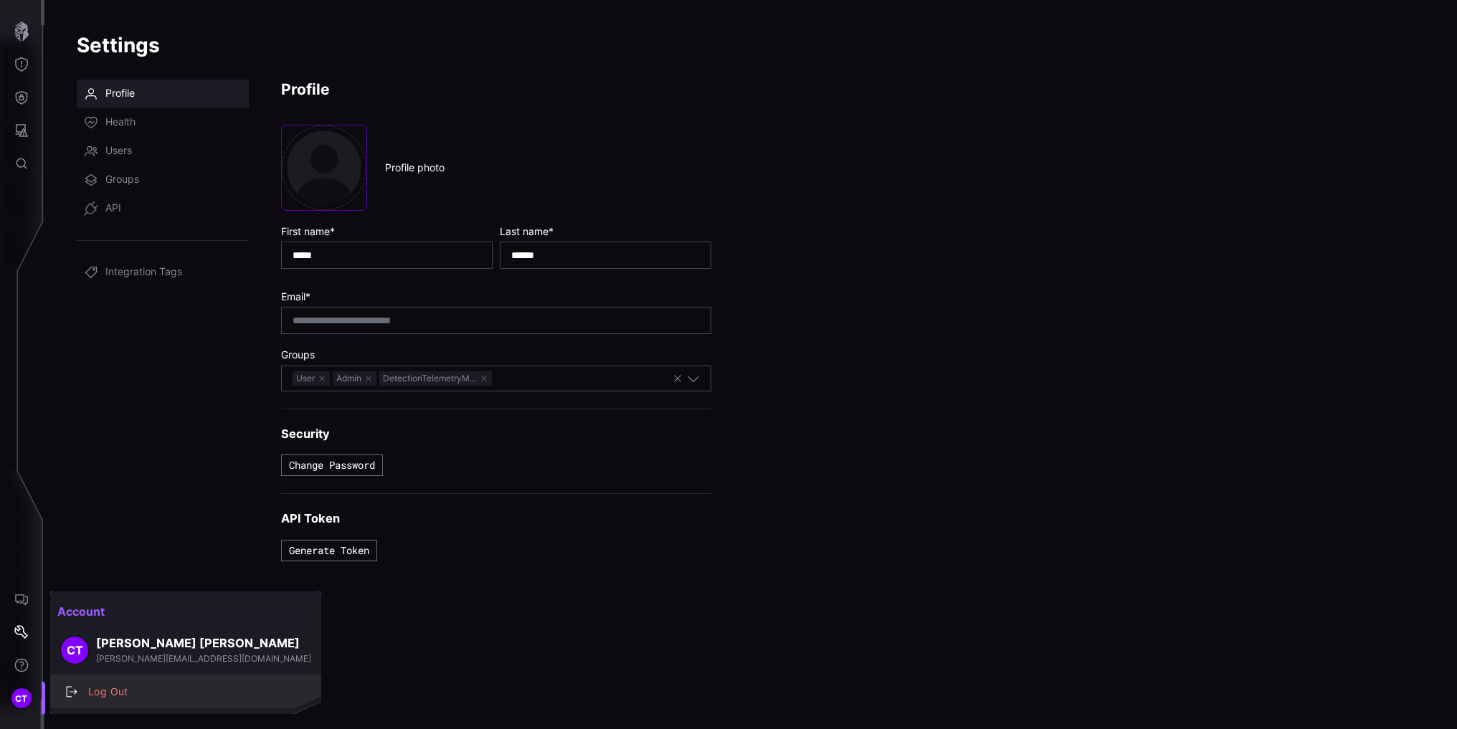
click at [128, 700] on div "Log Out" at bounding box center [193, 692] width 224 height 18
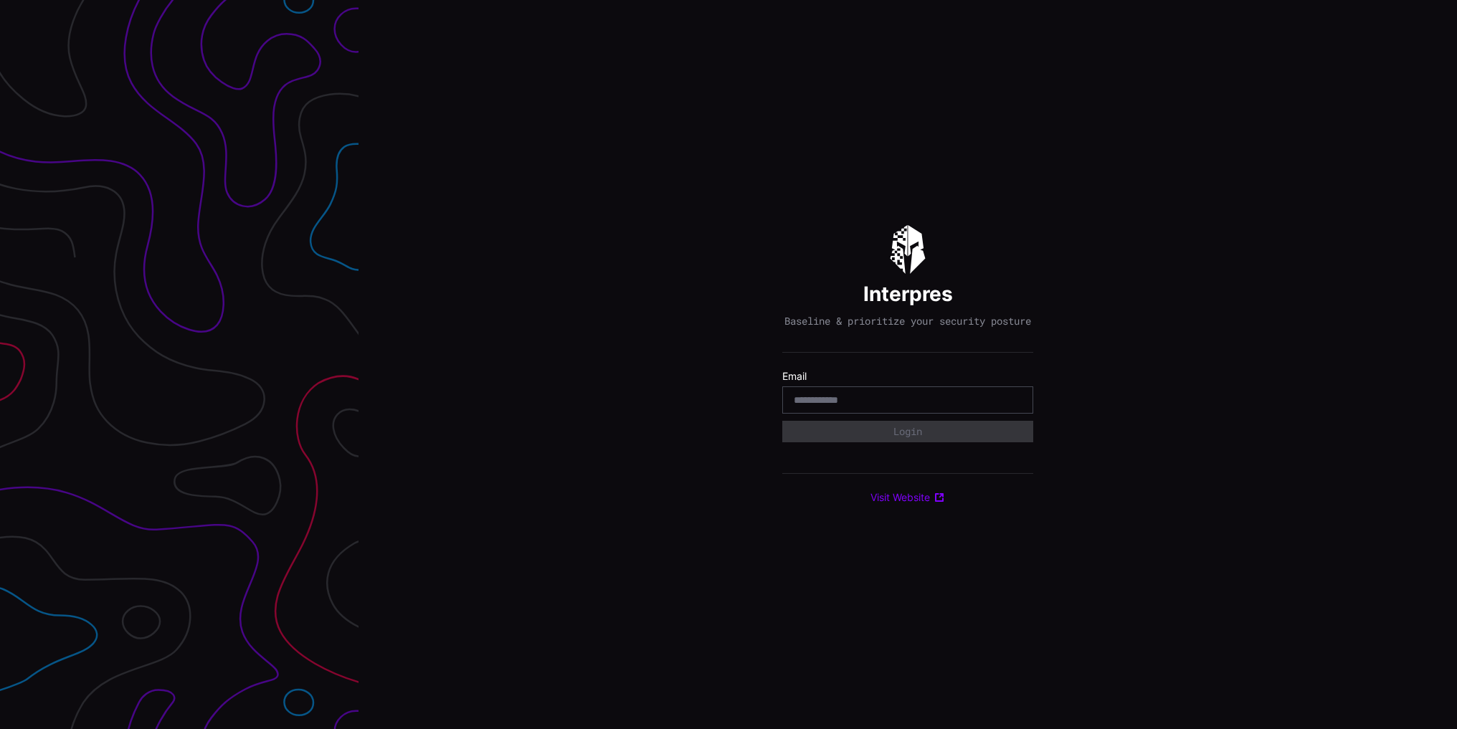
click at [824, 404] on input "email" at bounding box center [907, 400] width 228 height 13
type input "**********"
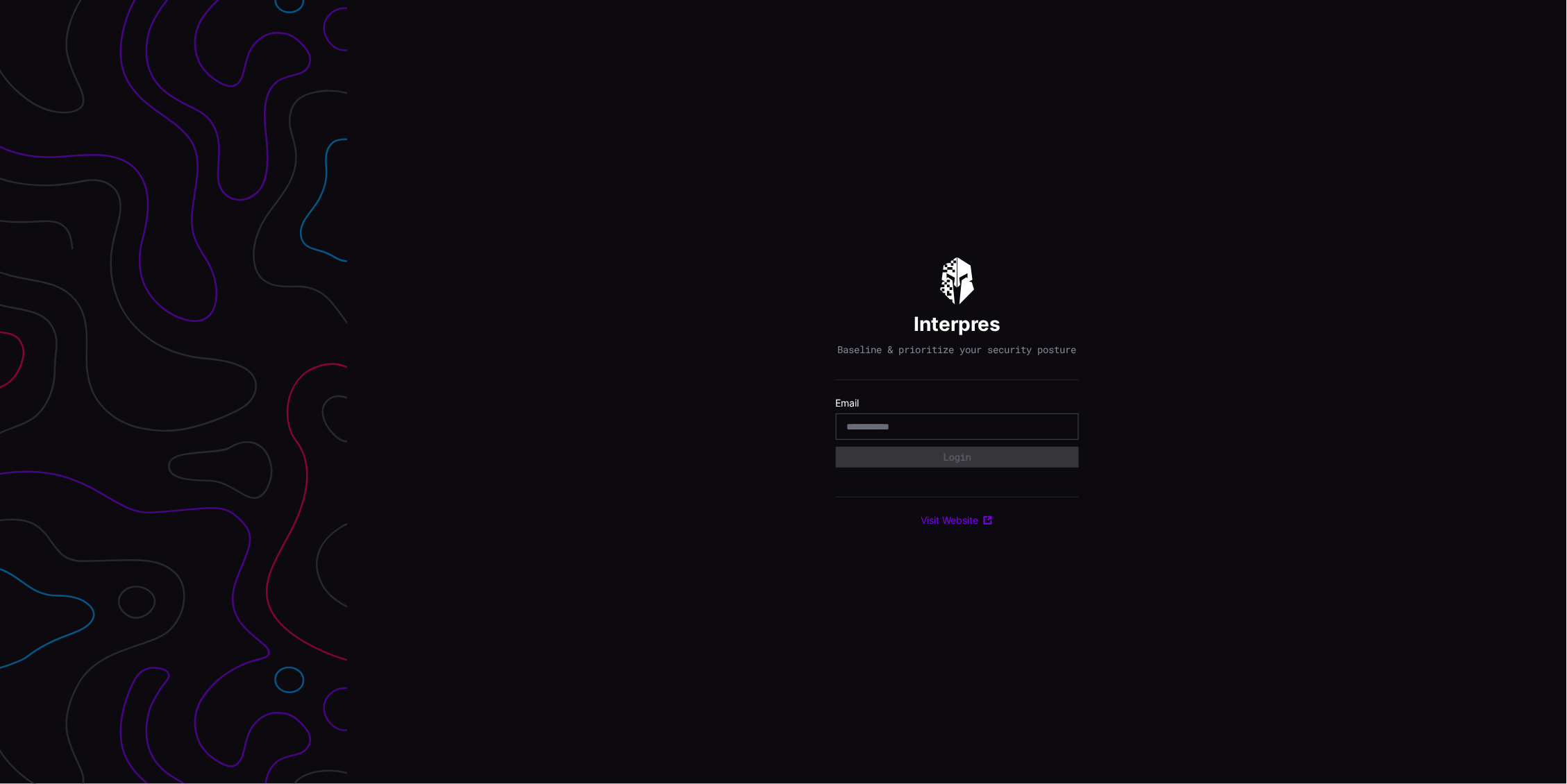
click at [878, 439] on div at bounding box center [957, 426] width 243 height 26
click at [916, 433] on input "email" at bounding box center [957, 426] width 221 height 13
type input "**********"
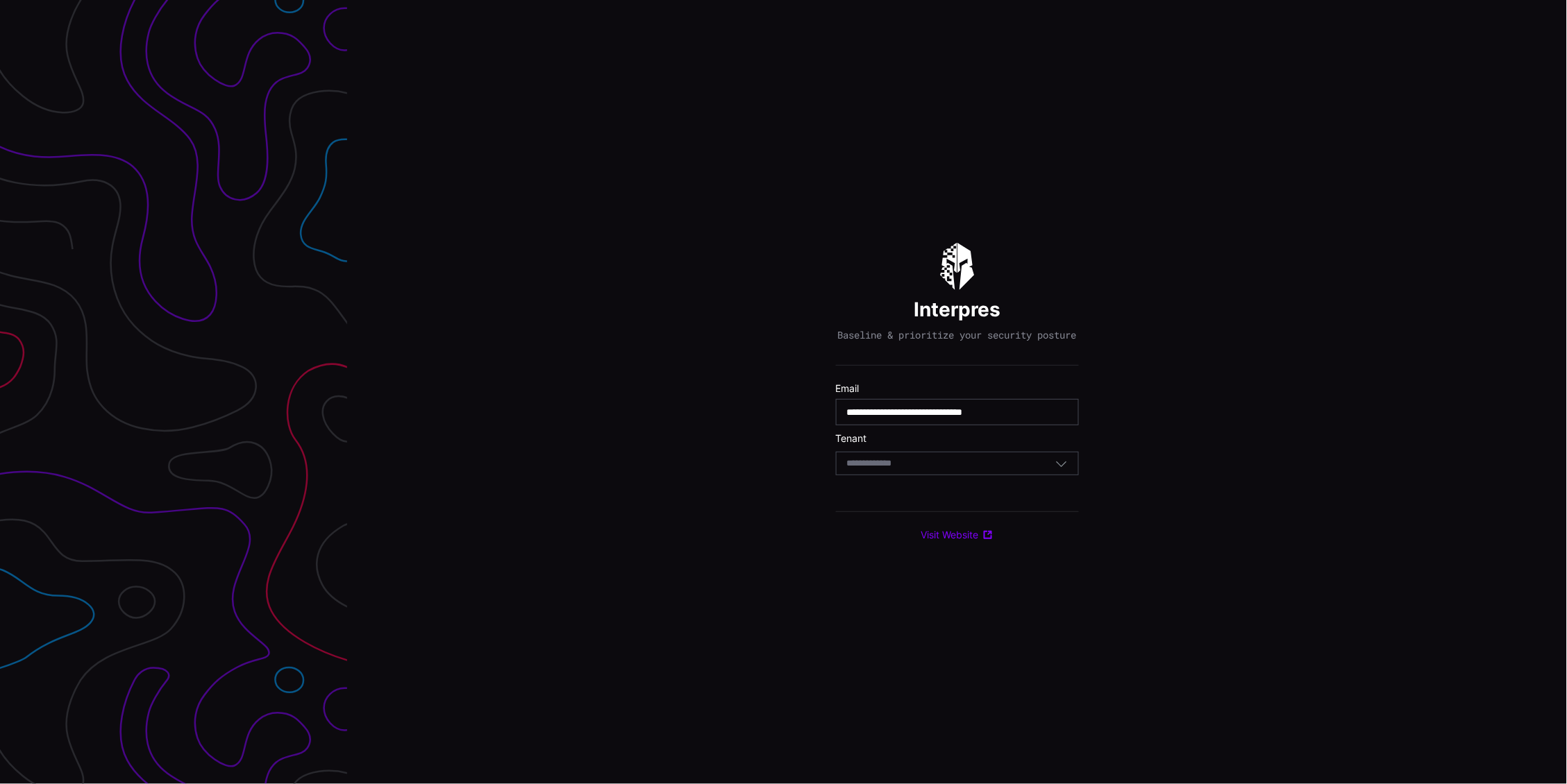
click at [920, 464] on div "Select Tenant" at bounding box center [950, 463] width 208 height 13
click at [914, 489] on span "Boots UK Limited" at bounding box center [882, 492] width 77 height 12
